Goal: Information Seeking & Learning: Learn about a topic

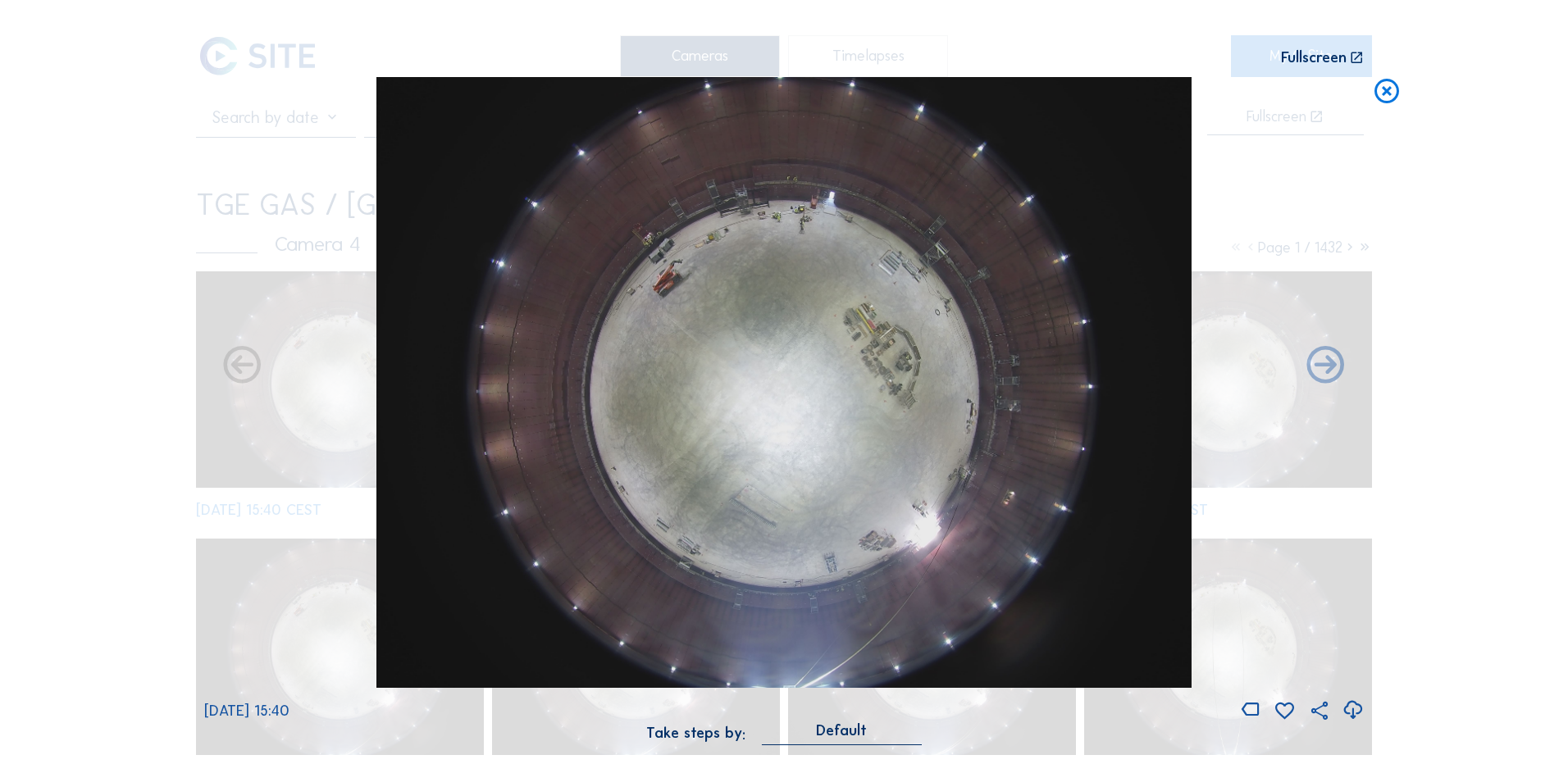
click at [1382, 91] on icon at bounding box center [1387, 92] width 30 height 31
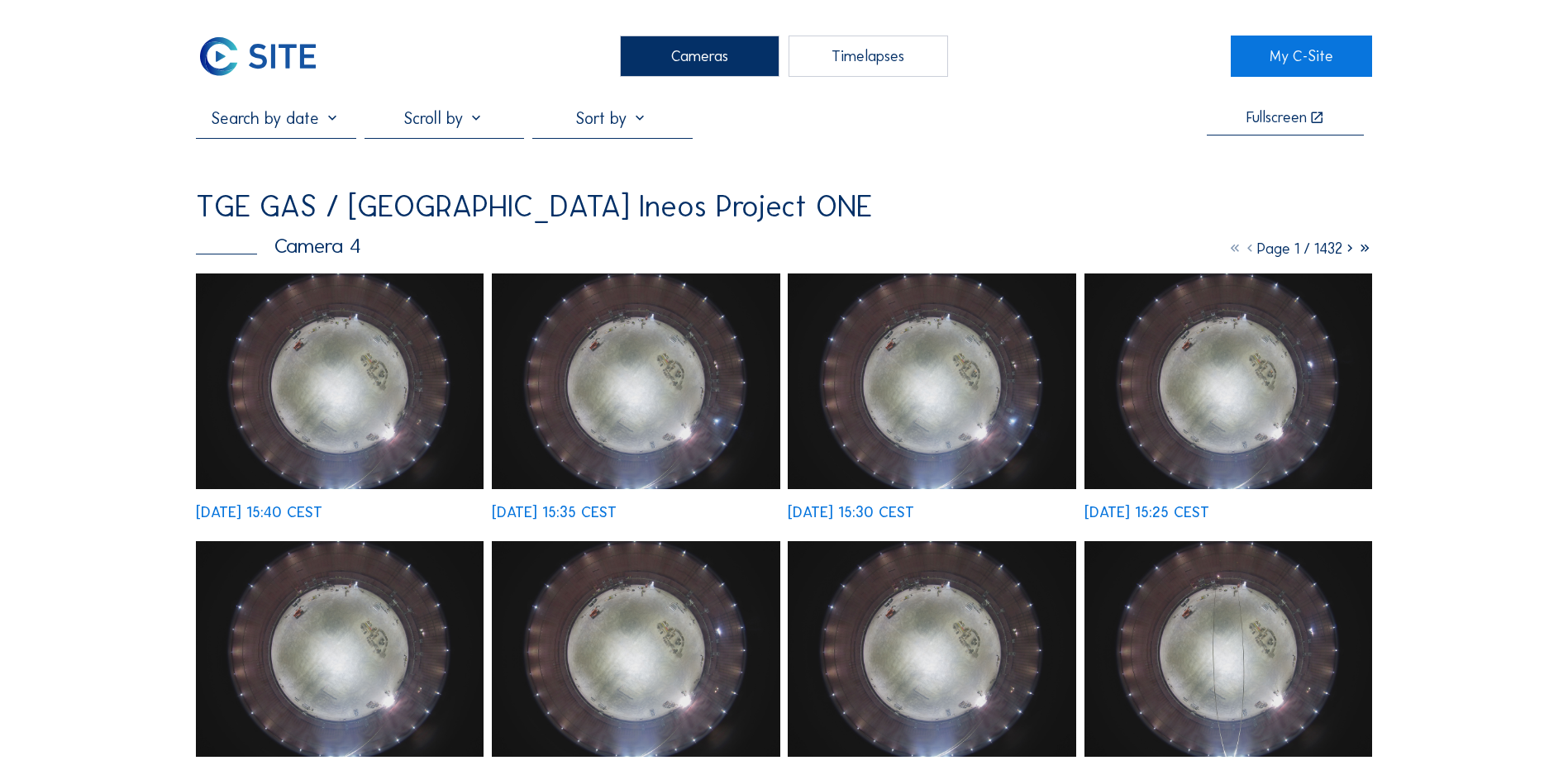
click at [720, 53] on div "Cameras" at bounding box center [699, 56] width 159 height 41
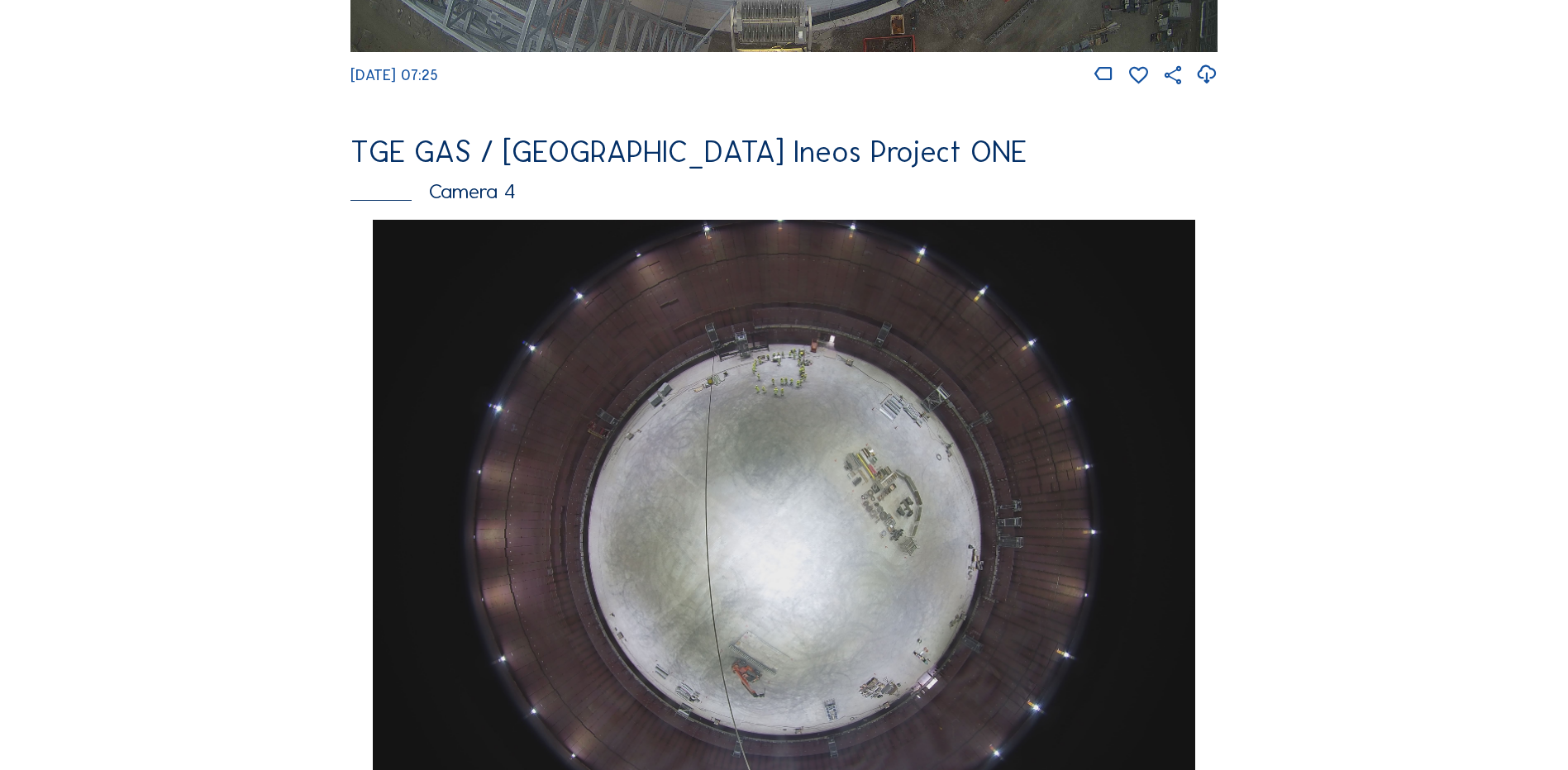
scroll to position [1322, 0]
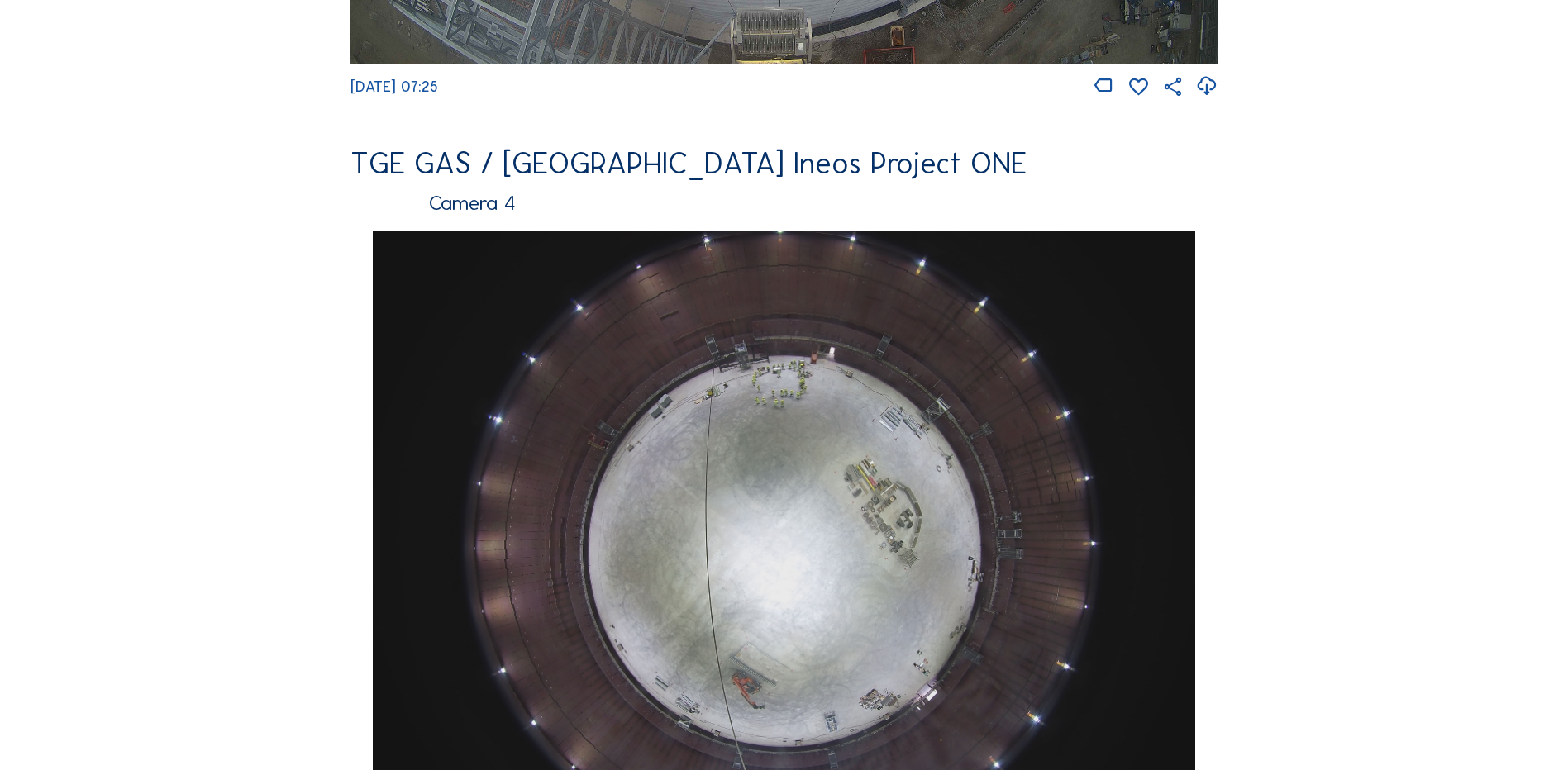
click at [767, 471] on img at bounding box center [783, 539] width 821 height 616
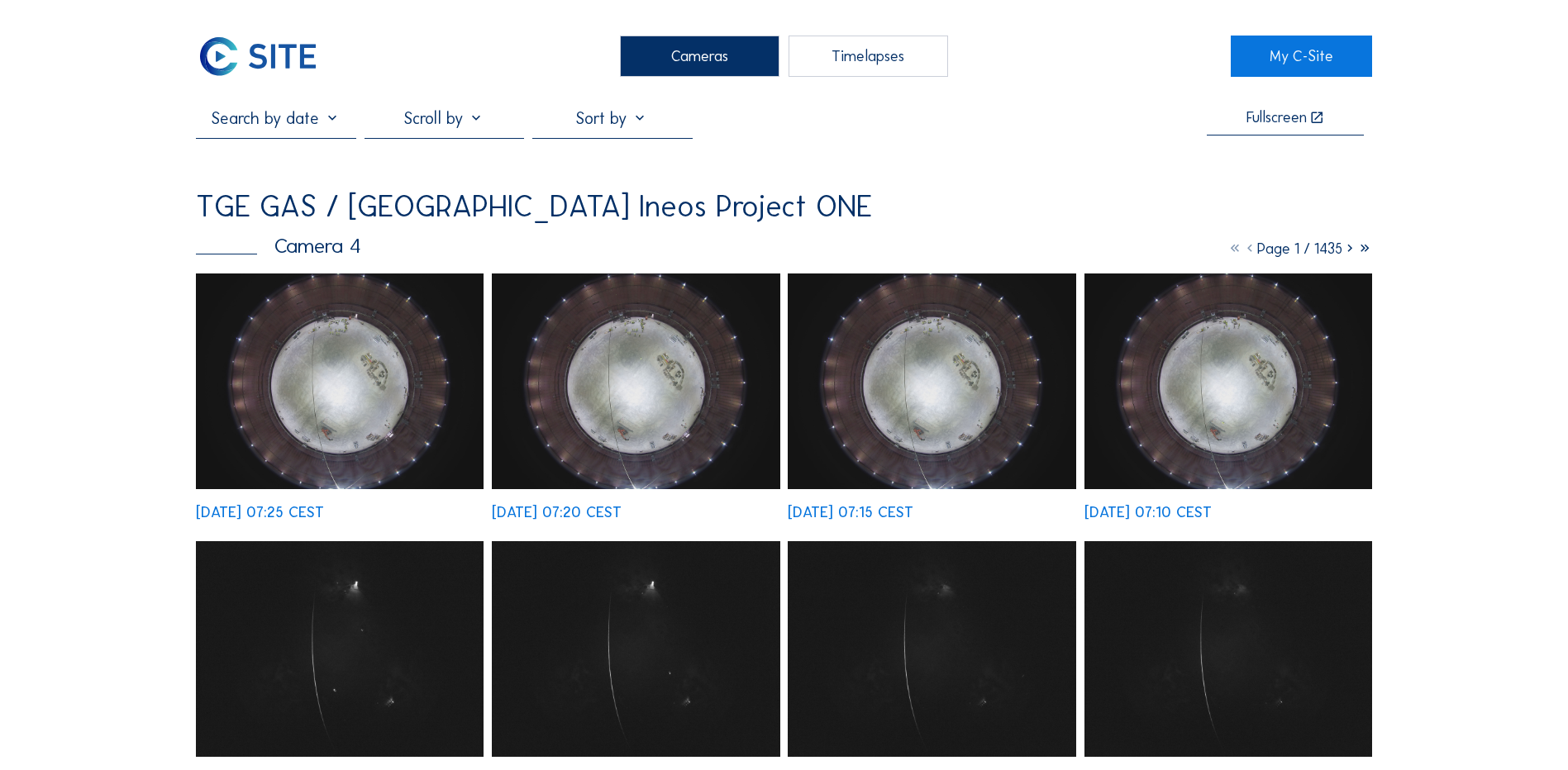
click at [348, 376] on img at bounding box center [339, 380] width 288 height 215
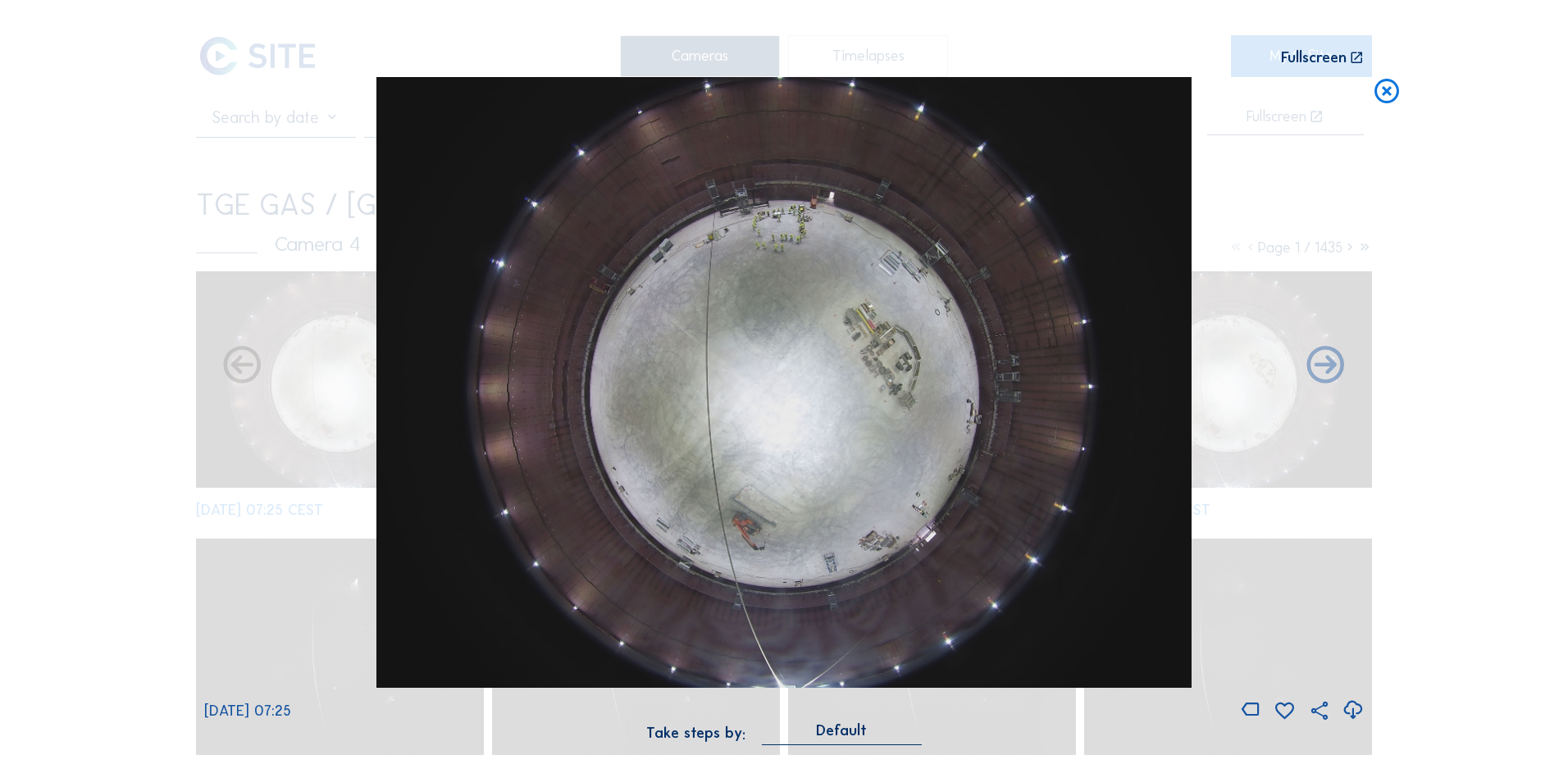
click at [1358, 709] on icon at bounding box center [1352, 710] width 22 height 27
click at [1389, 91] on icon at bounding box center [1387, 92] width 30 height 31
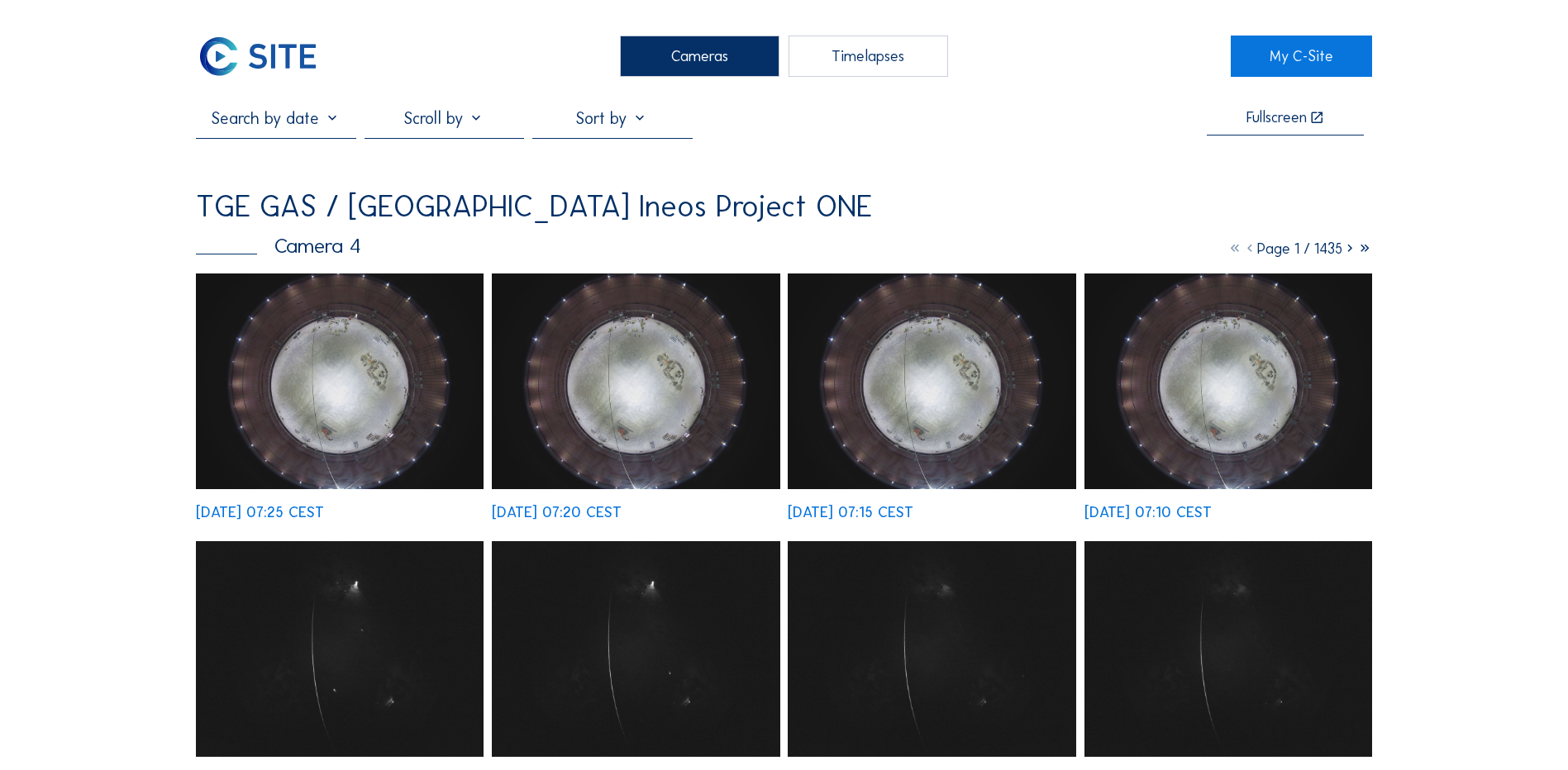
click at [698, 50] on div "Cameras" at bounding box center [699, 56] width 159 height 41
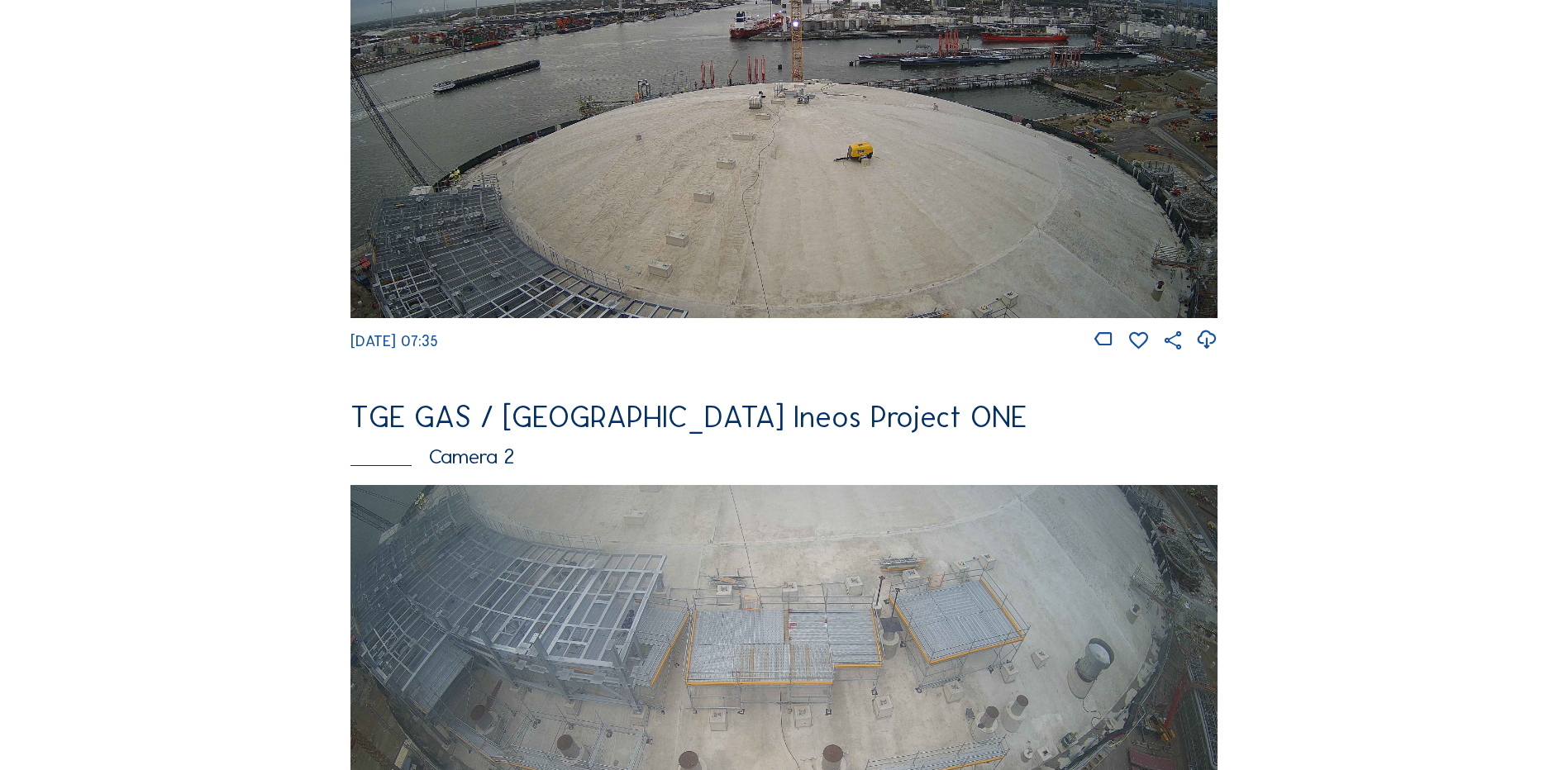
scroll to position [496, 0]
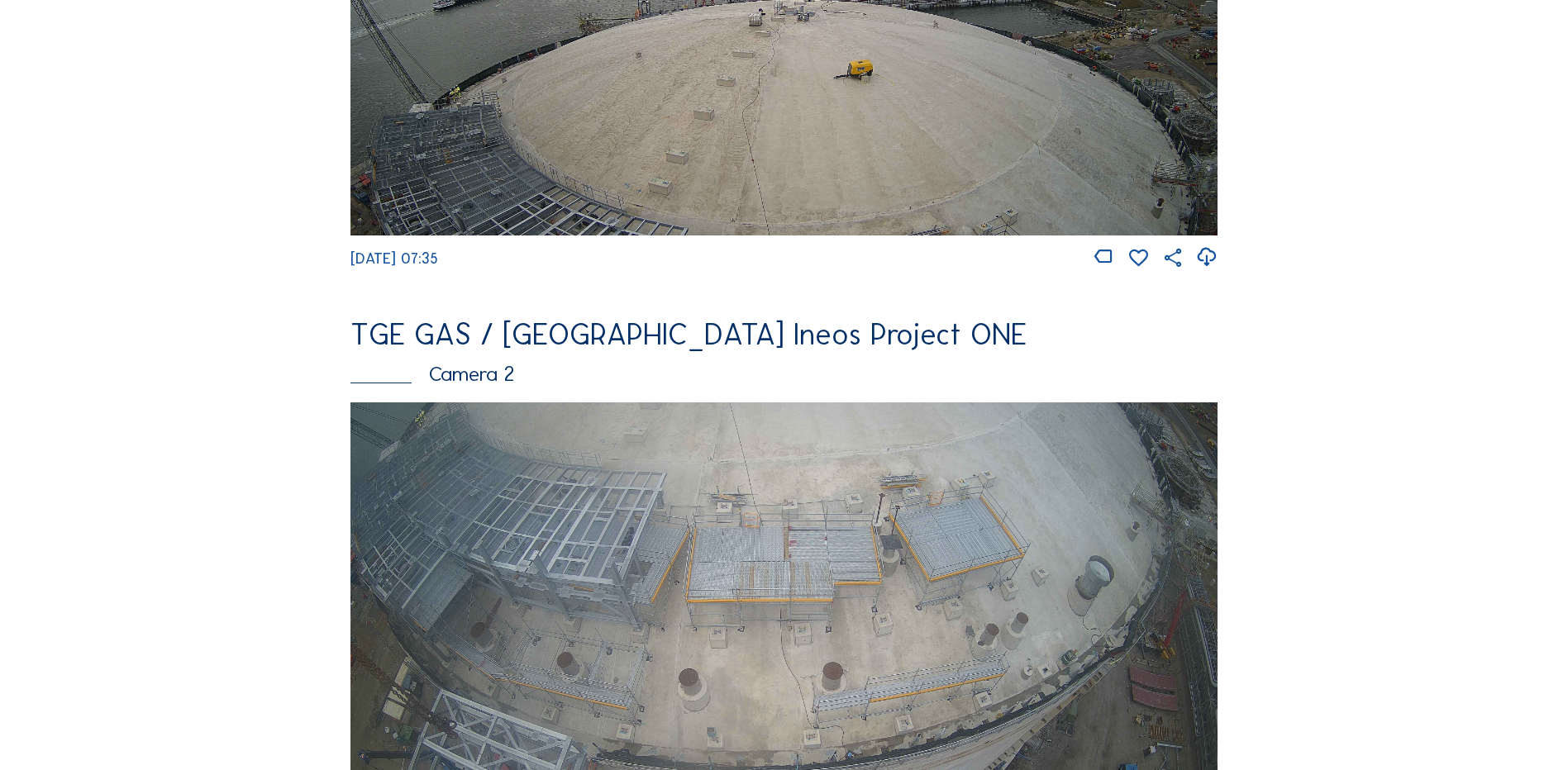
click at [718, 571] on img at bounding box center [784, 646] width 867 height 488
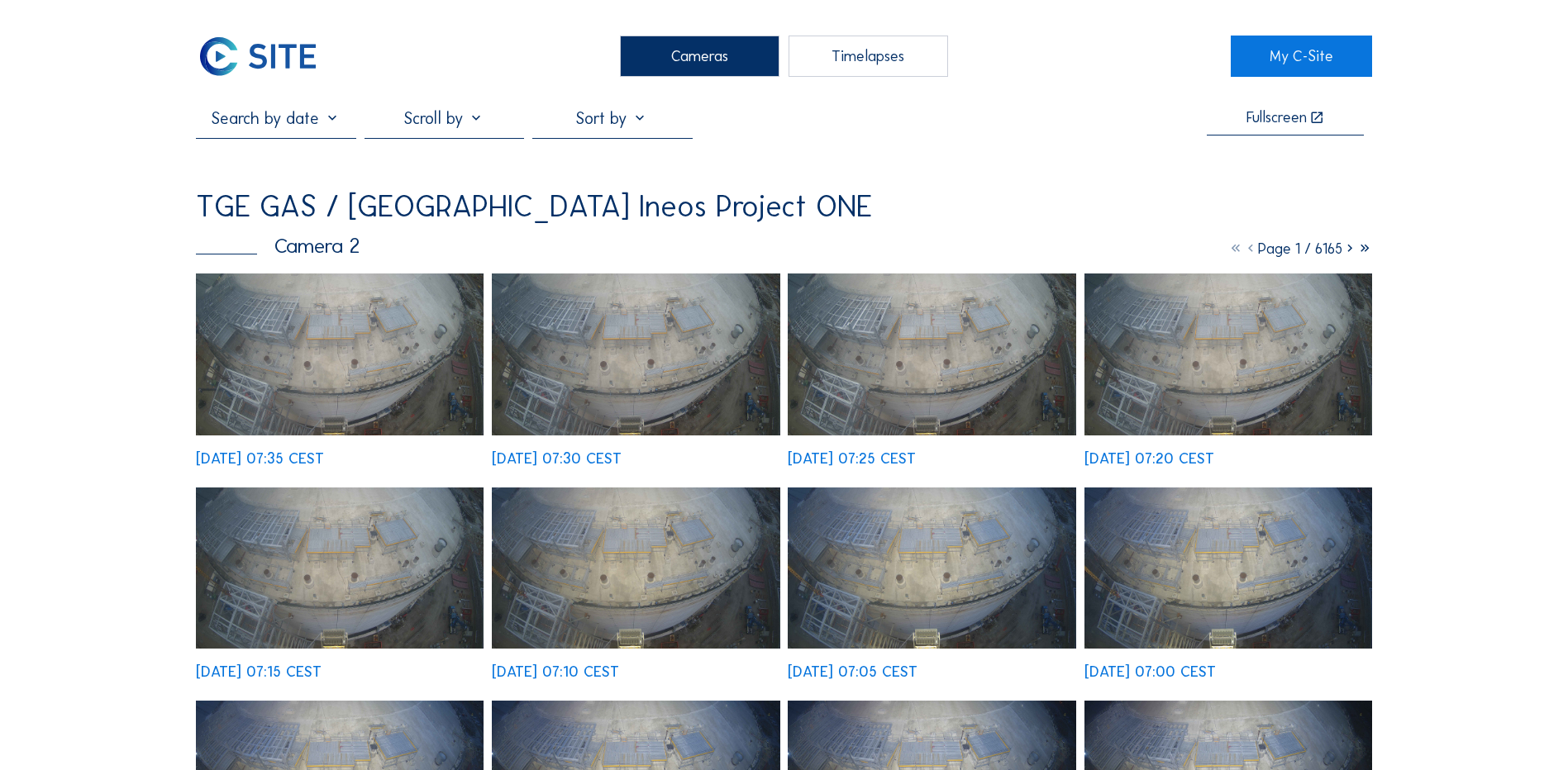
click at [358, 338] on img at bounding box center [339, 354] width 288 height 162
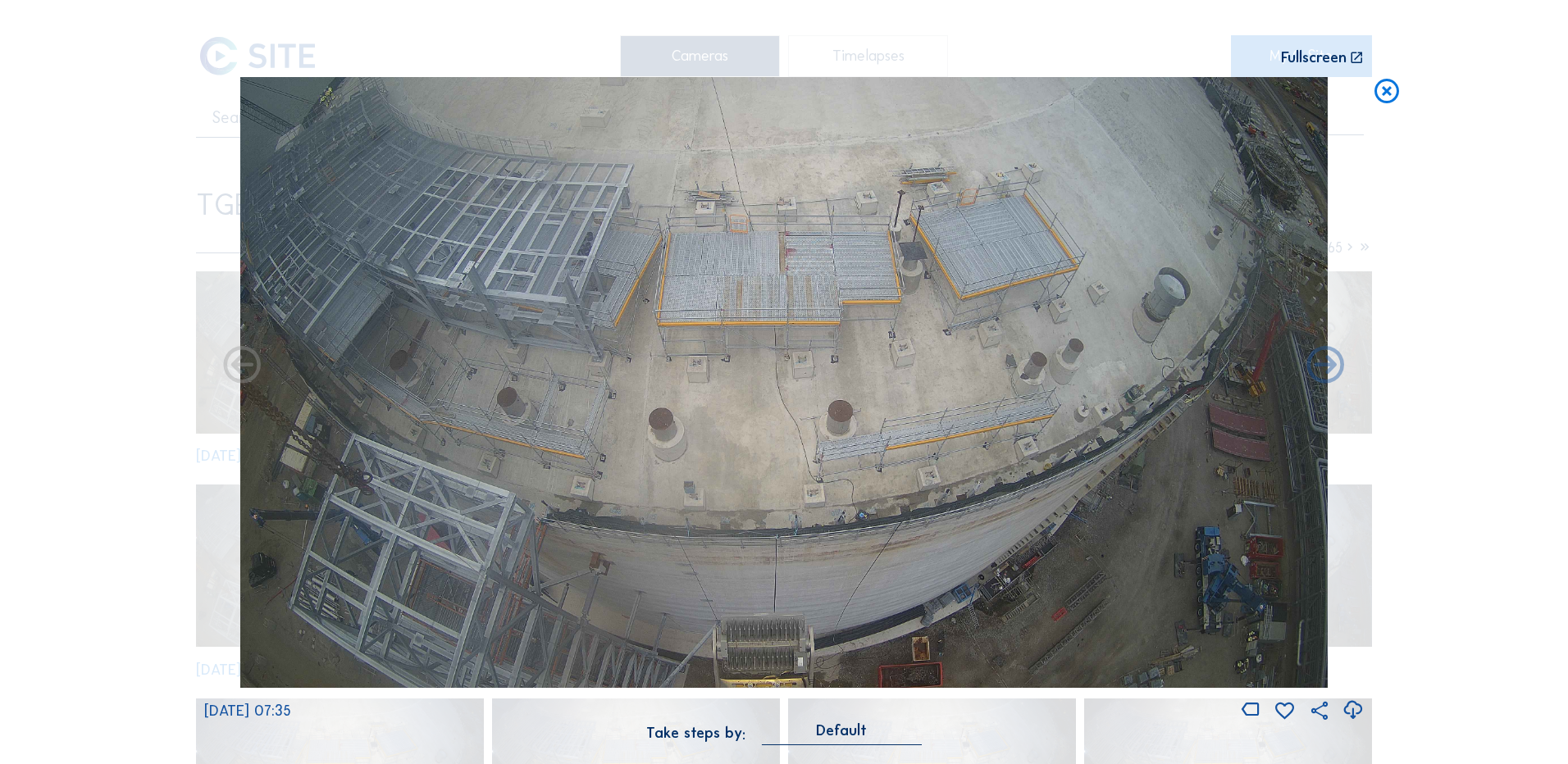
click at [1350, 709] on icon at bounding box center [1352, 710] width 22 height 27
click at [1387, 91] on icon at bounding box center [1387, 92] width 30 height 31
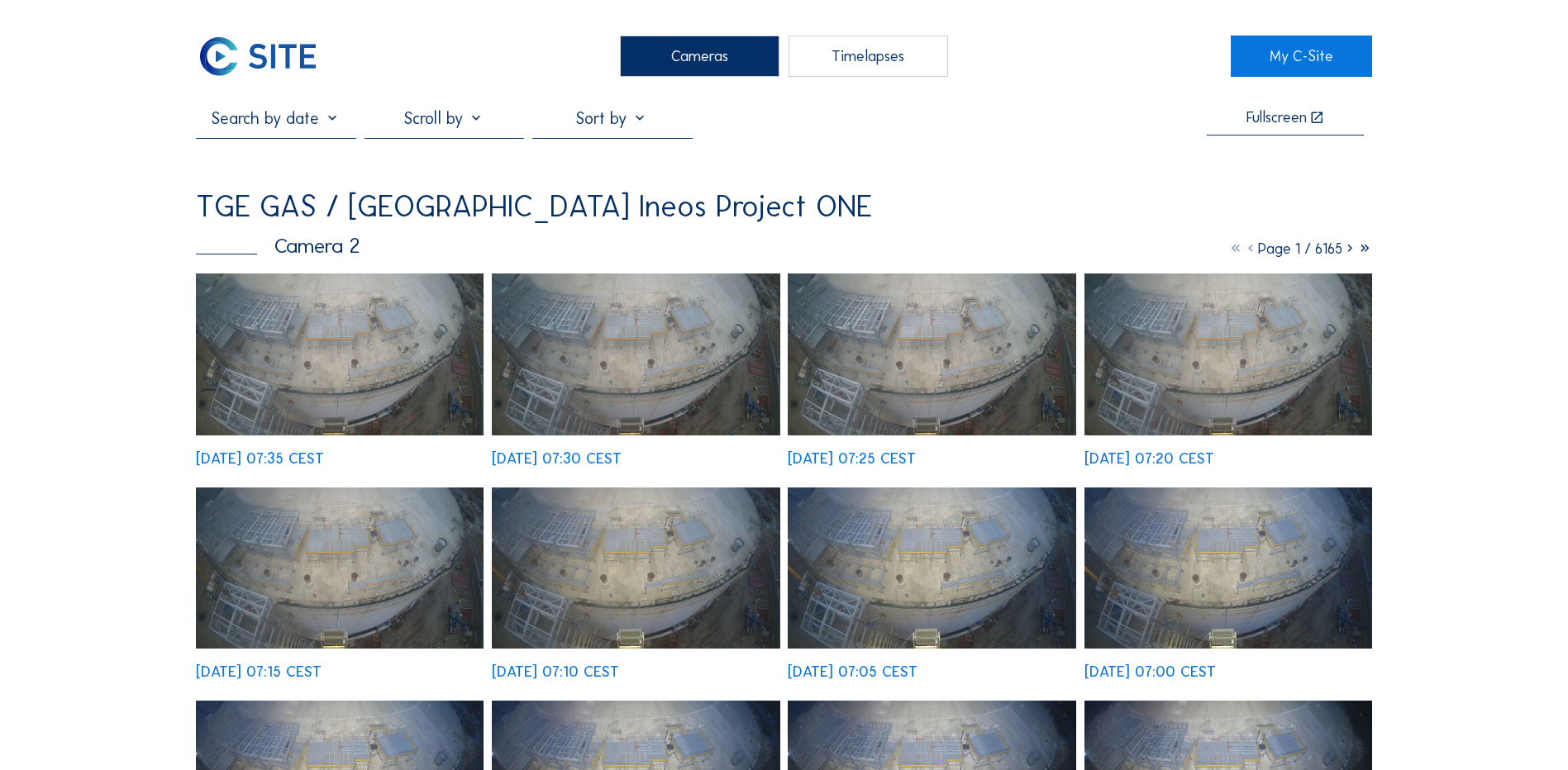
click at [681, 55] on div "Cameras" at bounding box center [699, 56] width 159 height 41
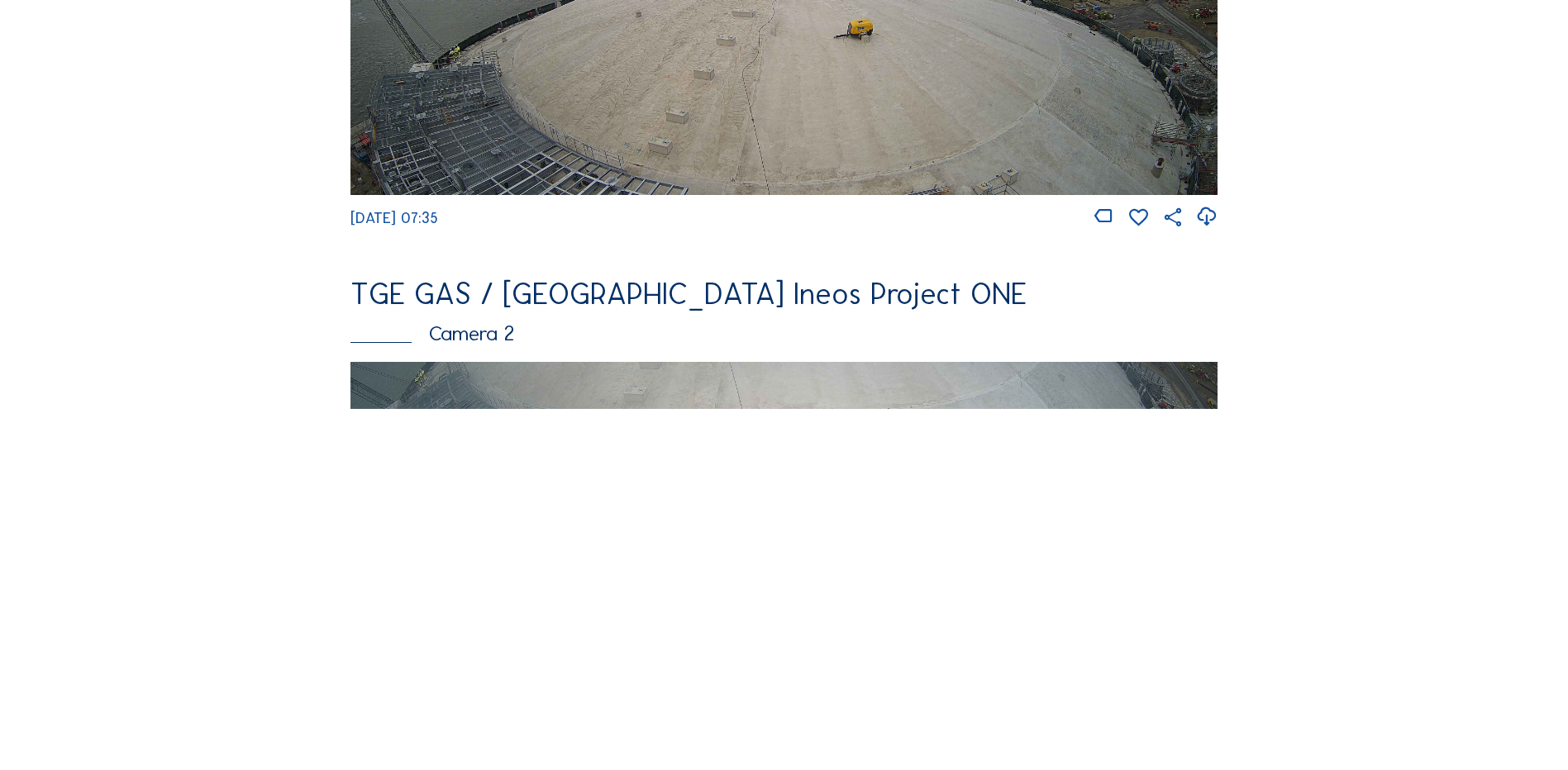
scroll to position [579, 0]
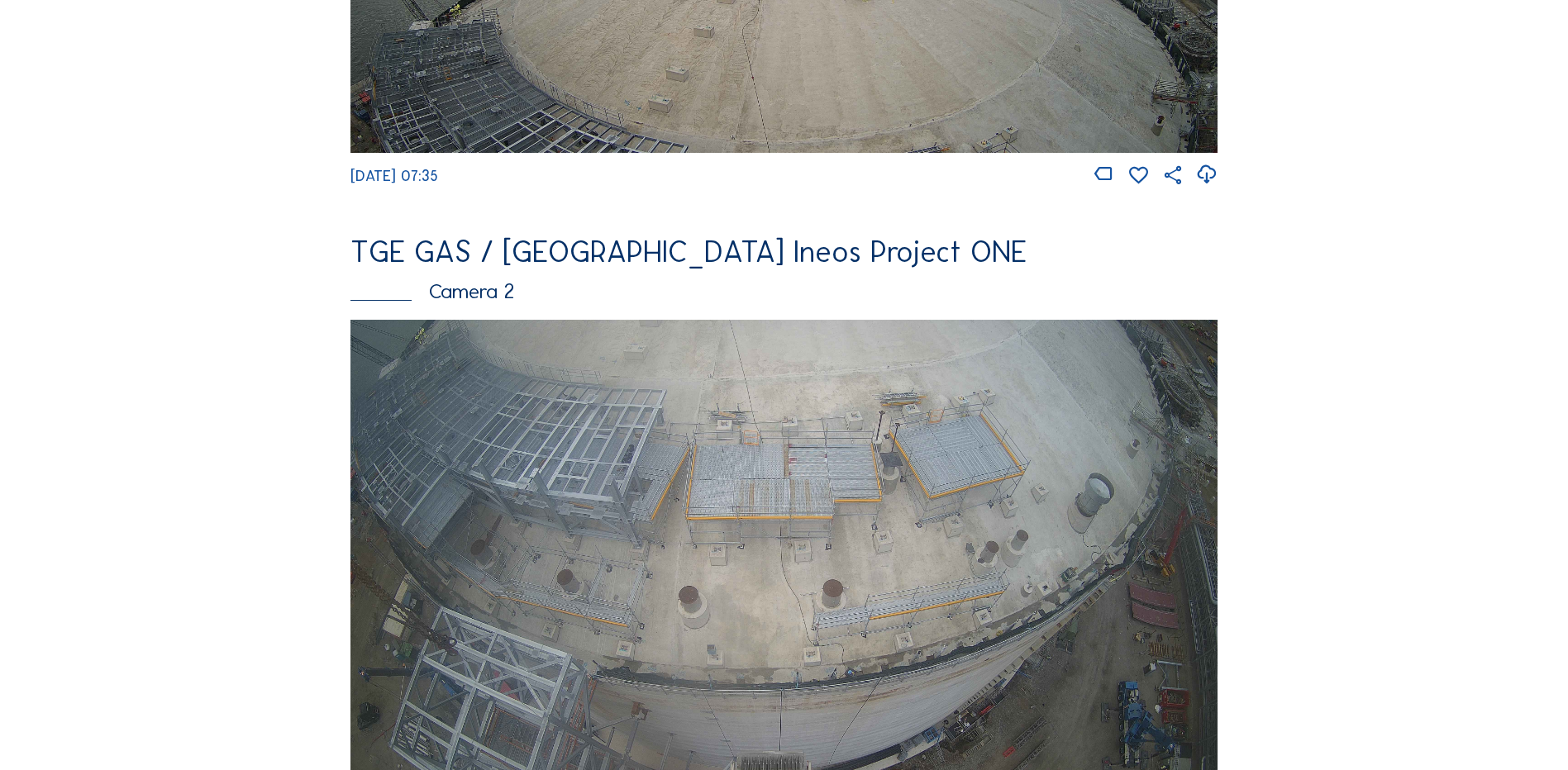
click at [626, 447] on img at bounding box center [784, 563] width 867 height 488
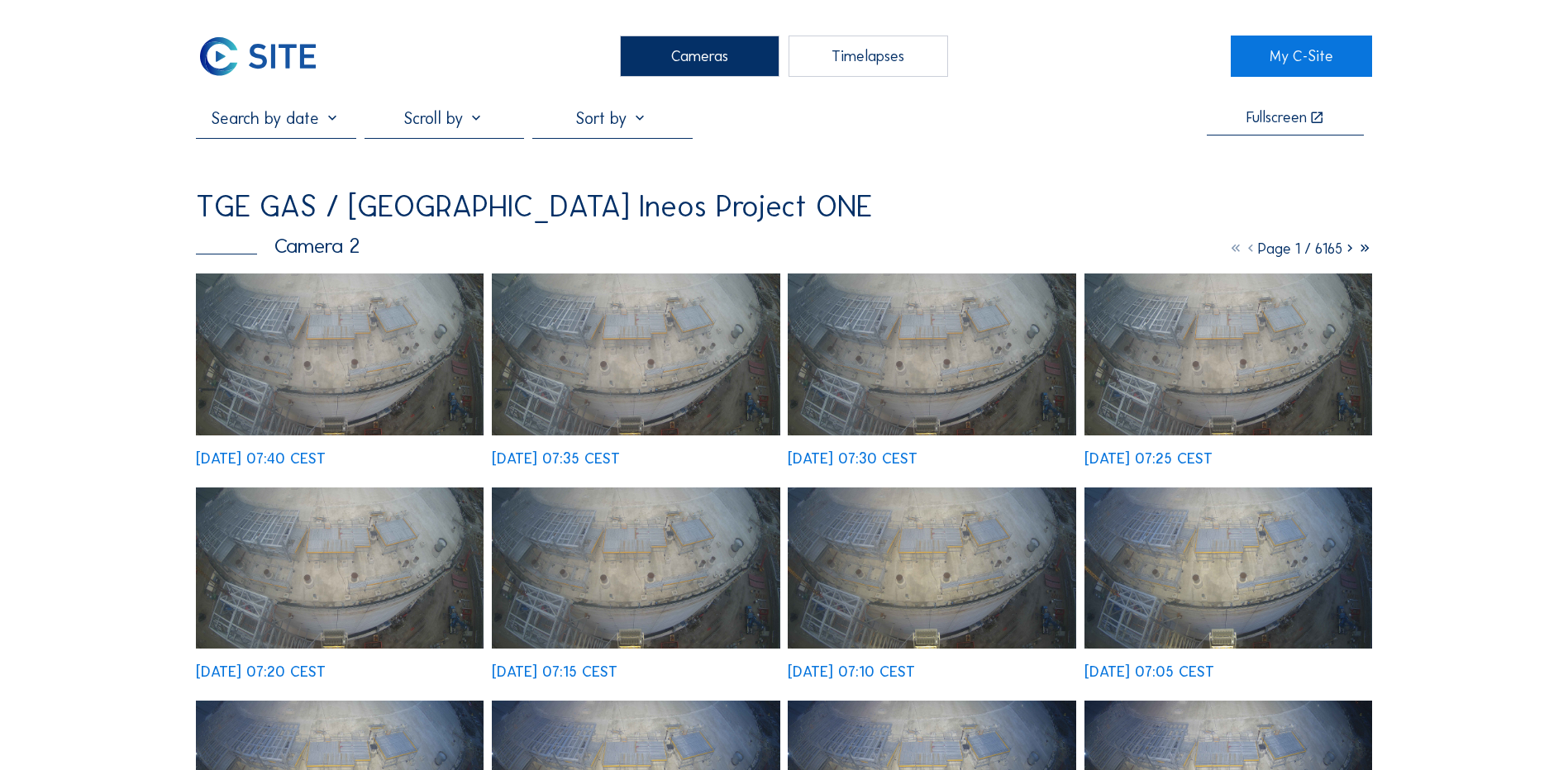
click at [360, 346] on img at bounding box center [339, 354] width 288 height 162
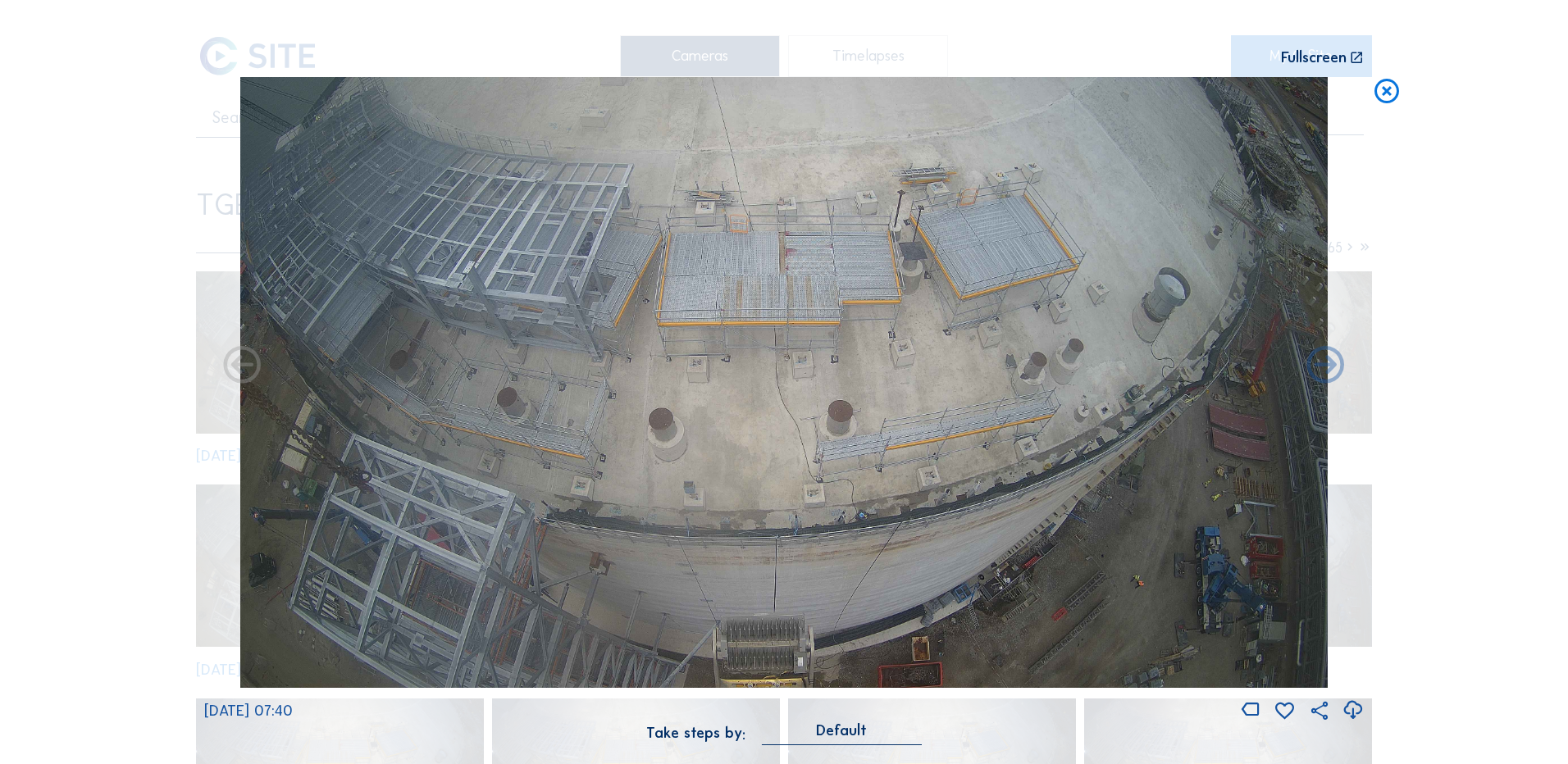
click at [1353, 710] on icon at bounding box center [1352, 710] width 22 height 27
drag, startPoint x: 96, startPoint y: 339, endPoint x: 216, endPoint y: 323, distance: 121.1
click at [96, 339] on div "Scroll to travel through time | Press 'Alt' Button + Scroll to Zoom | Click and…" at bounding box center [784, 382] width 1568 height 764
click at [1397, 94] on icon at bounding box center [1387, 92] width 30 height 31
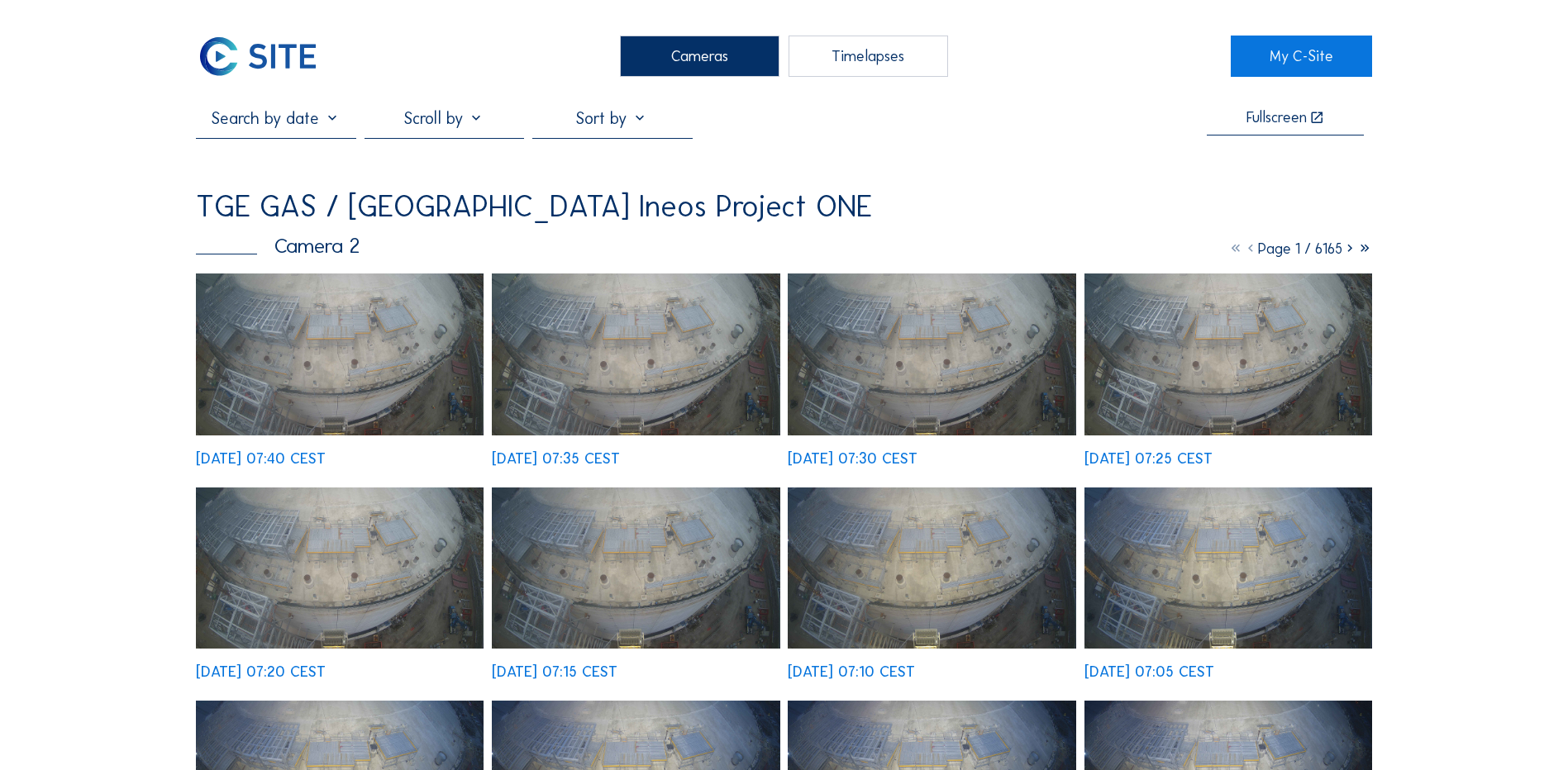
click at [695, 57] on div "Cameras" at bounding box center [699, 56] width 159 height 41
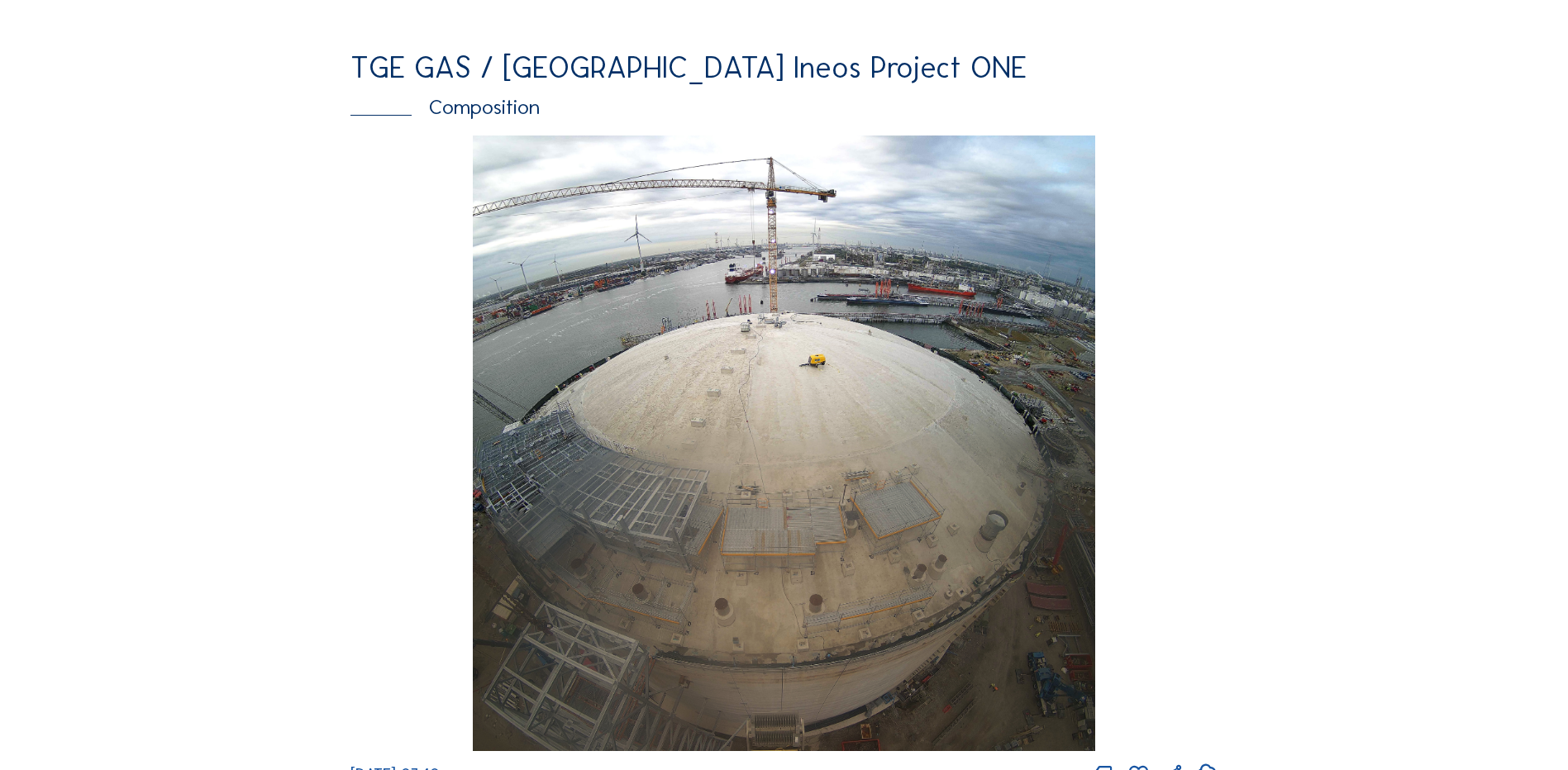
scroll to position [2232, 0]
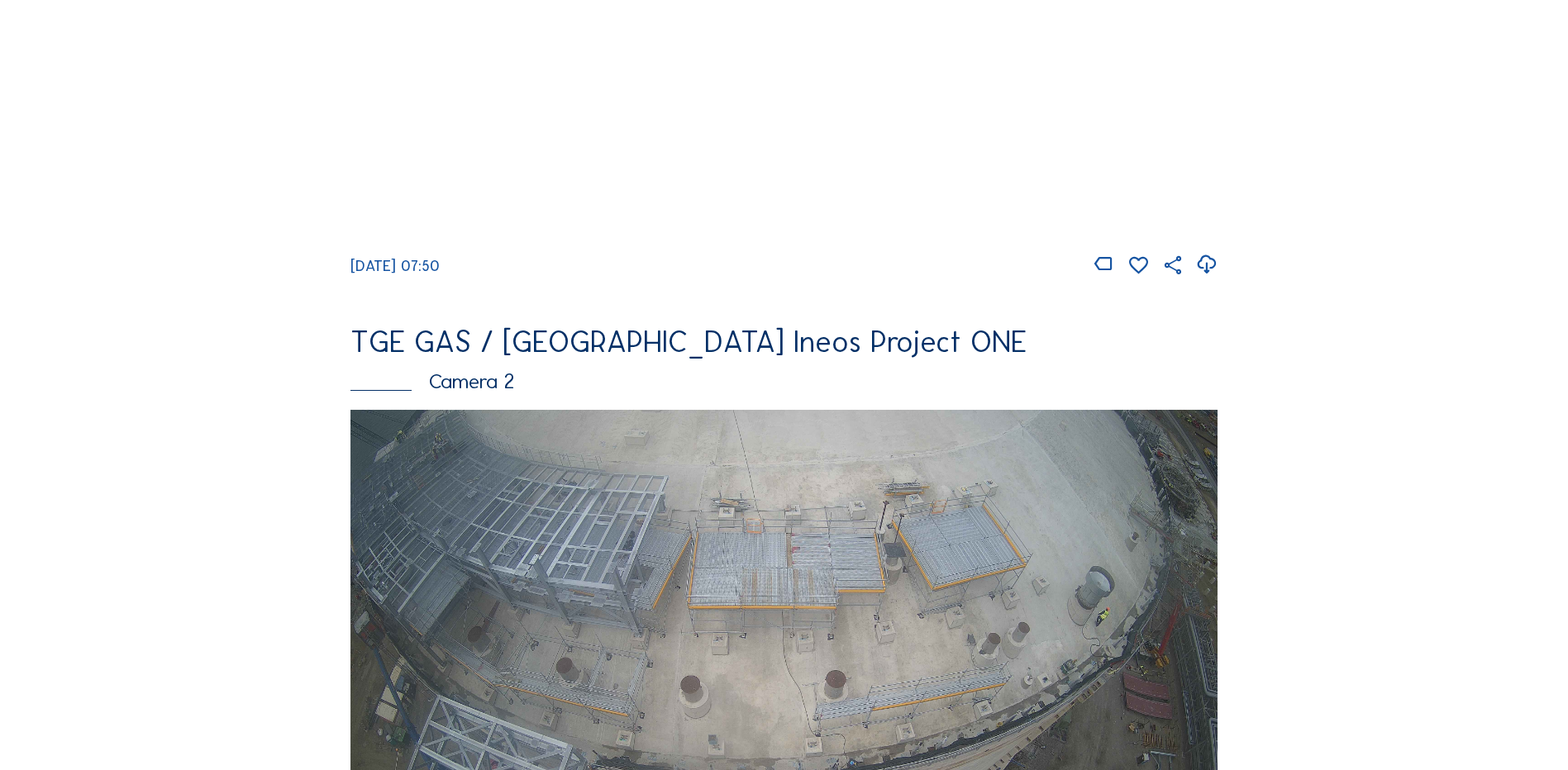
scroll to position [496, 0]
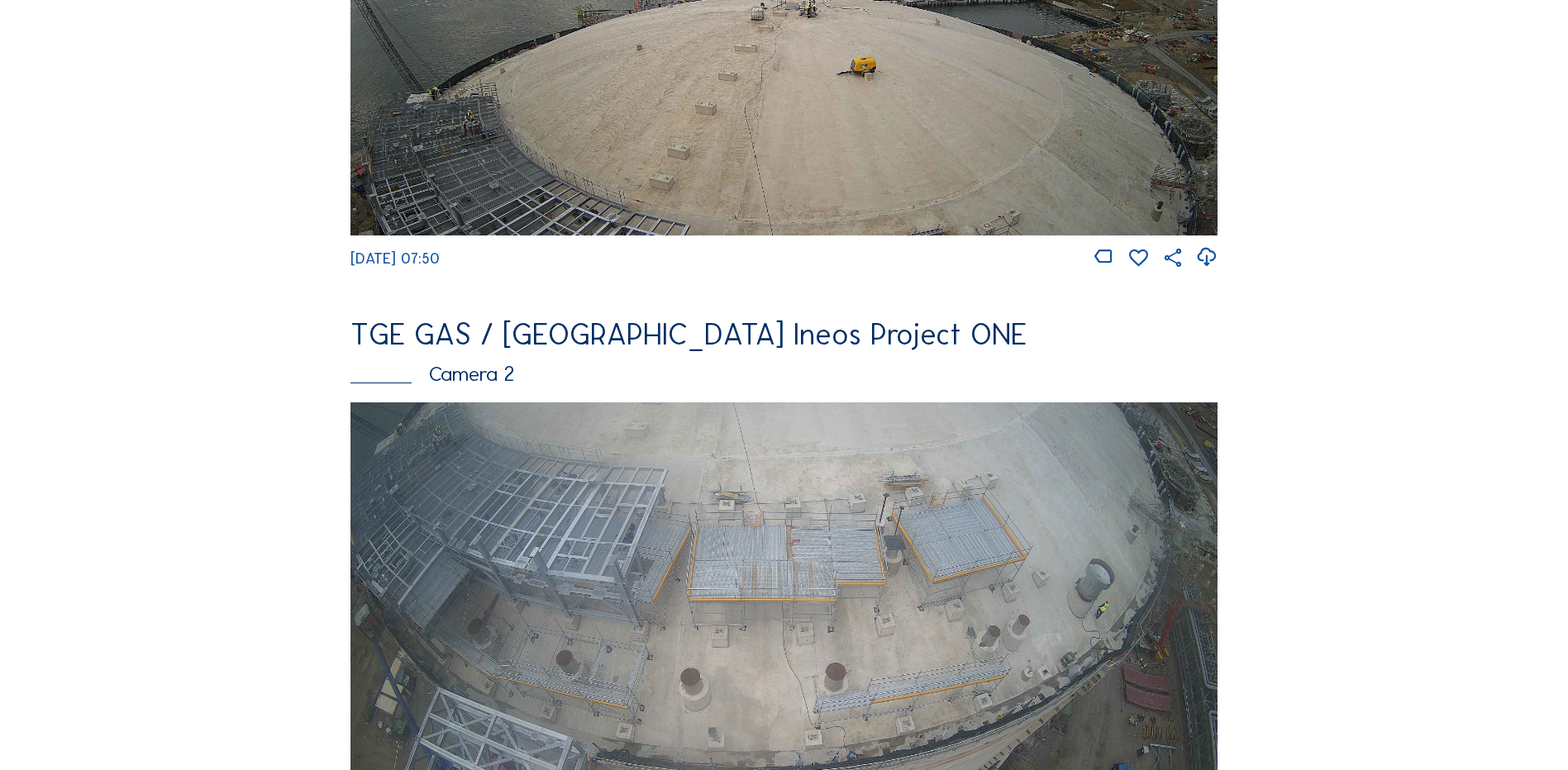
click at [617, 578] on img at bounding box center [784, 646] width 867 height 488
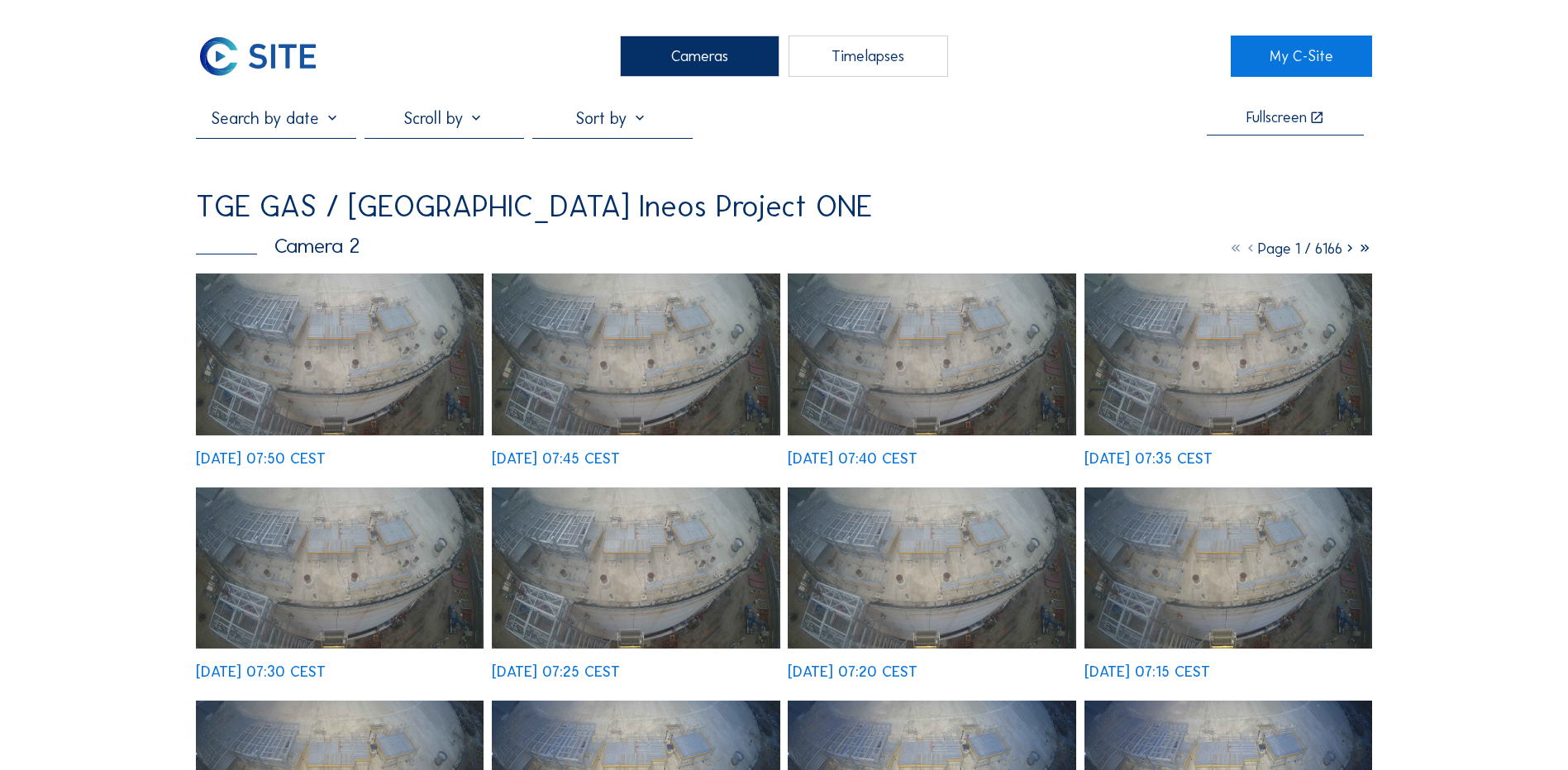
click at [361, 324] on img at bounding box center [339, 354] width 288 height 162
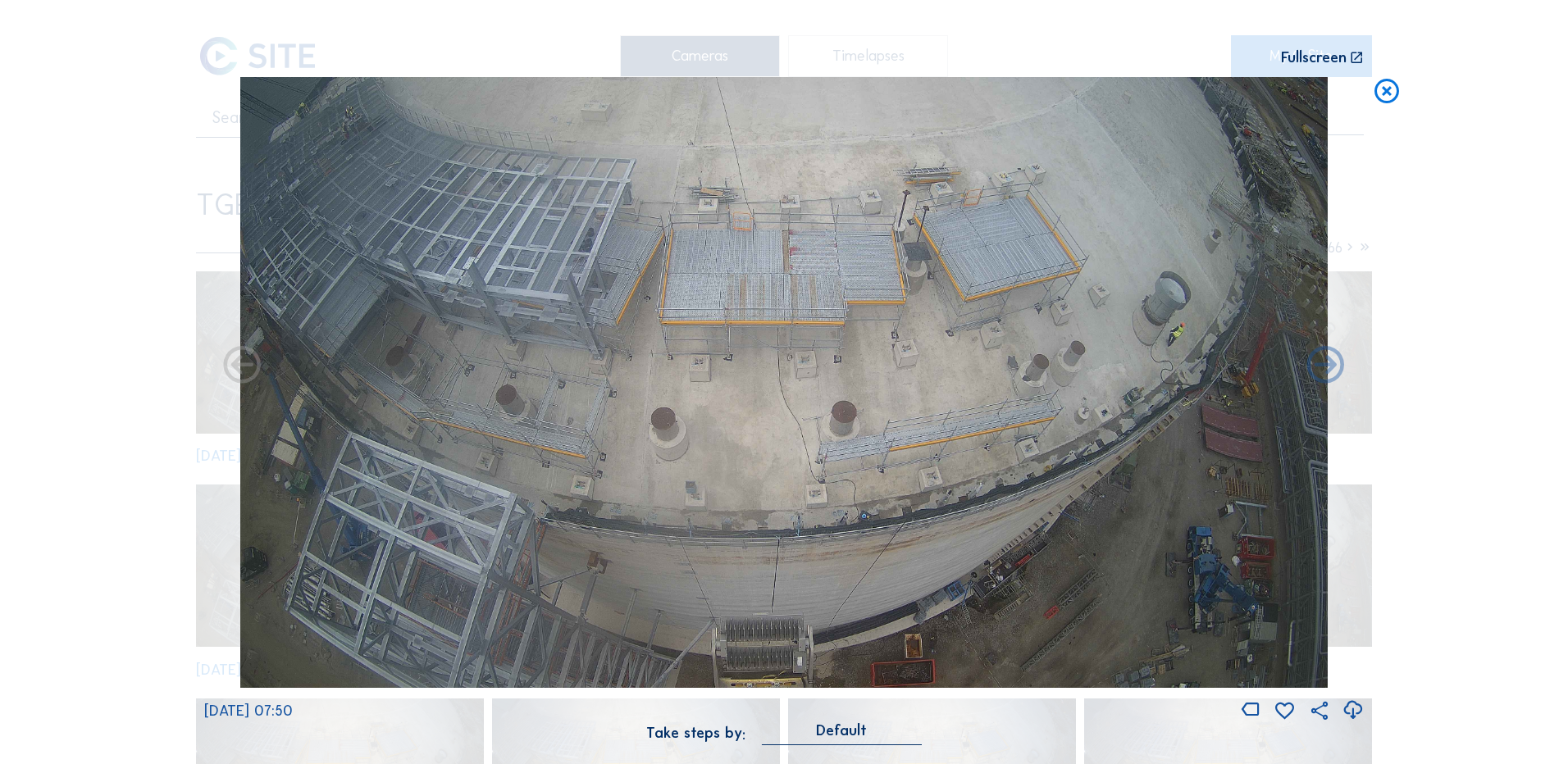
click at [1349, 705] on icon at bounding box center [1352, 710] width 22 height 27
click at [122, 368] on div "Scroll to travel through time | Press 'Alt' Button + Scroll to Zoom | Click and…" at bounding box center [784, 382] width 1568 height 764
click at [1391, 94] on icon at bounding box center [1387, 92] width 30 height 31
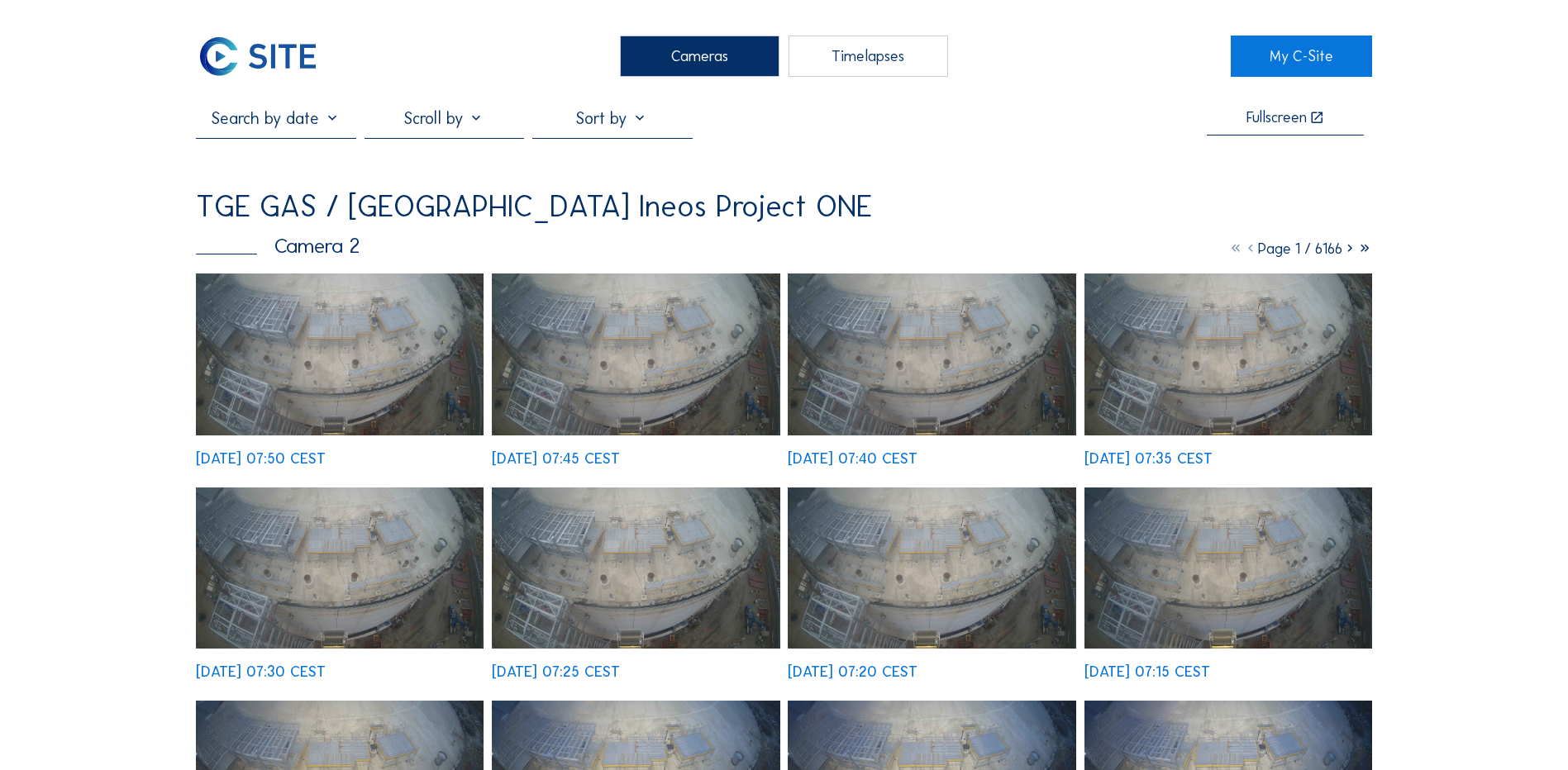
click at [694, 71] on div "Cameras" at bounding box center [699, 56] width 159 height 41
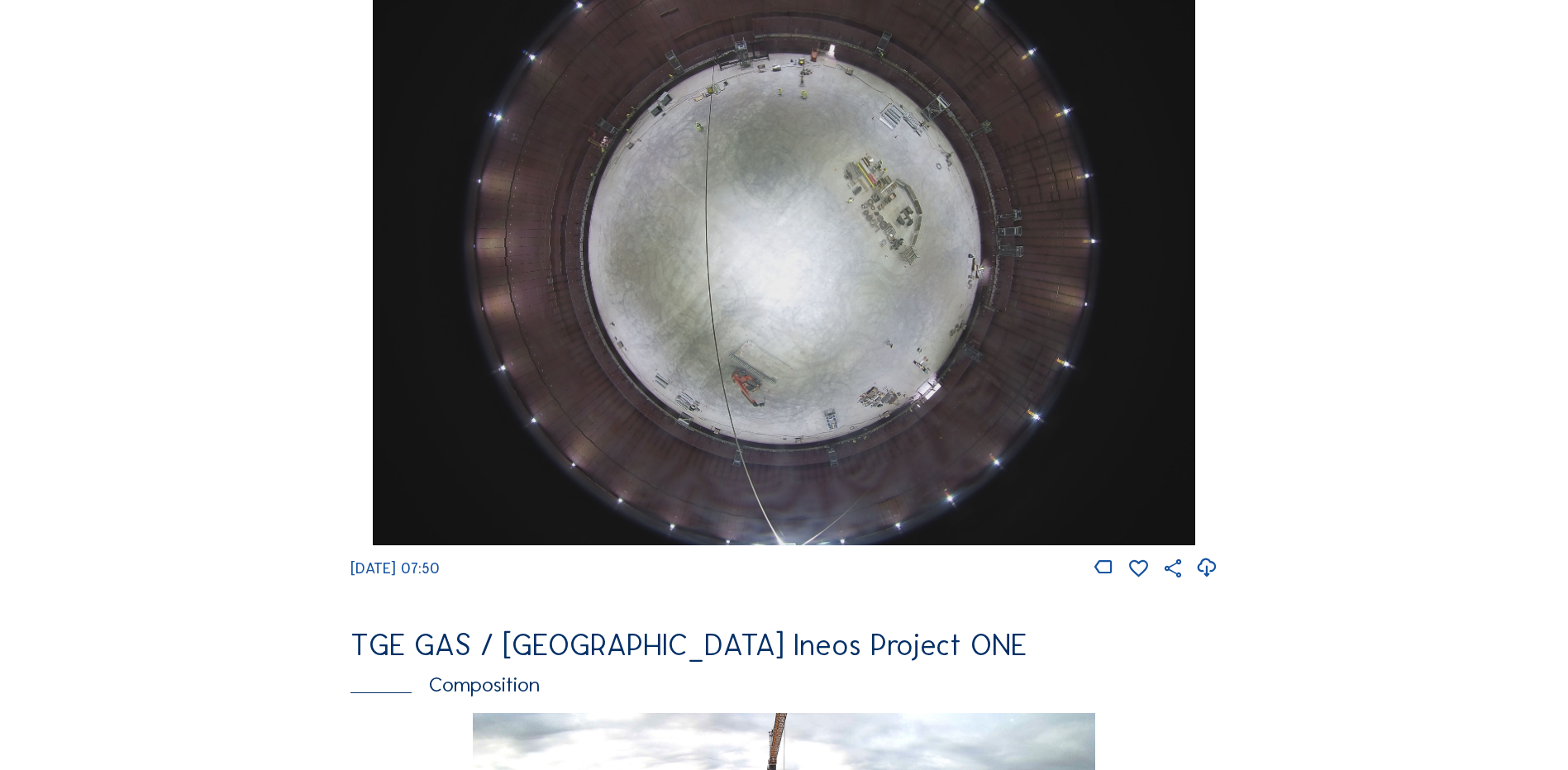
scroll to position [1653, 0]
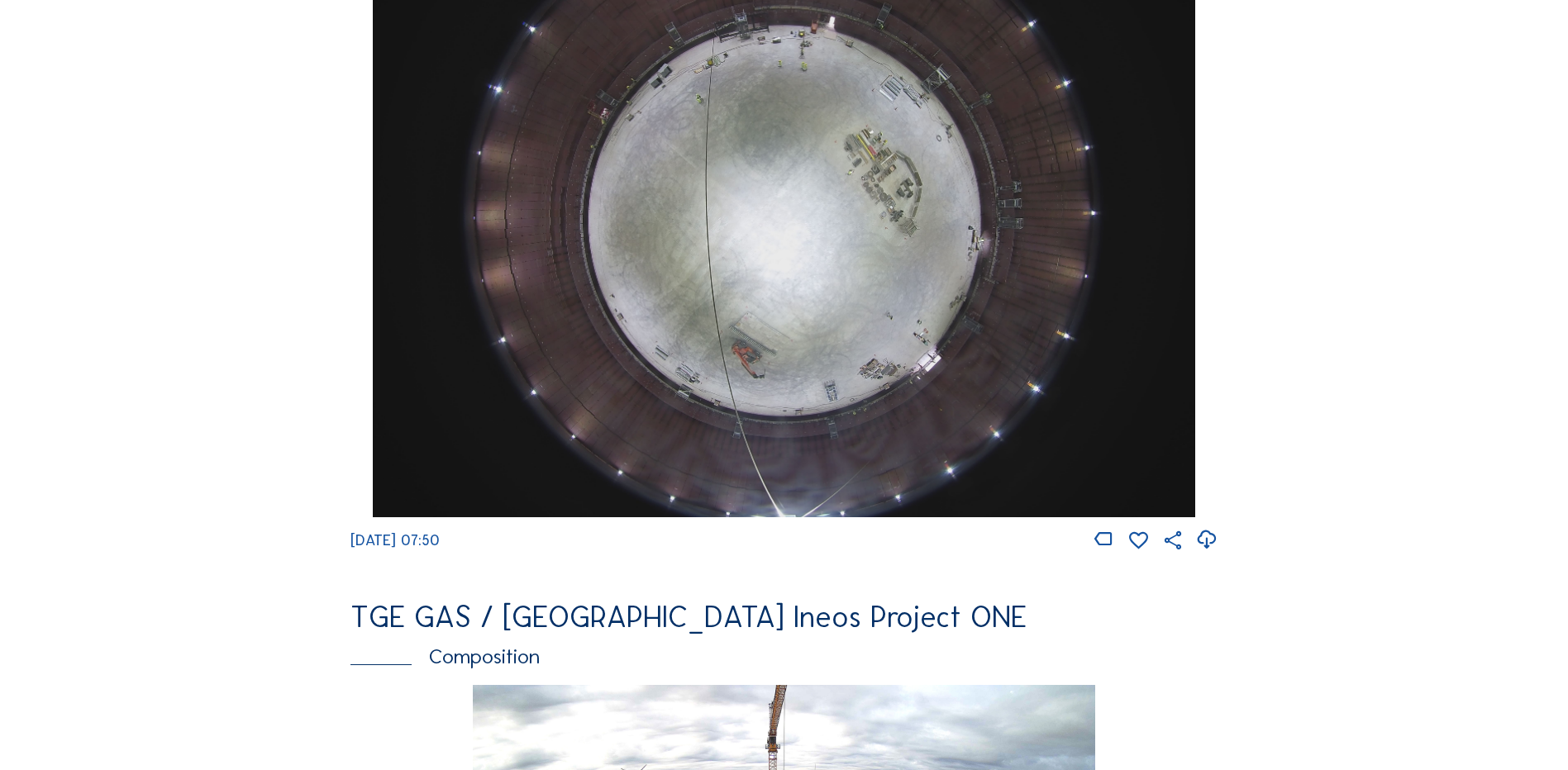
click at [736, 167] on img at bounding box center [783, 209] width 821 height 616
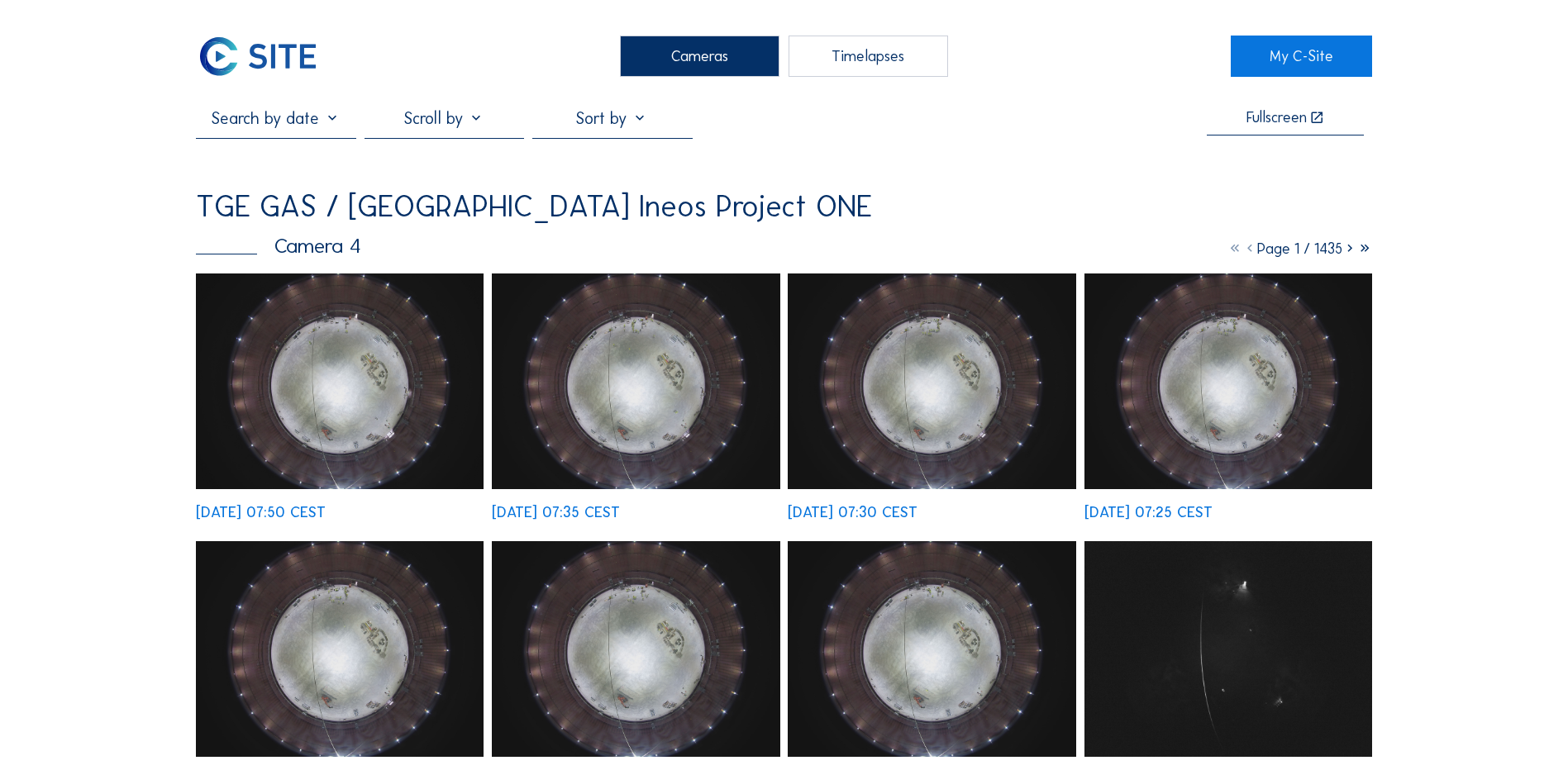
click at [364, 372] on img at bounding box center [339, 380] width 288 height 215
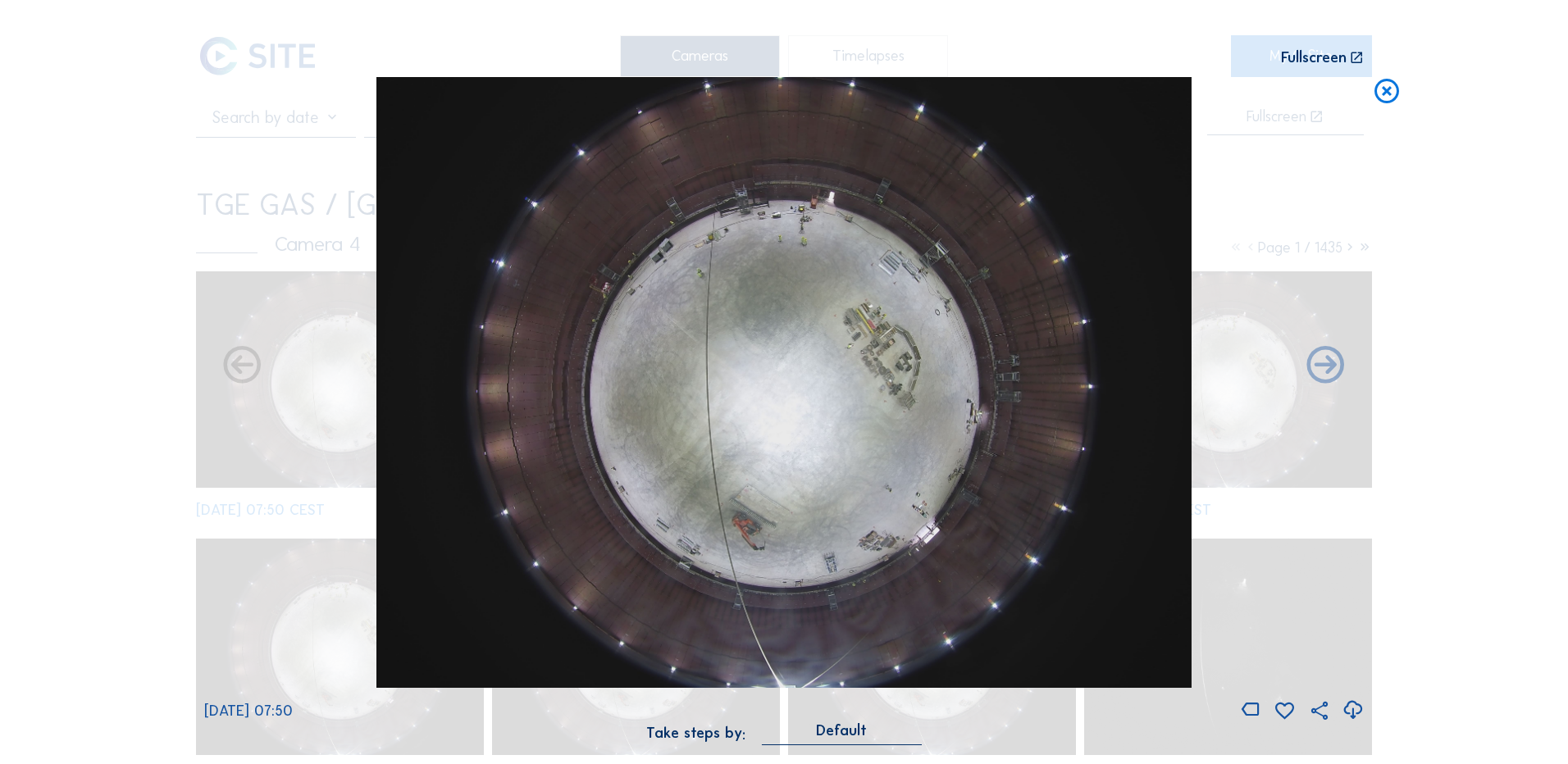
click at [1352, 710] on icon at bounding box center [1352, 710] width 22 height 27
click at [126, 418] on div "Scroll to travel through time | Press 'Alt' Button + Scroll to Zoom | Click and…" at bounding box center [784, 382] width 1568 height 764
click at [1391, 91] on icon at bounding box center [1387, 92] width 30 height 31
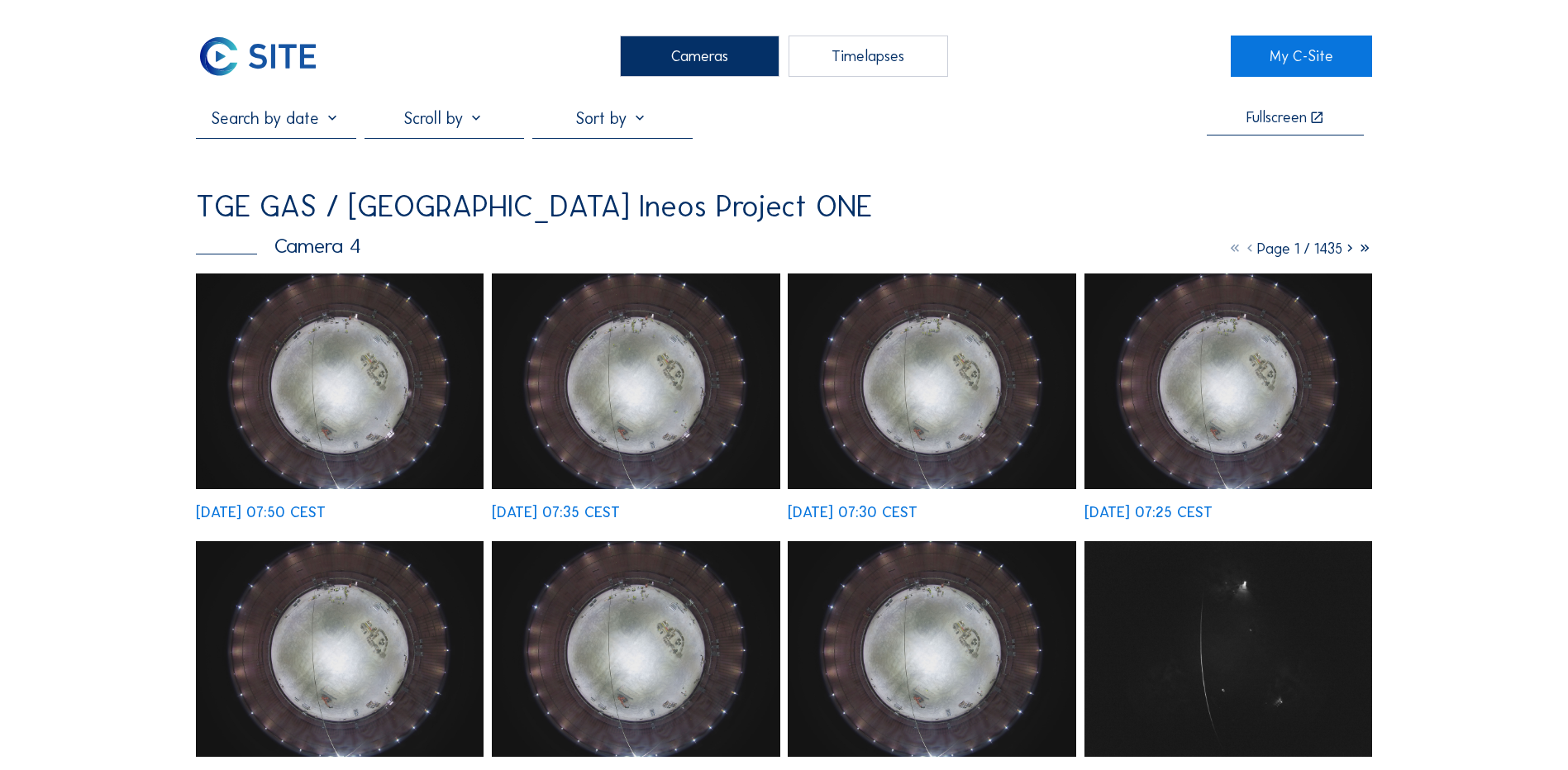
click at [681, 56] on div "Cameras" at bounding box center [699, 56] width 159 height 41
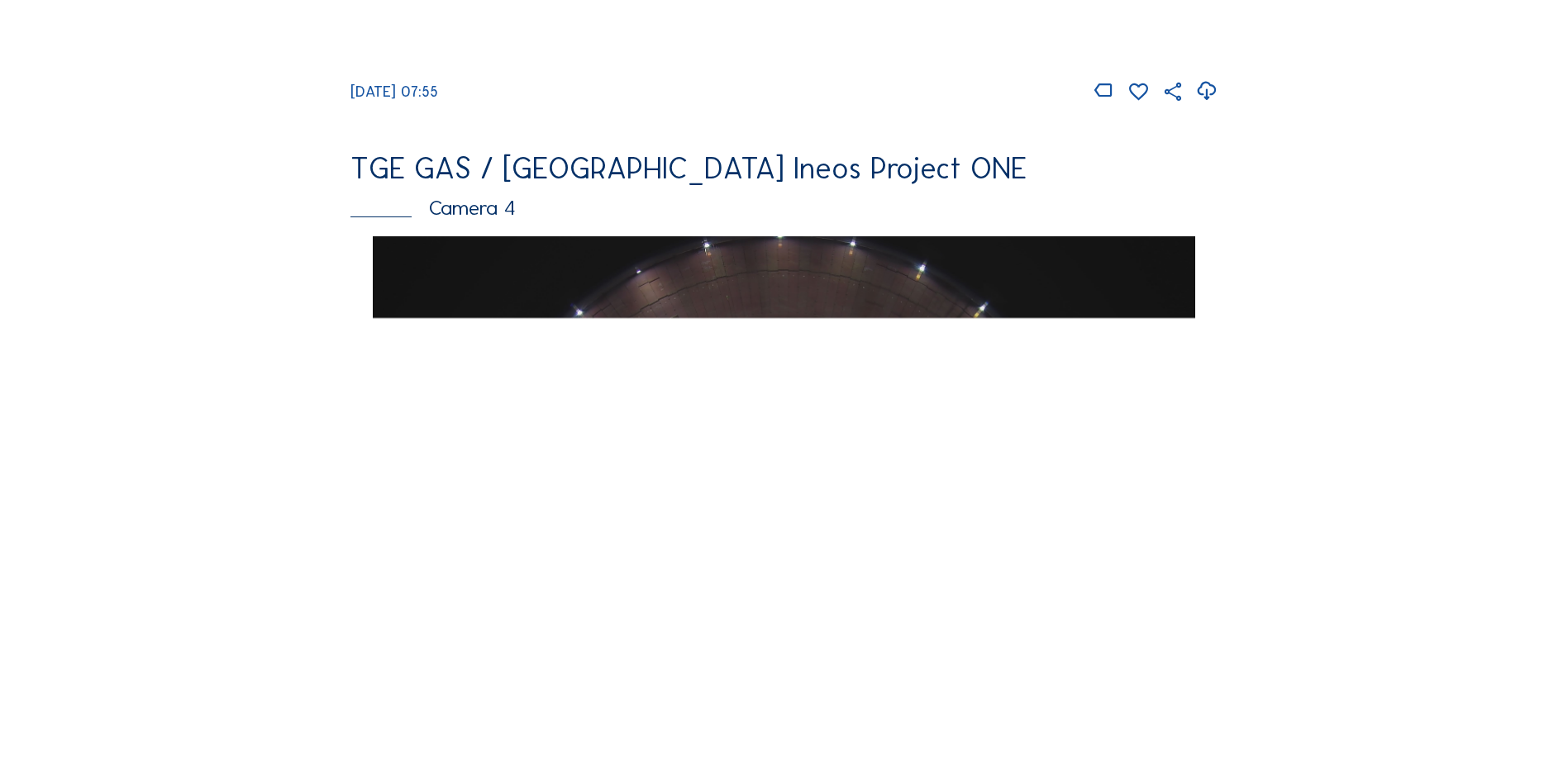
scroll to position [1570, 0]
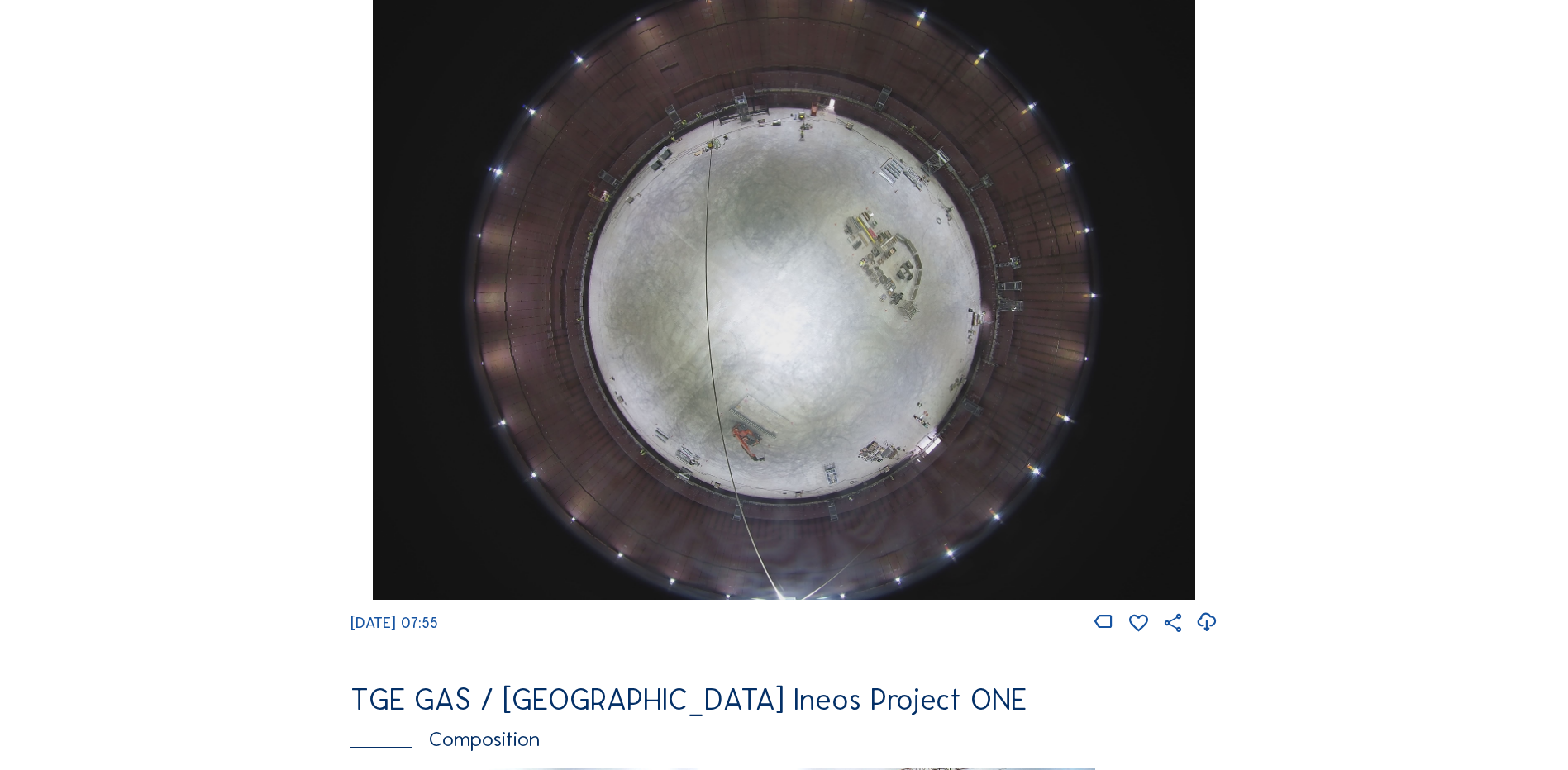
click at [798, 302] on img at bounding box center [783, 291] width 821 height 616
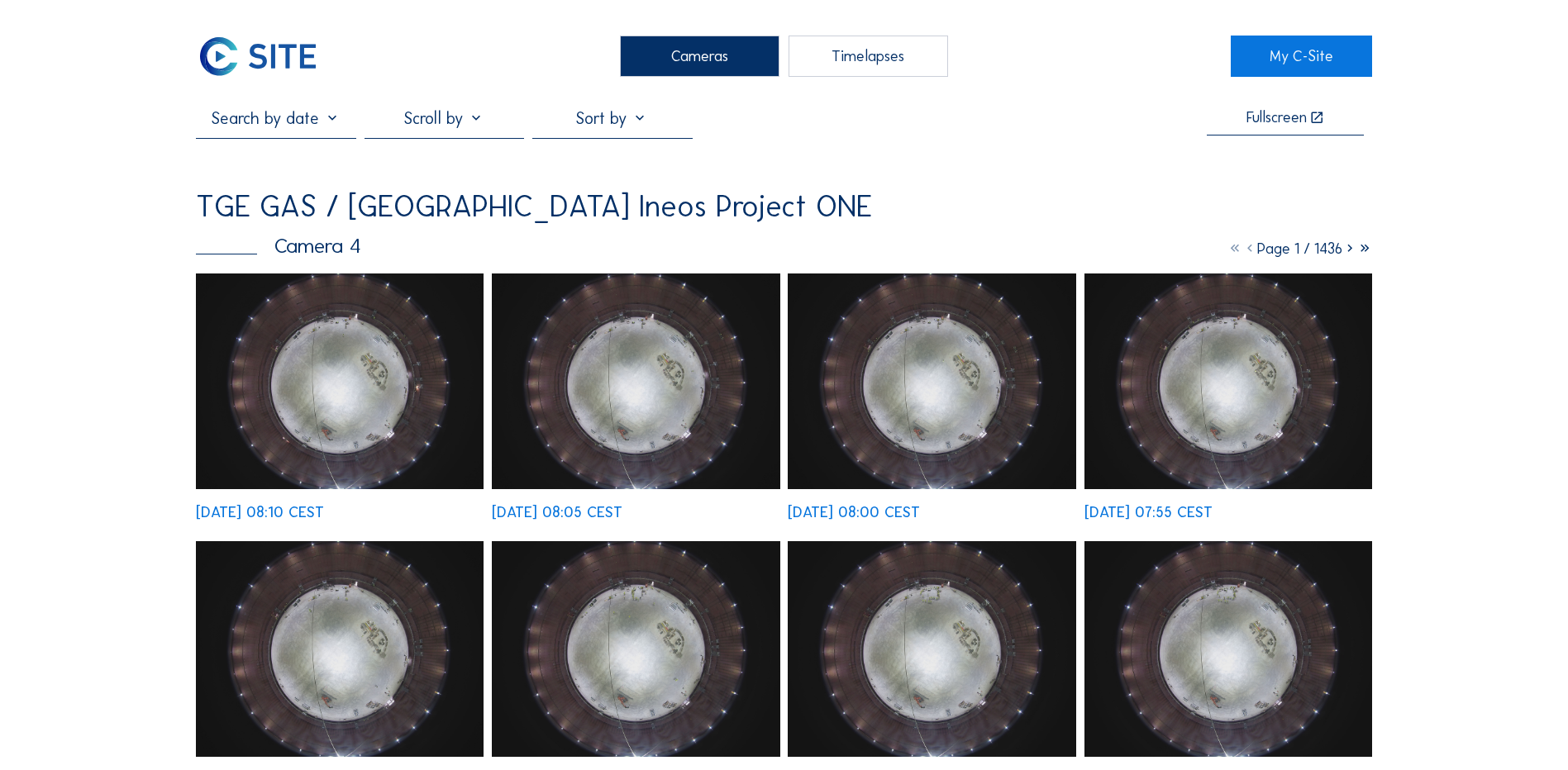
click at [357, 345] on img at bounding box center [339, 380] width 288 height 215
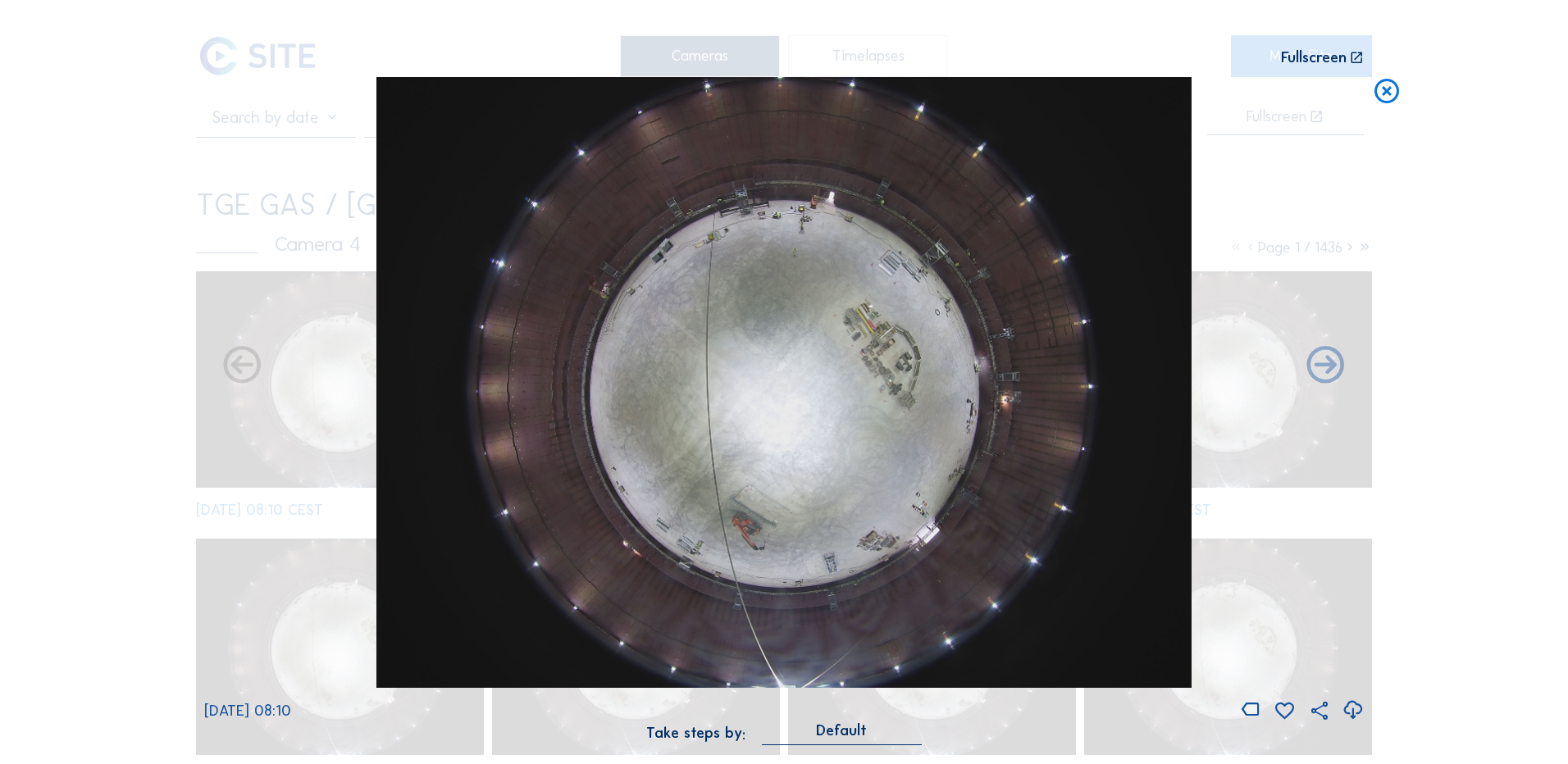
click at [1350, 708] on icon at bounding box center [1352, 710] width 22 height 27
click at [79, 348] on div "Scroll to travel through time | Press 'Alt' Button + Scroll to Zoom | Click and…" at bounding box center [784, 382] width 1568 height 764
click at [1390, 85] on icon at bounding box center [1387, 92] width 30 height 31
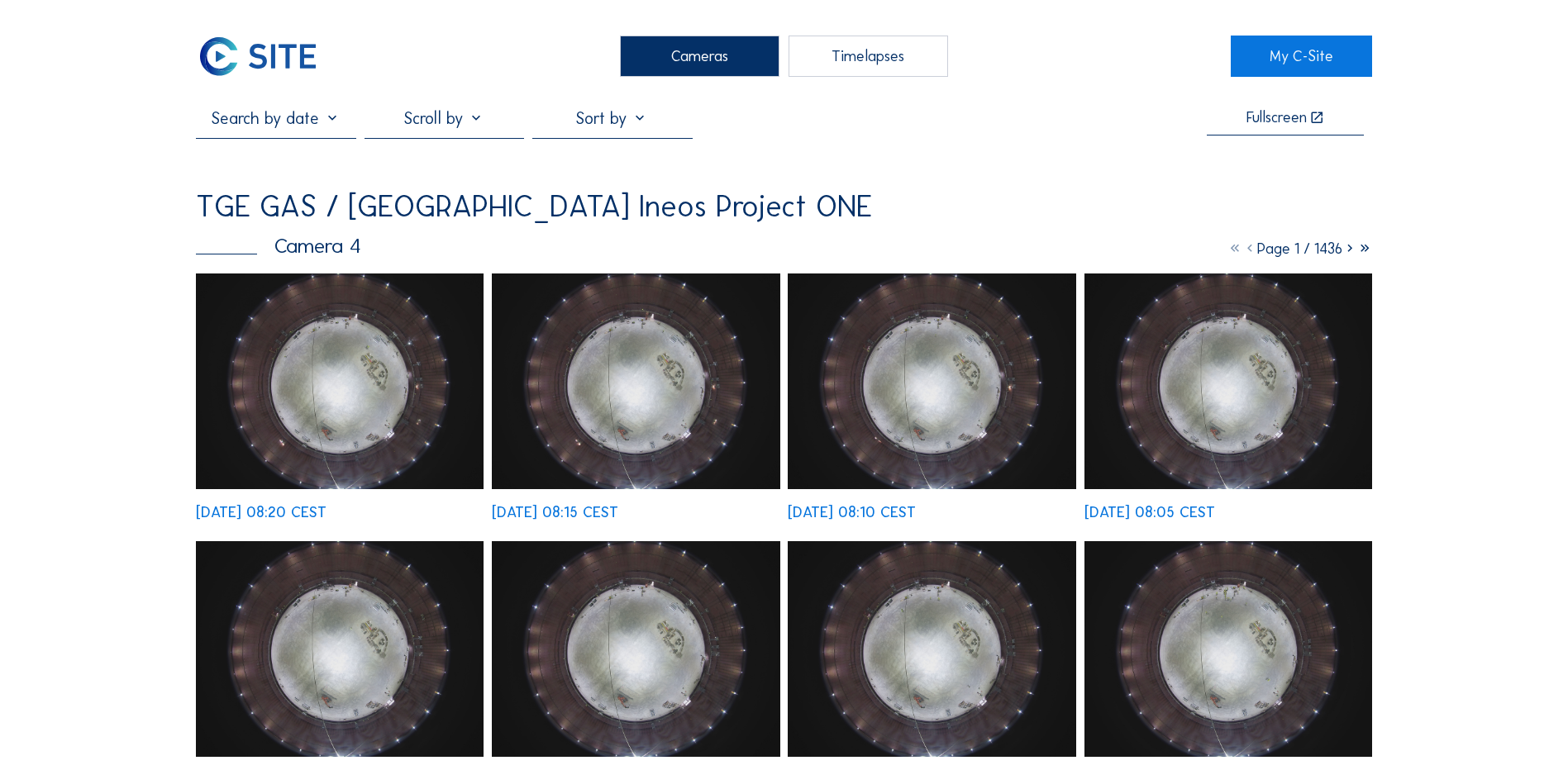
click at [706, 57] on div "Cameras" at bounding box center [699, 56] width 159 height 41
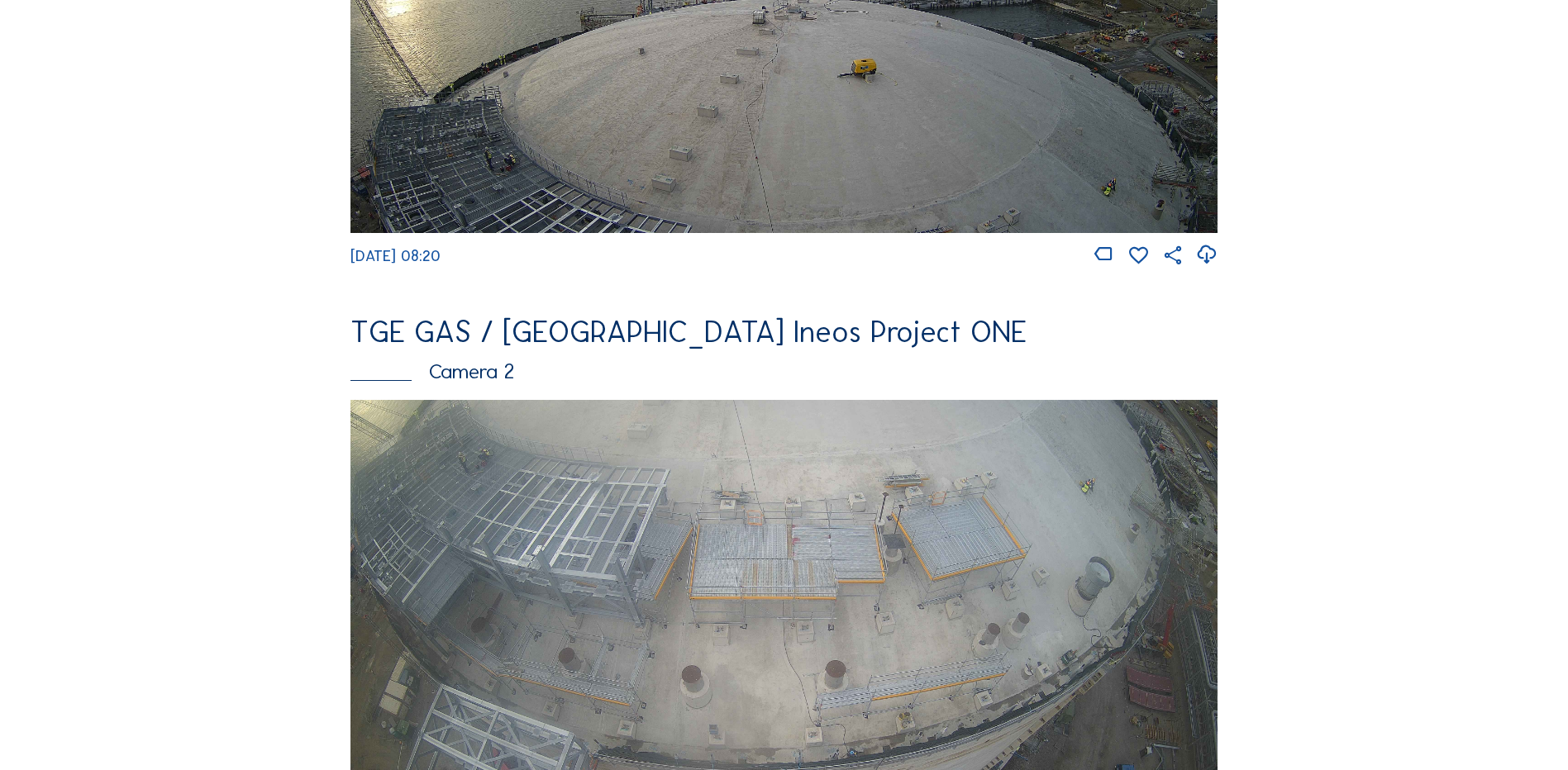
scroll to position [579, 0]
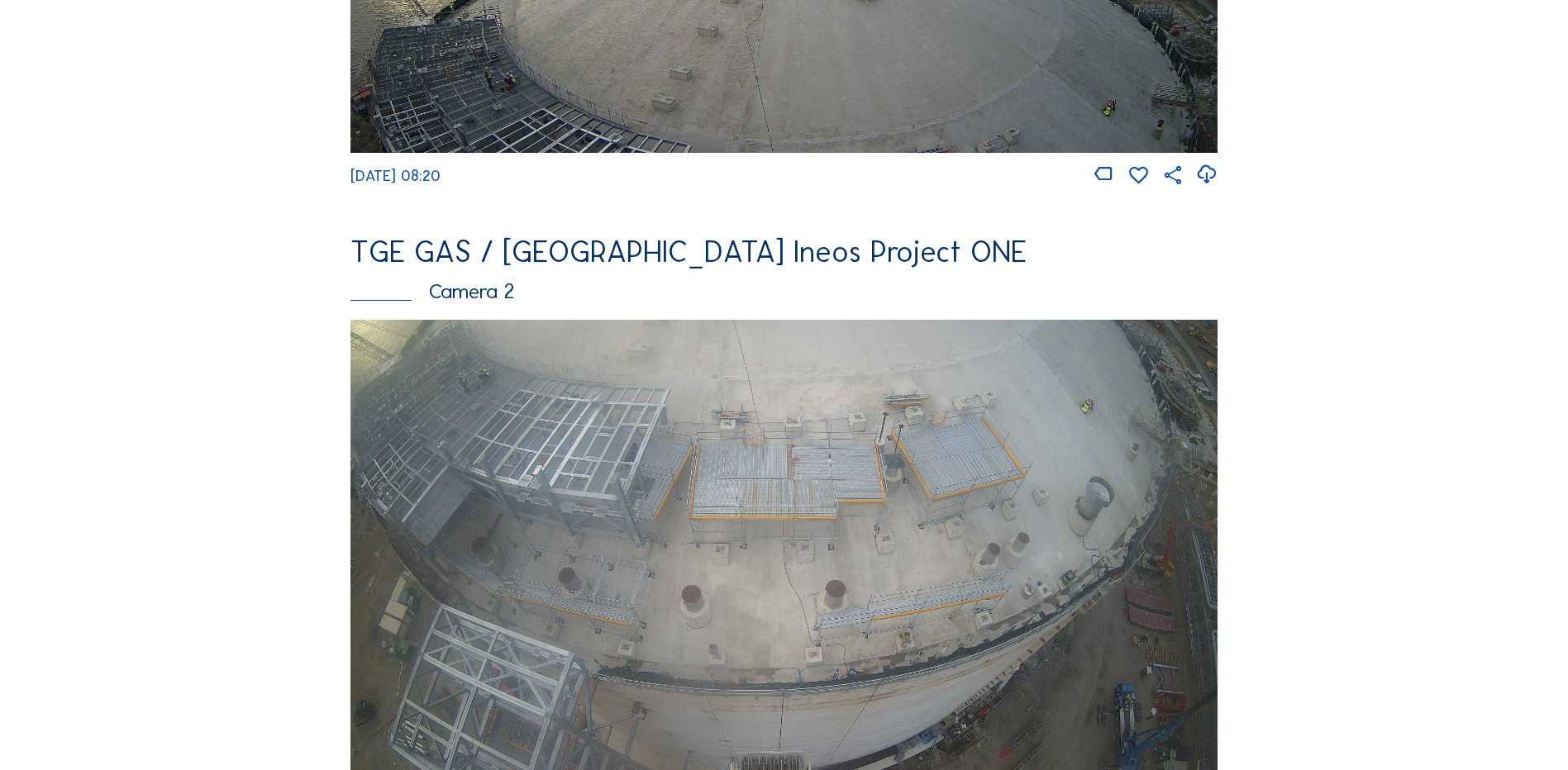
click at [589, 442] on img at bounding box center [784, 563] width 867 height 488
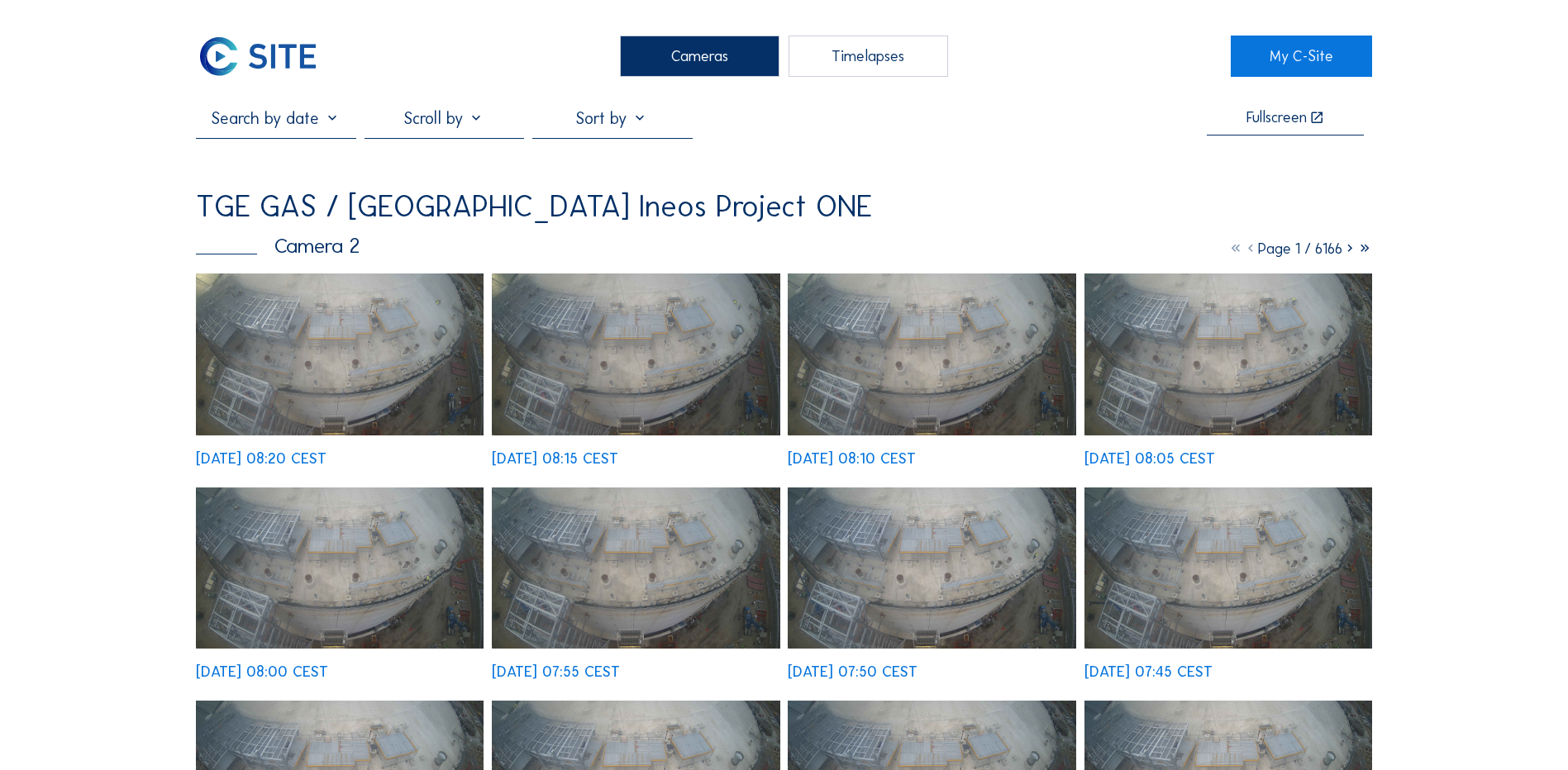
click at [329, 354] on img at bounding box center [339, 354] width 288 height 162
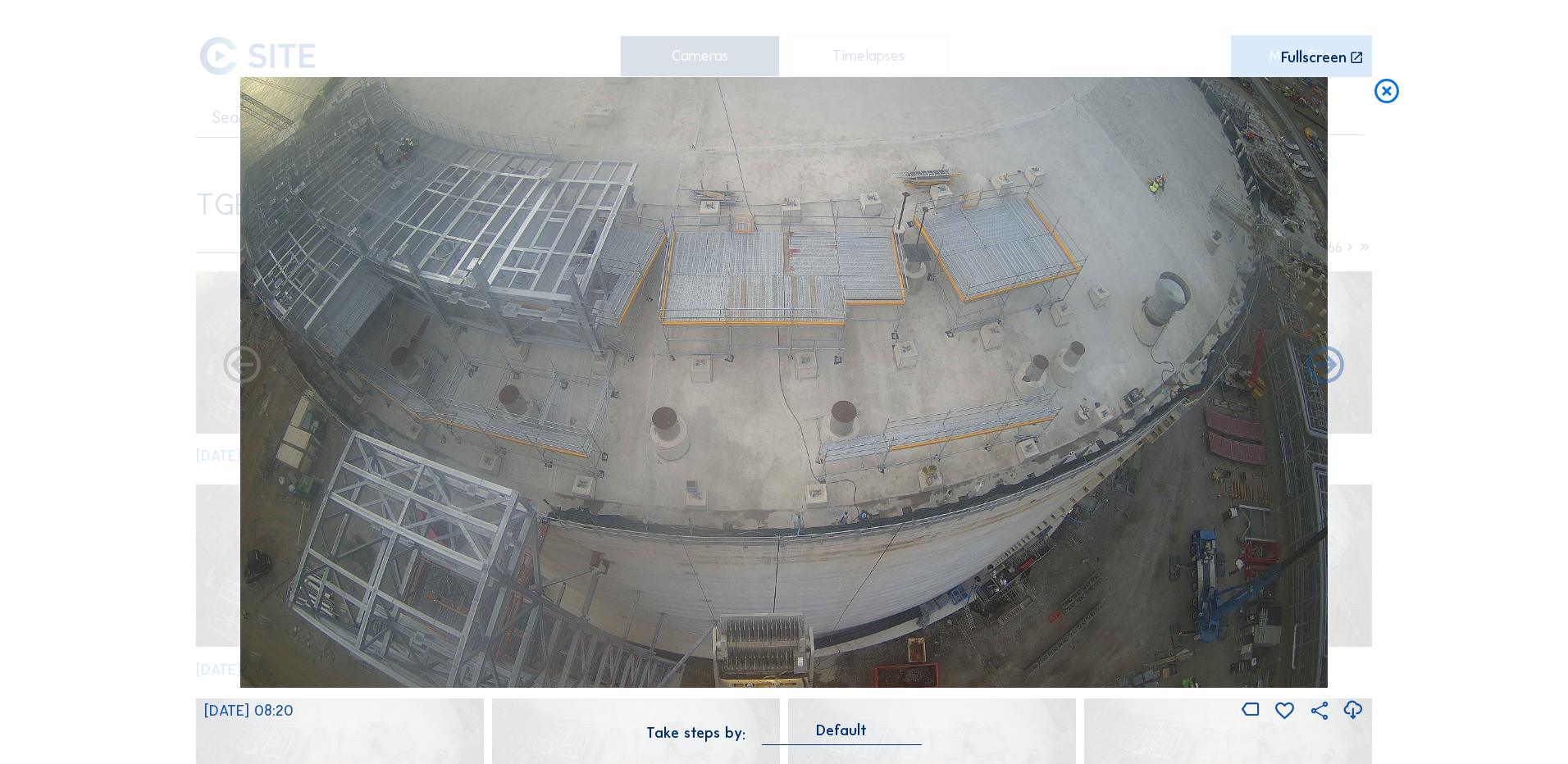
click at [1352, 712] on icon at bounding box center [1352, 710] width 22 height 27
drag, startPoint x: 129, startPoint y: 149, endPoint x: 689, endPoint y: 85, distance: 563.6
click at [130, 149] on div "Scroll to travel through time | Press 'Alt' Button + Scroll to Zoom | Click and…" at bounding box center [784, 382] width 1568 height 764
click at [1390, 89] on icon at bounding box center [1387, 92] width 30 height 31
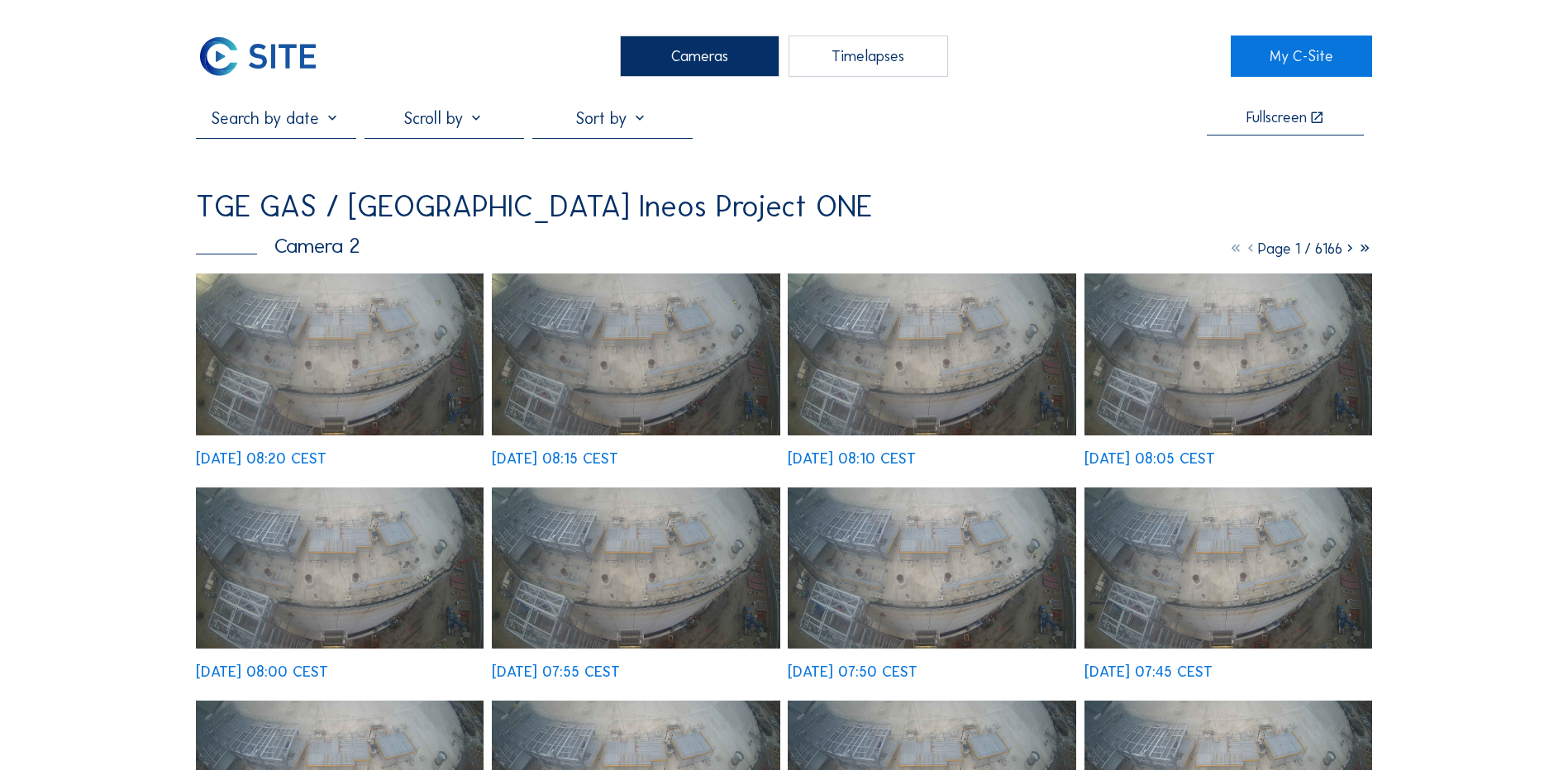
click at [679, 55] on div "Cameras" at bounding box center [699, 56] width 159 height 41
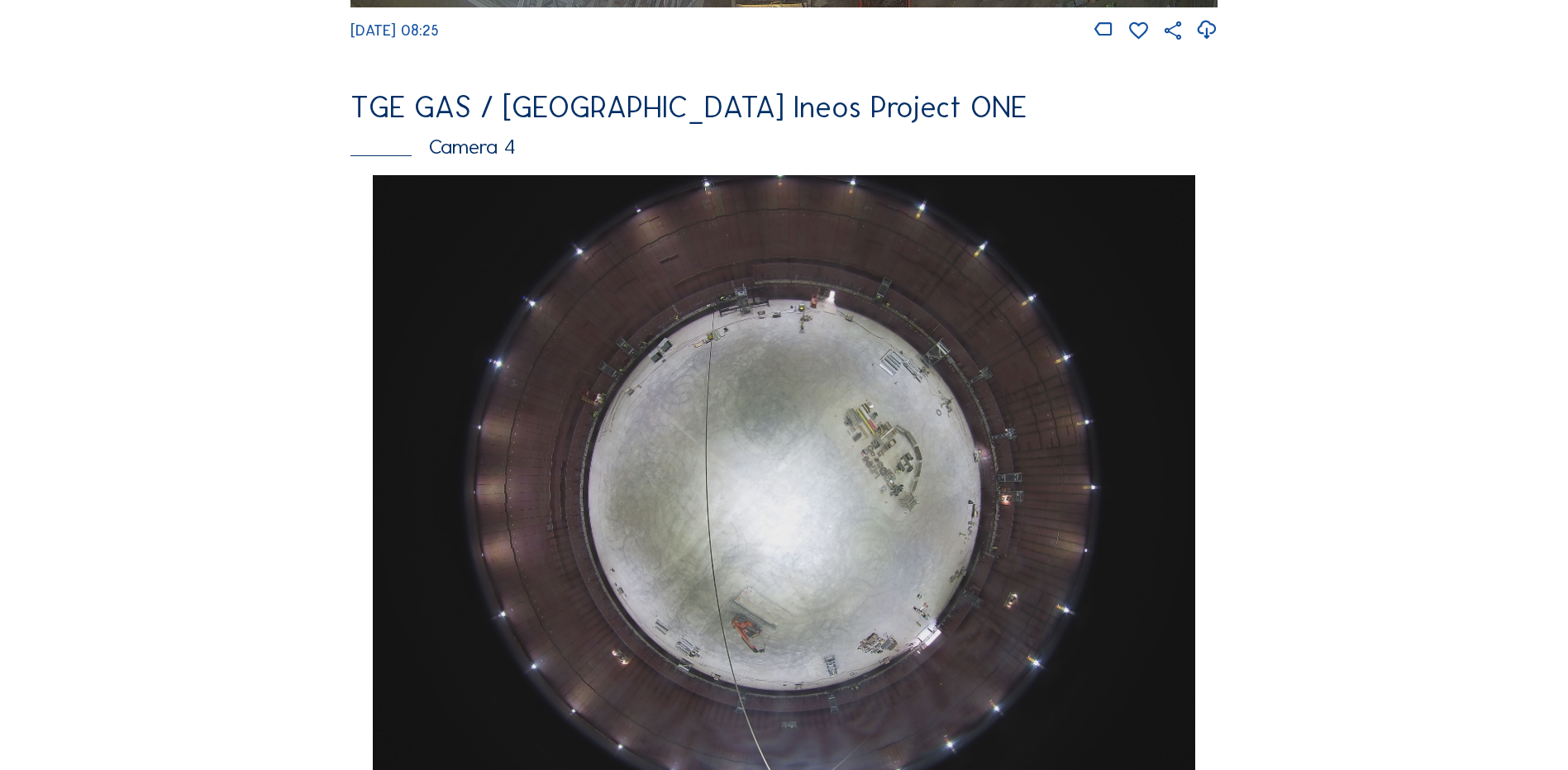
scroll to position [1405, 0]
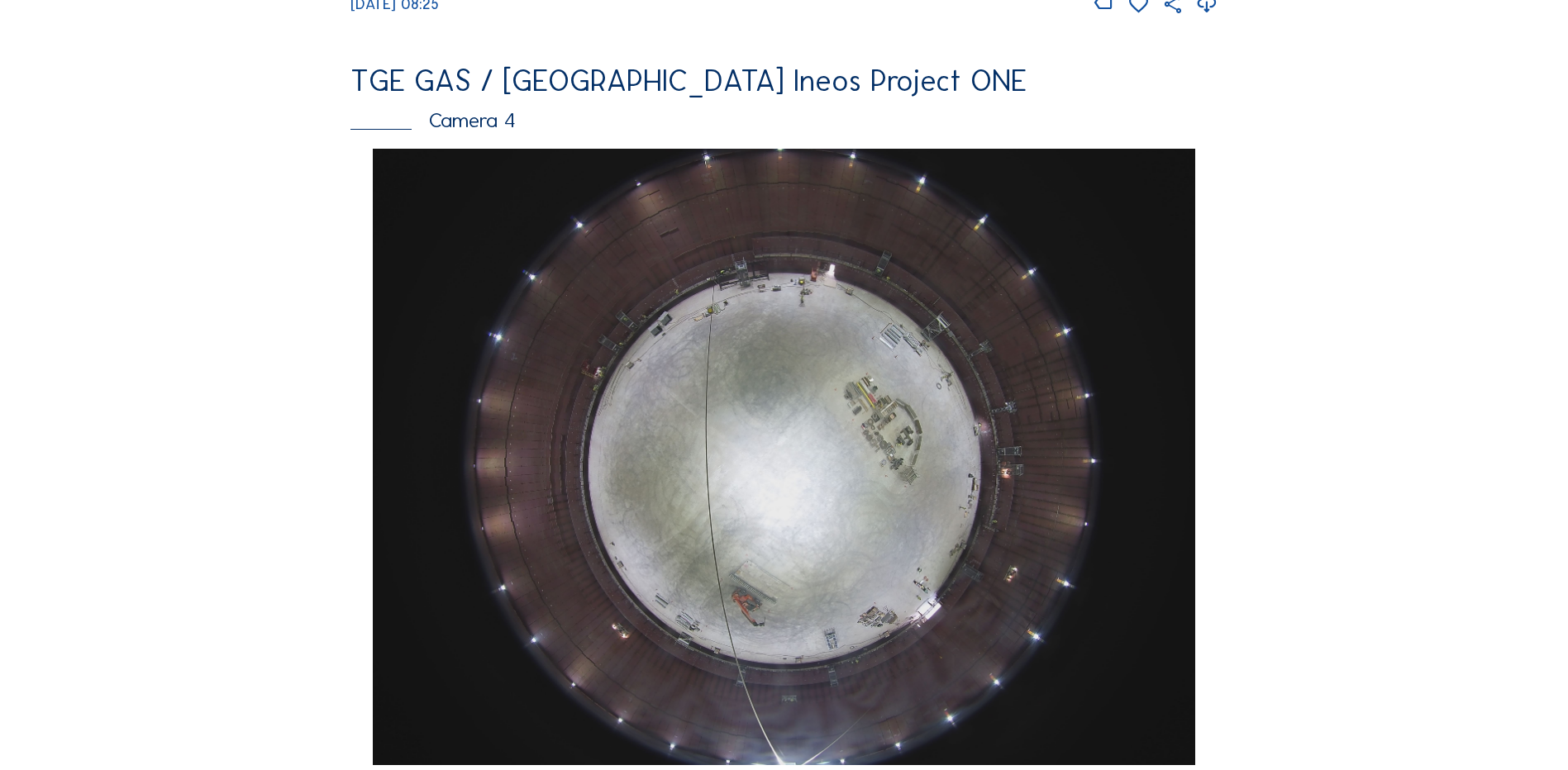
click at [808, 440] on img at bounding box center [783, 457] width 821 height 616
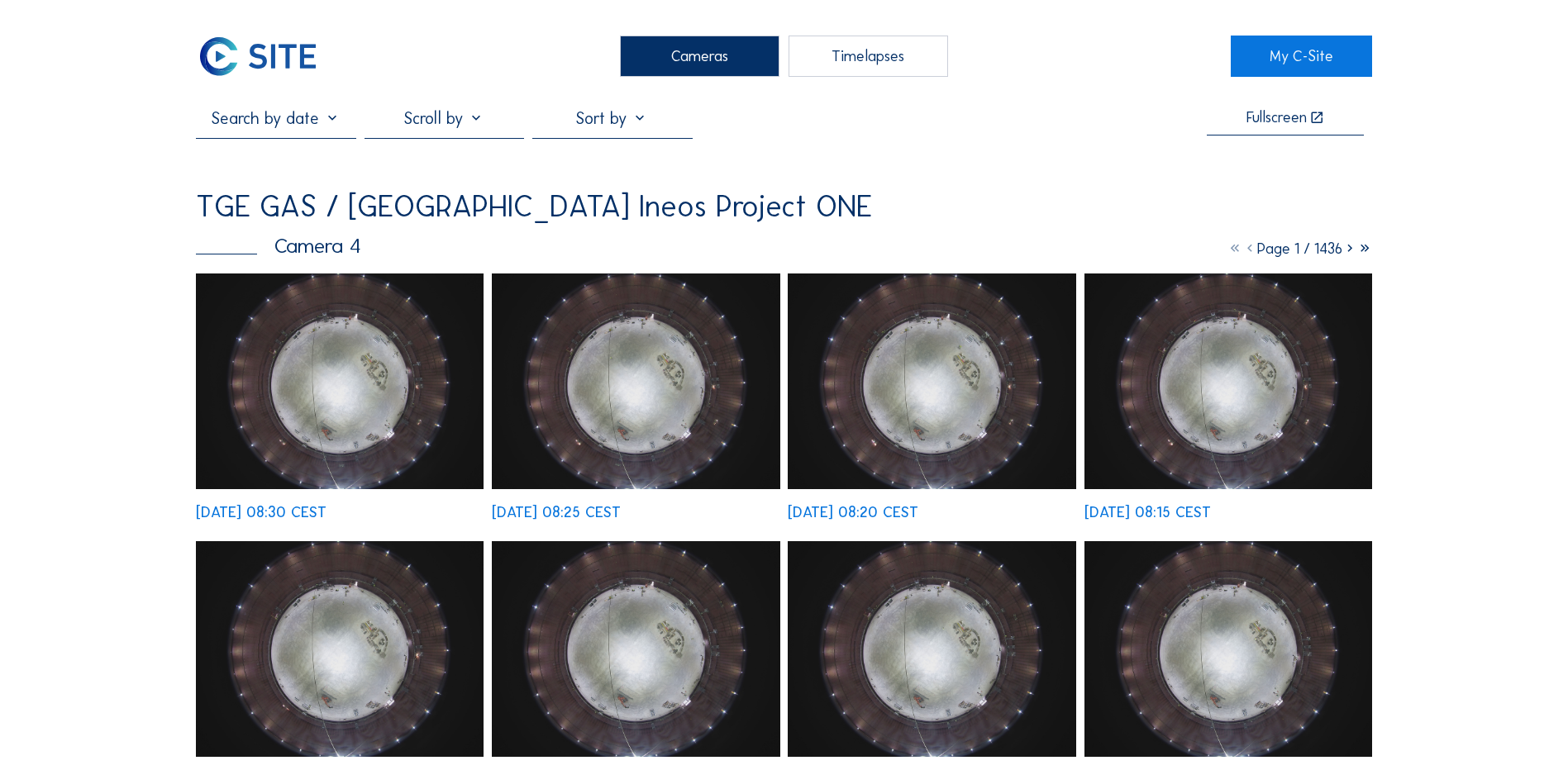
click at [389, 362] on img at bounding box center [339, 380] width 288 height 215
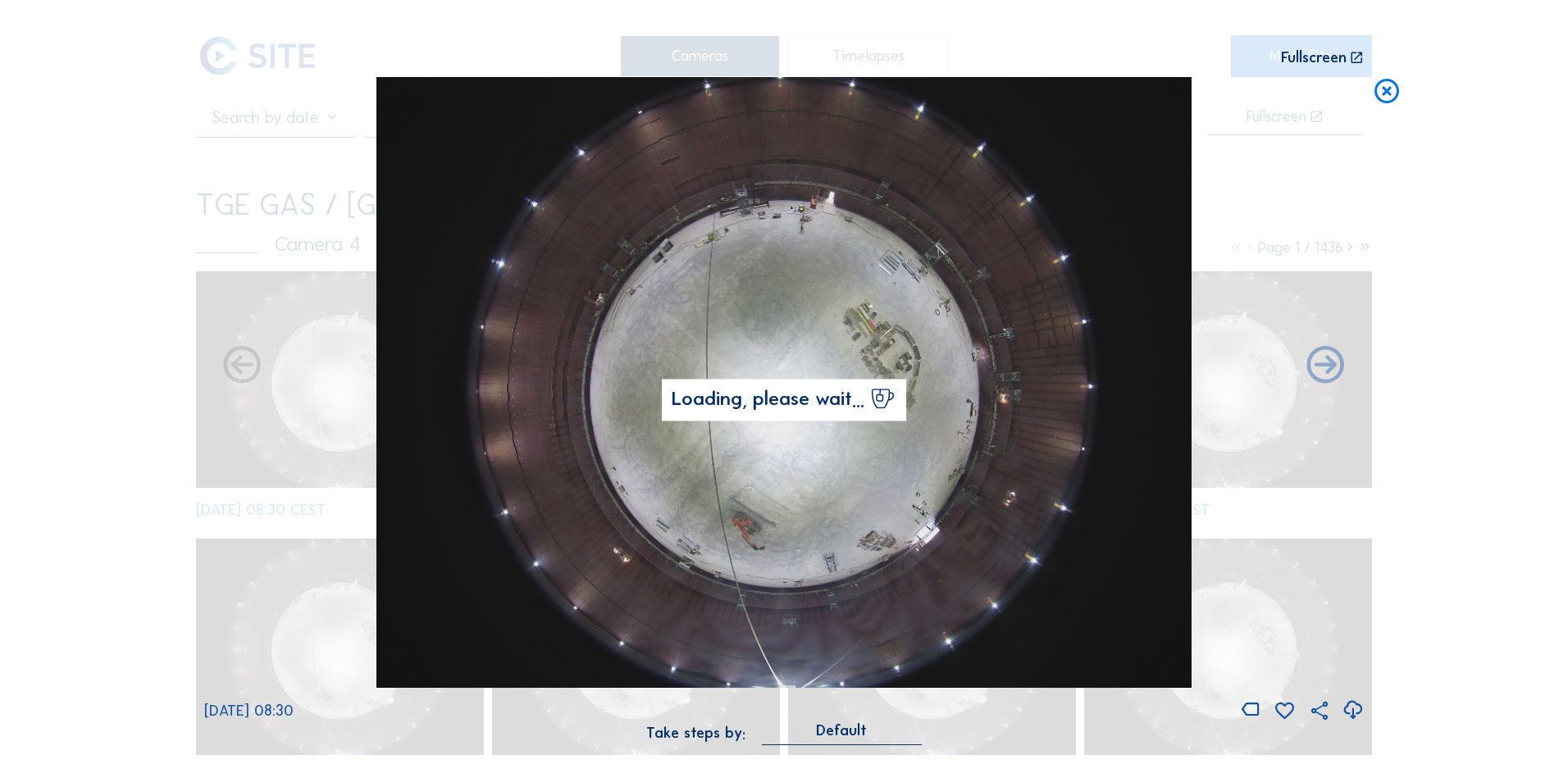
click at [1356, 709] on icon at bounding box center [1352, 710] width 22 height 27
click at [1527, 197] on div "Scroll to travel through time | Press 'Alt' Button + Scroll to Zoom | Click and…" at bounding box center [784, 382] width 1568 height 764
click at [1390, 91] on icon at bounding box center [1387, 92] width 30 height 31
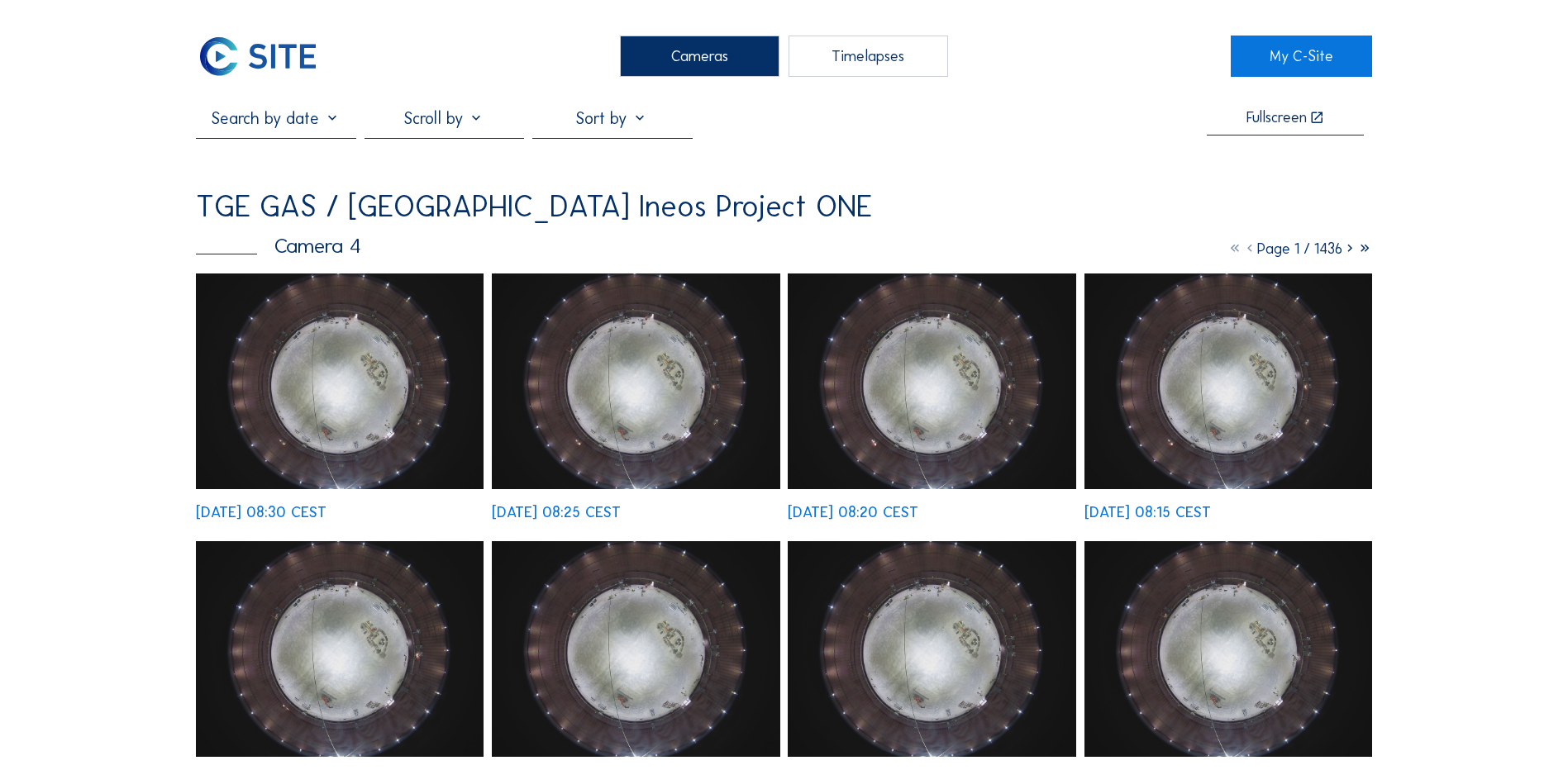
click at [706, 63] on div "Cameras" at bounding box center [699, 56] width 159 height 41
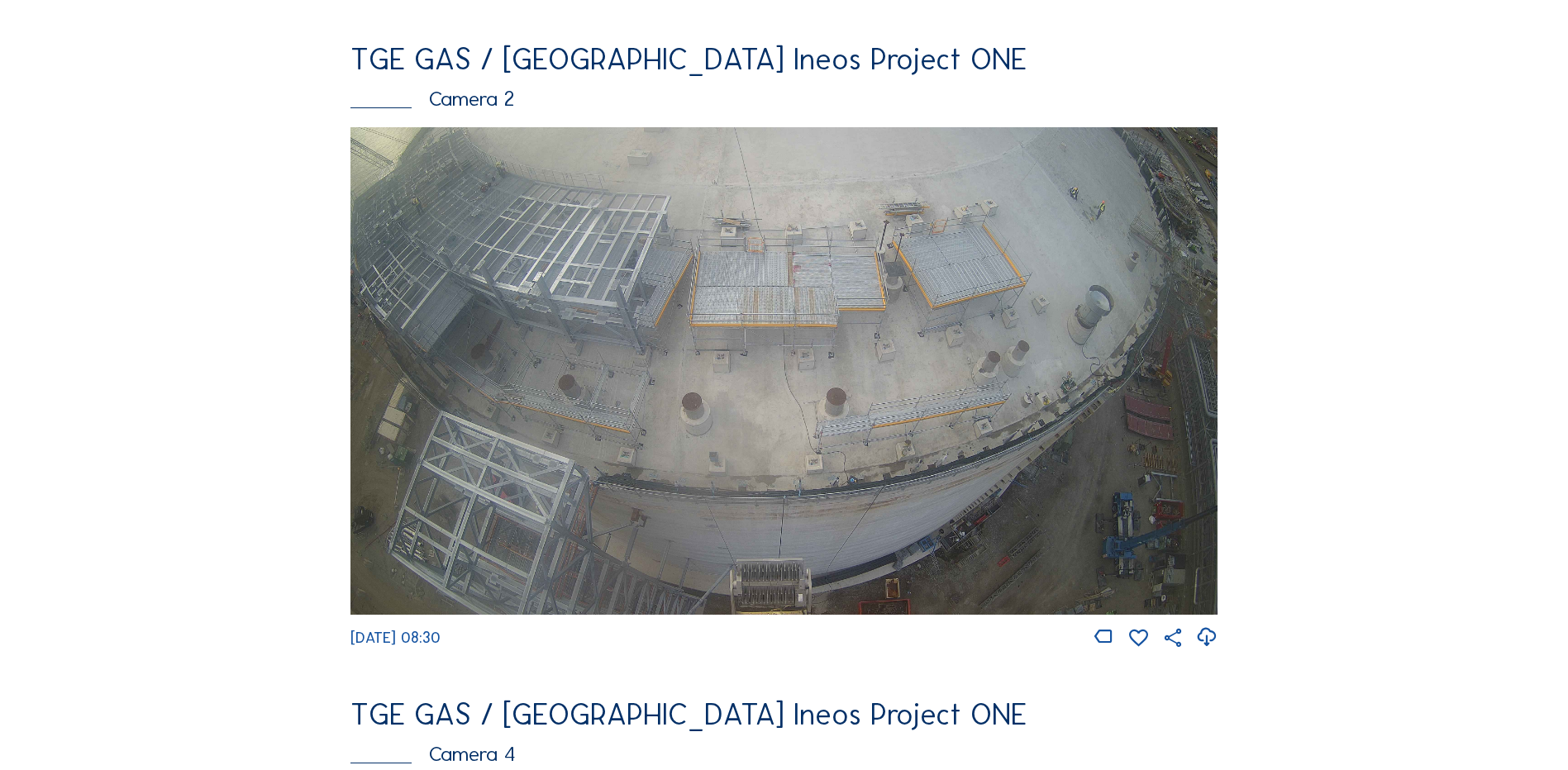
scroll to position [744, 0]
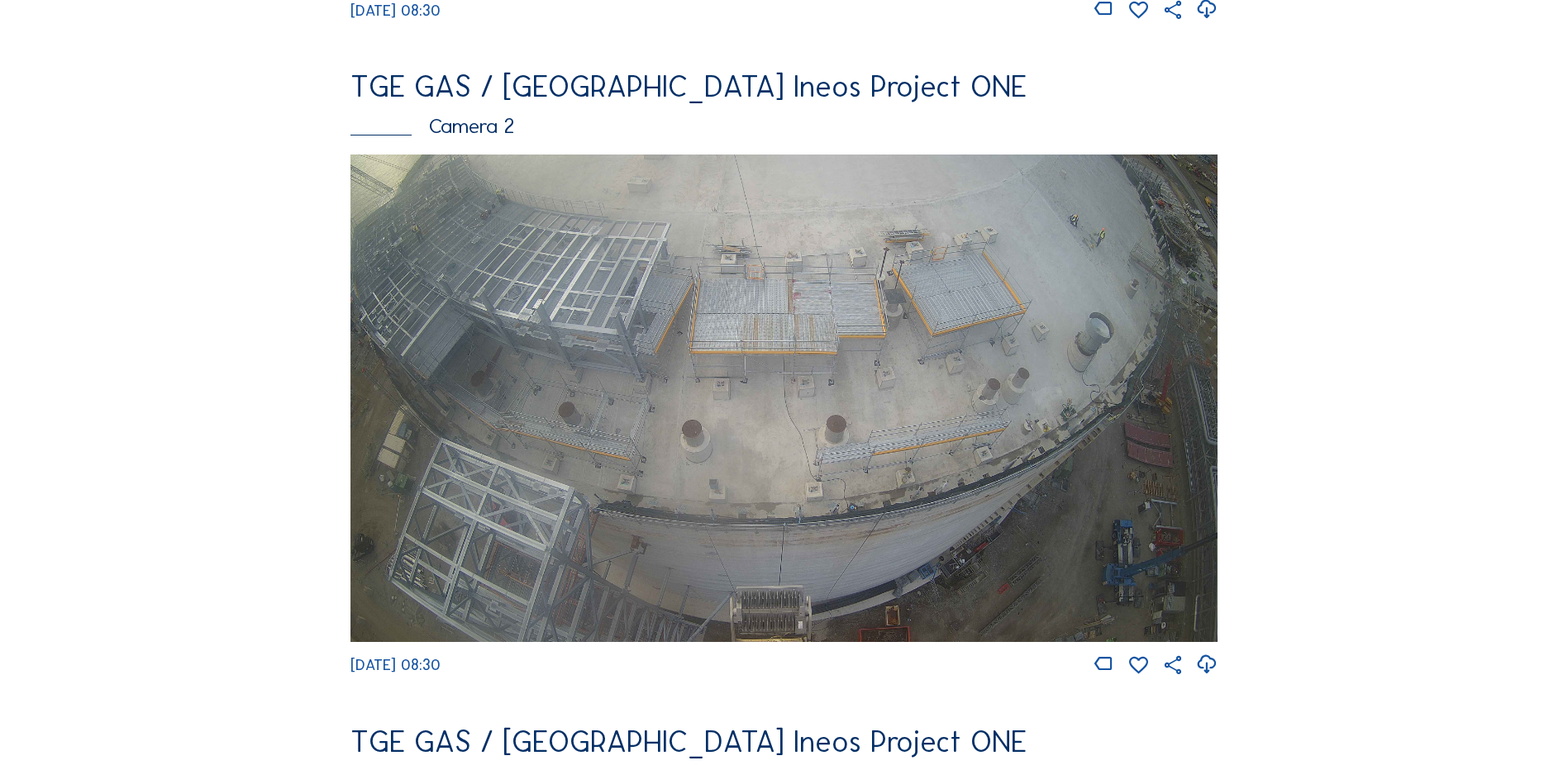
click at [786, 315] on img at bounding box center [784, 398] width 867 height 488
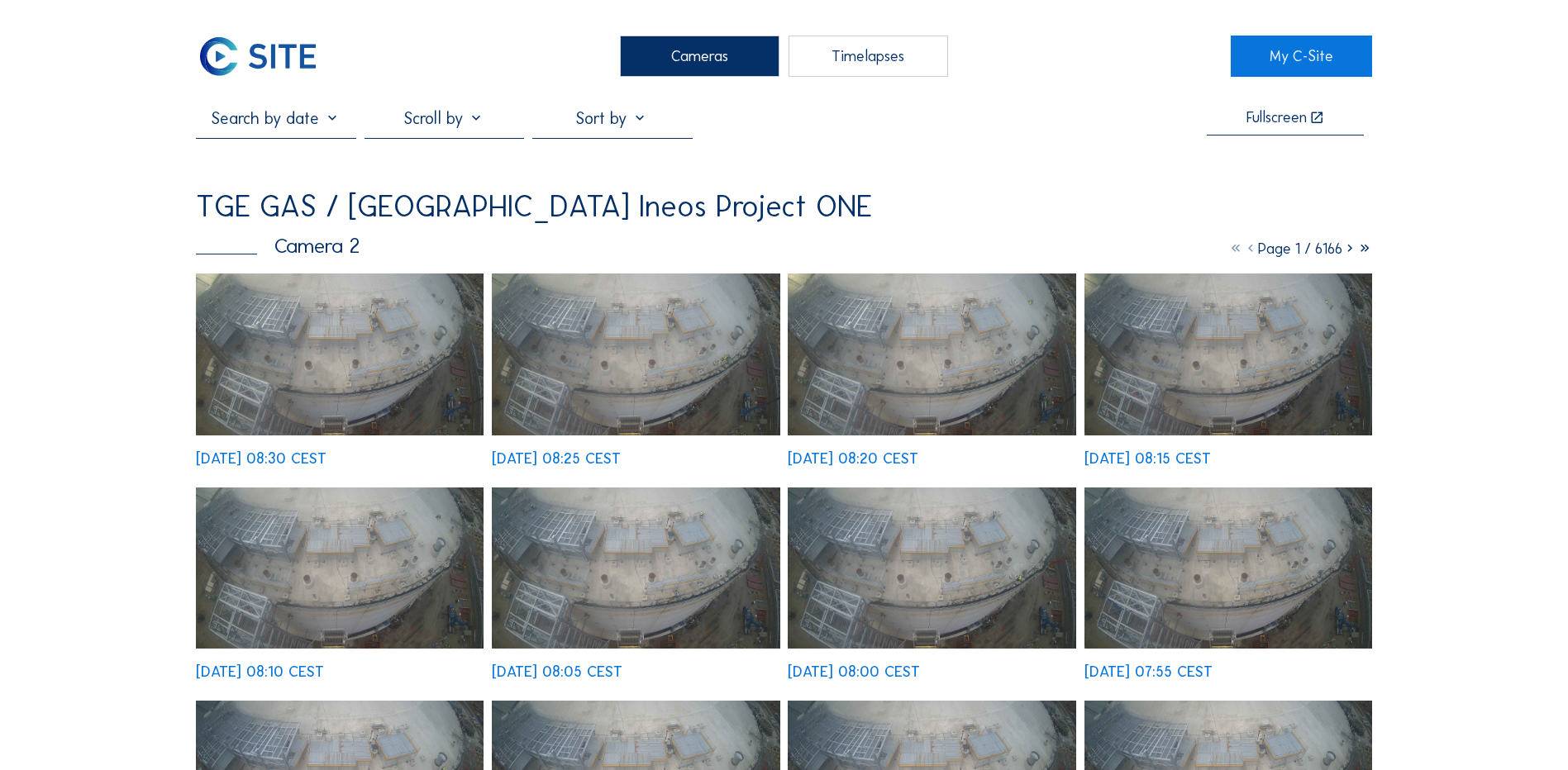
click at [345, 331] on img at bounding box center [339, 354] width 288 height 162
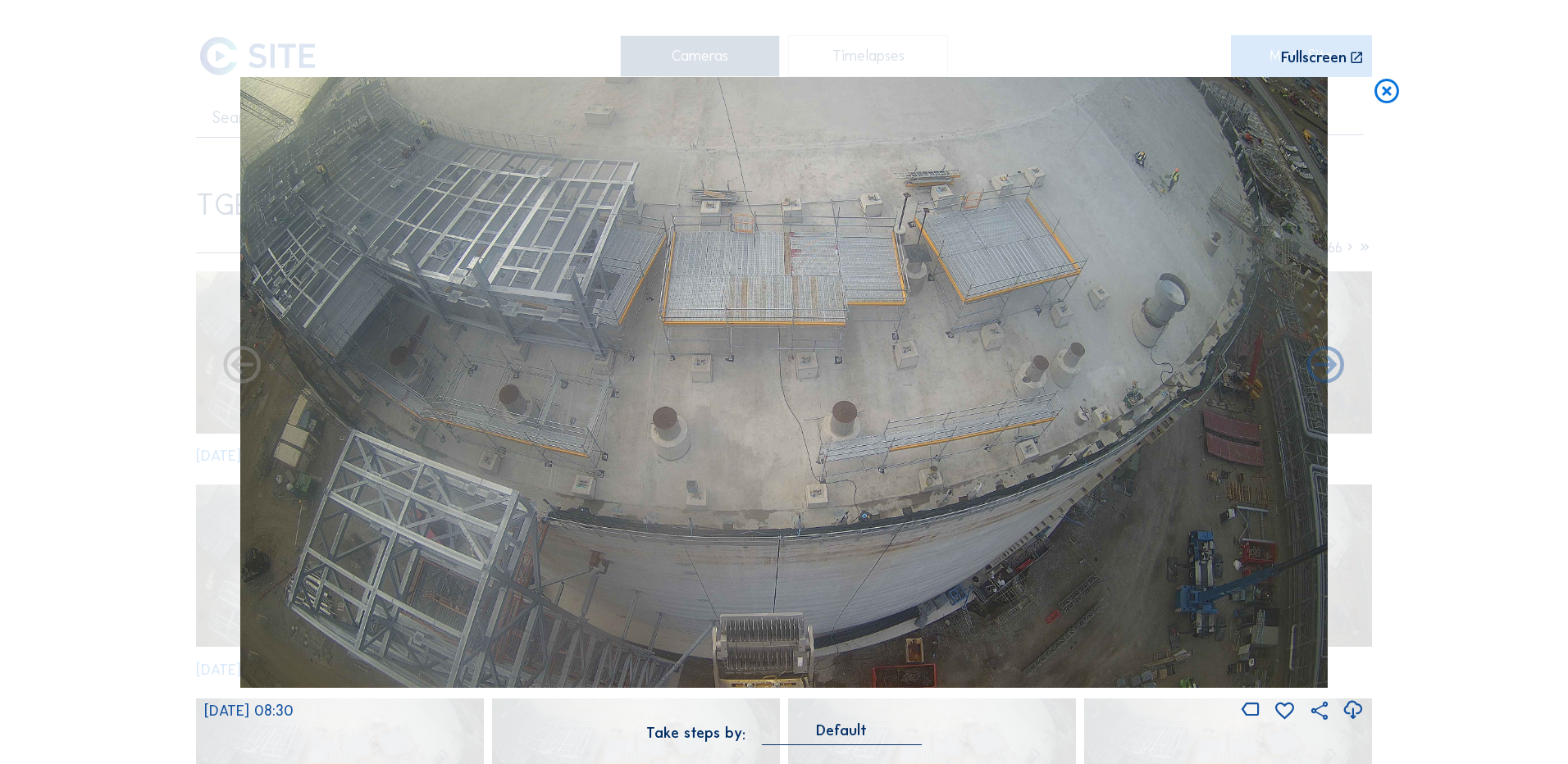
click at [1355, 707] on icon at bounding box center [1352, 710] width 22 height 27
click at [133, 298] on div "Scroll to travel through time | Press 'Alt' Button + Scroll to Zoom | Click and…" at bounding box center [784, 382] width 1568 height 764
click at [1384, 94] on icon at bounding box center [1387, 92] width 30 height 31
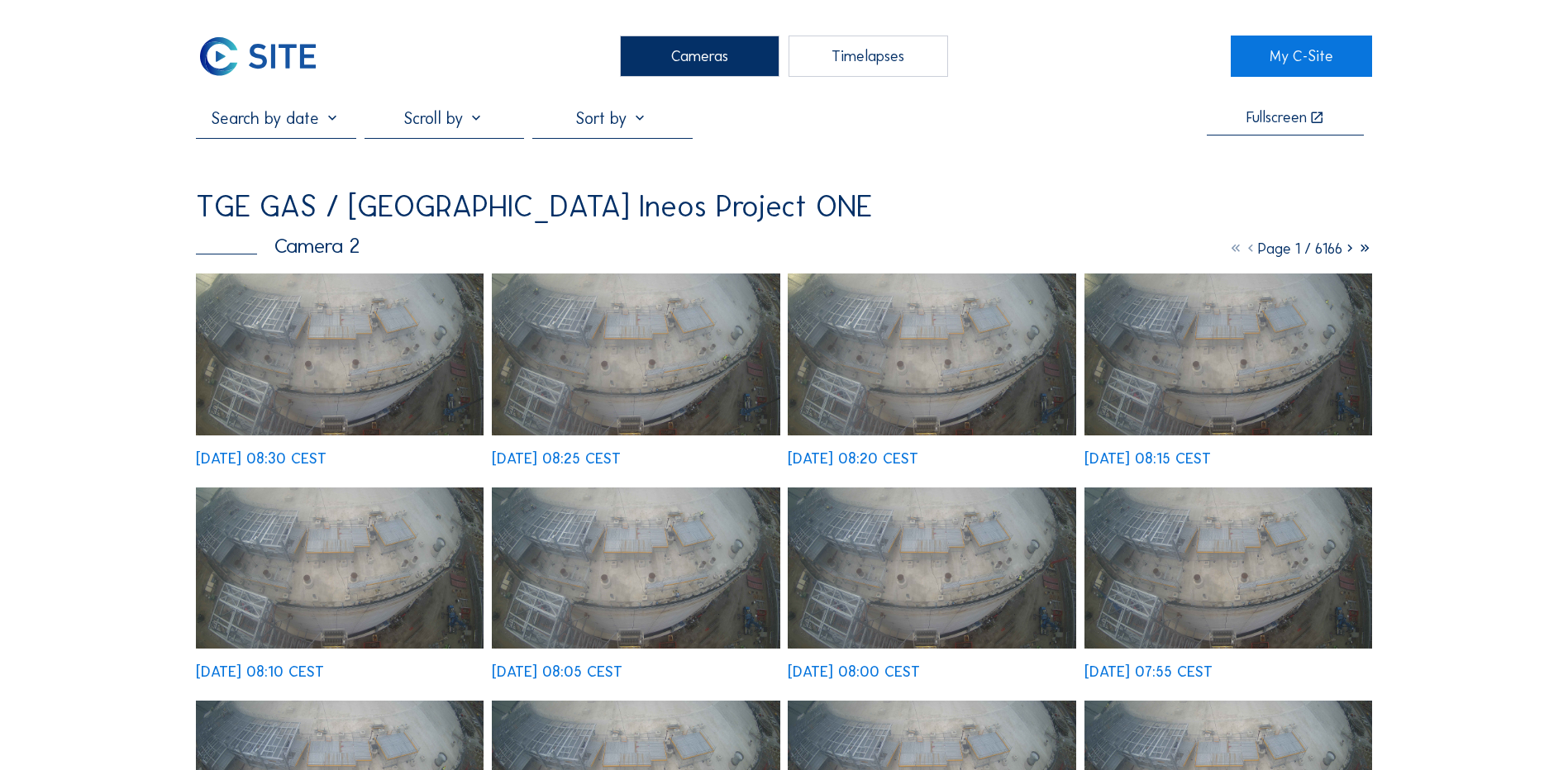
click at [657, 48] on div "Cameras" at bounding box center [699, 56] width 159 height 41
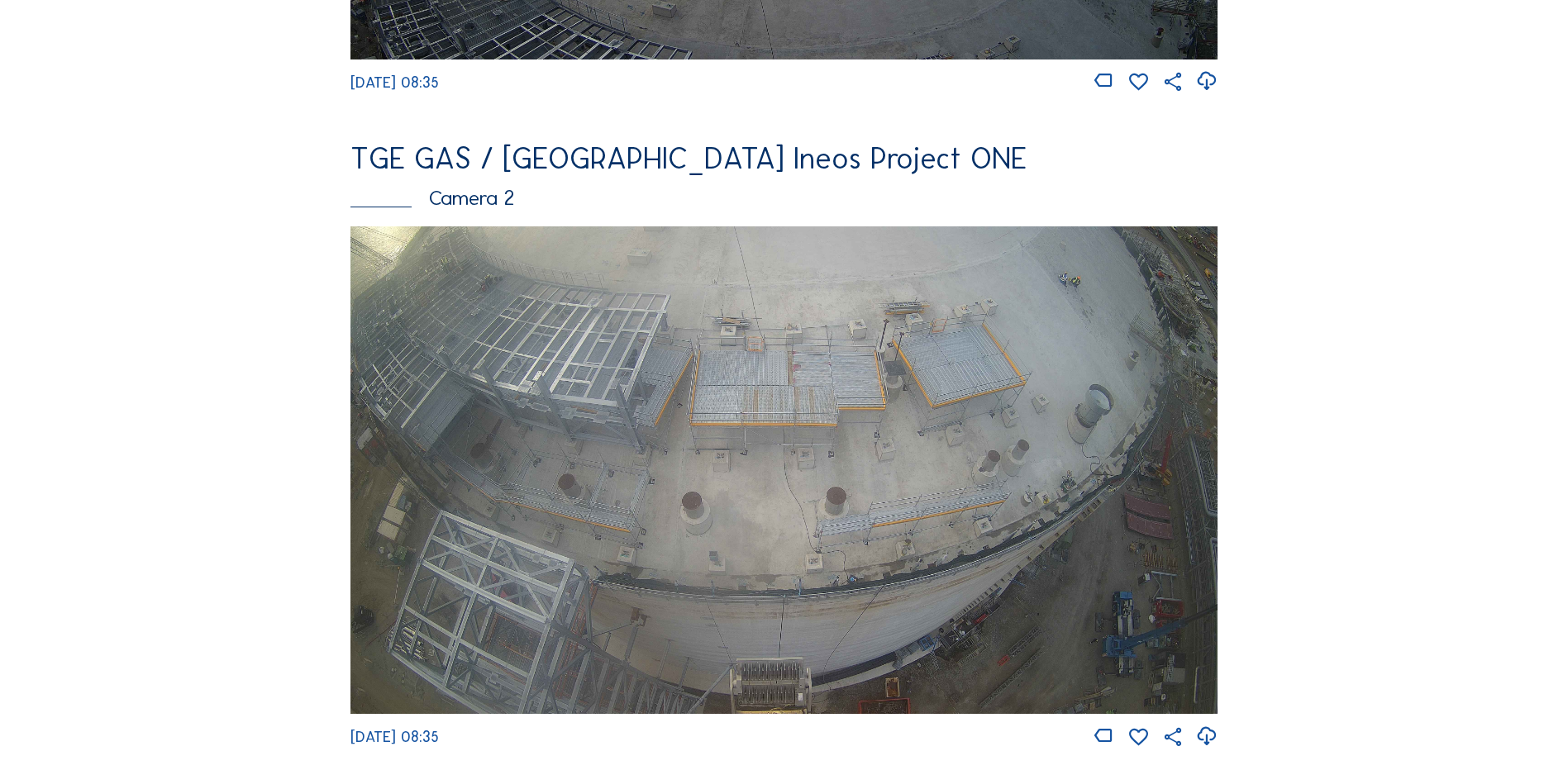
scroll to position [744, 0]
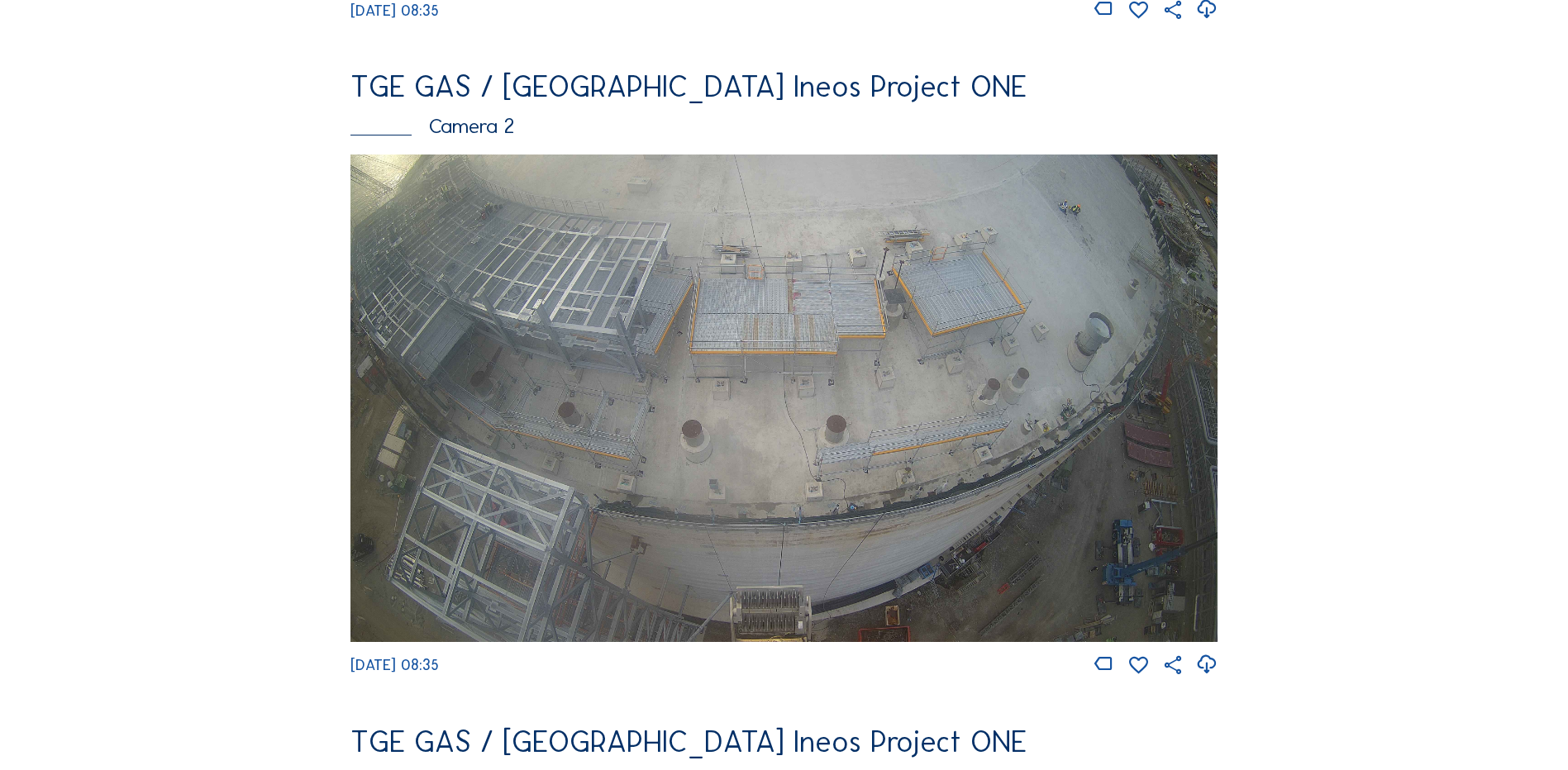
click at [557, 323] on img at bounding box center [784, 398] width 867 height 488
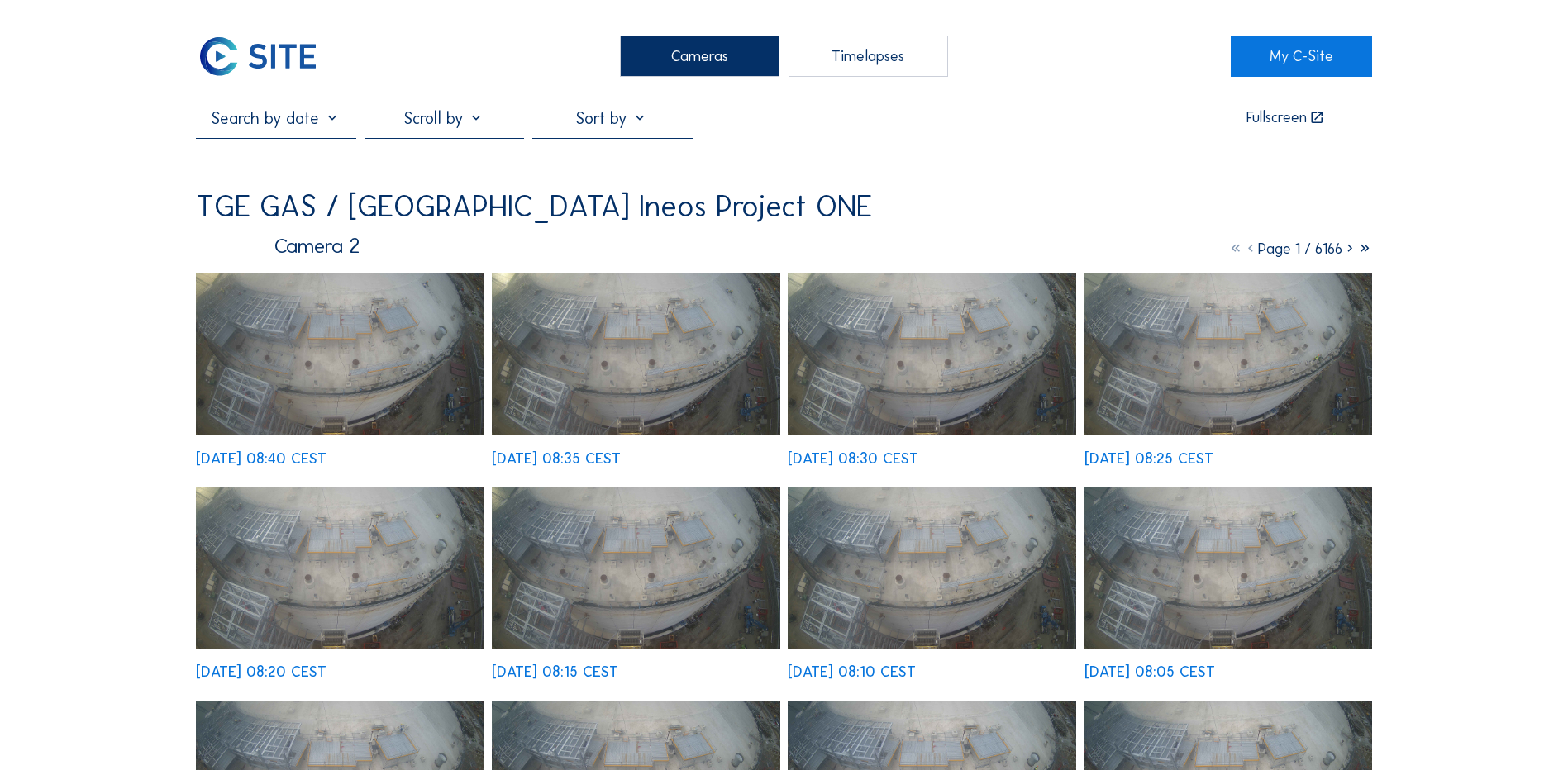
click at [353, 338] on img at bounding box center [339, 354] width 288 height 162
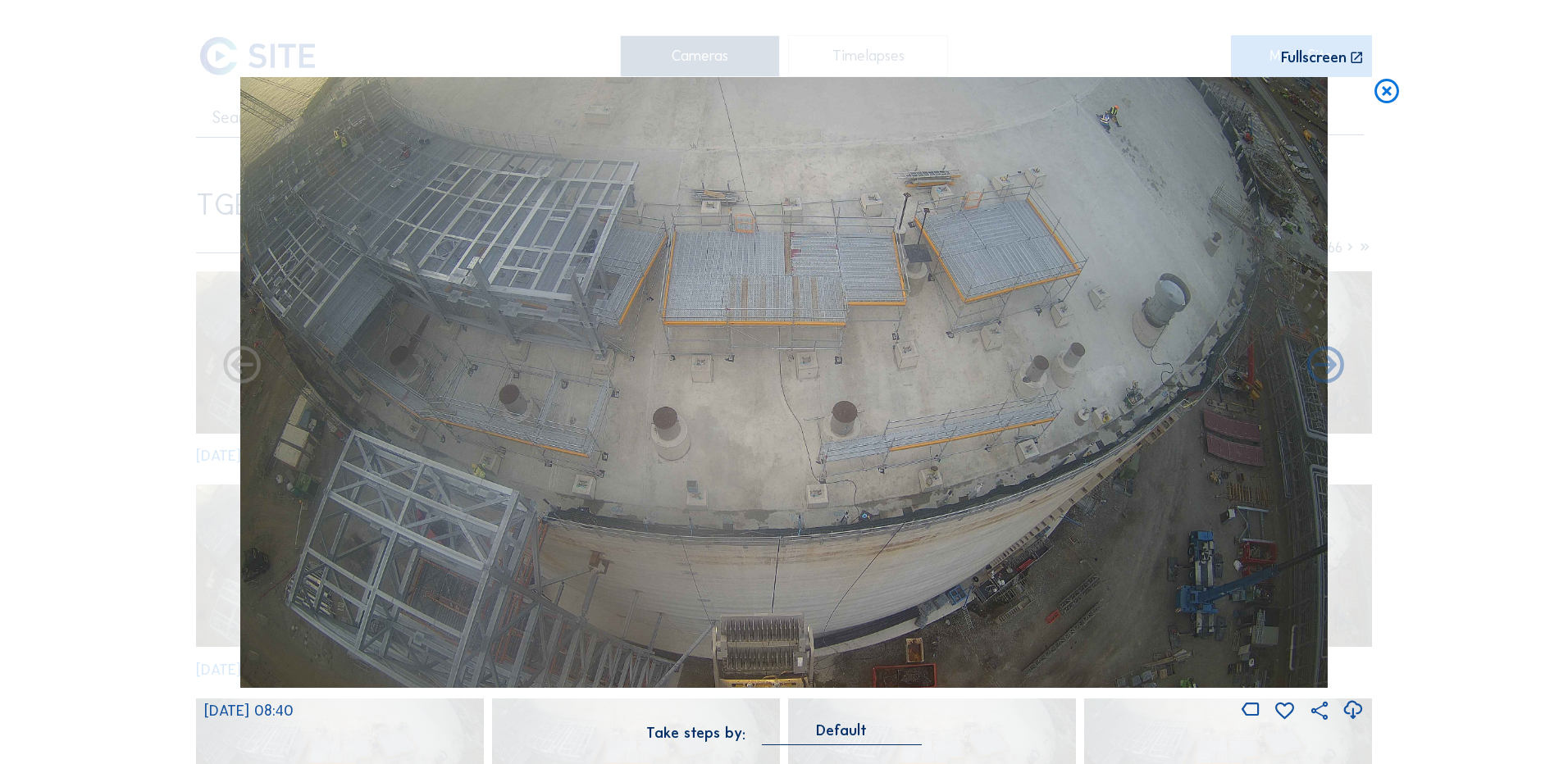
click at [1353, 709] on icon at bounding box center [1352, 710] width 22 height 27
click at [73, 474] on div "Scroll to travel through time | Press 'Alt' Button + Scroll to Zoom | Click and…" at bounding box center [784, 382] width 1568 height 764
click at [1377, 86] on icon at bounding box center [1387, 92] width 30 height 31
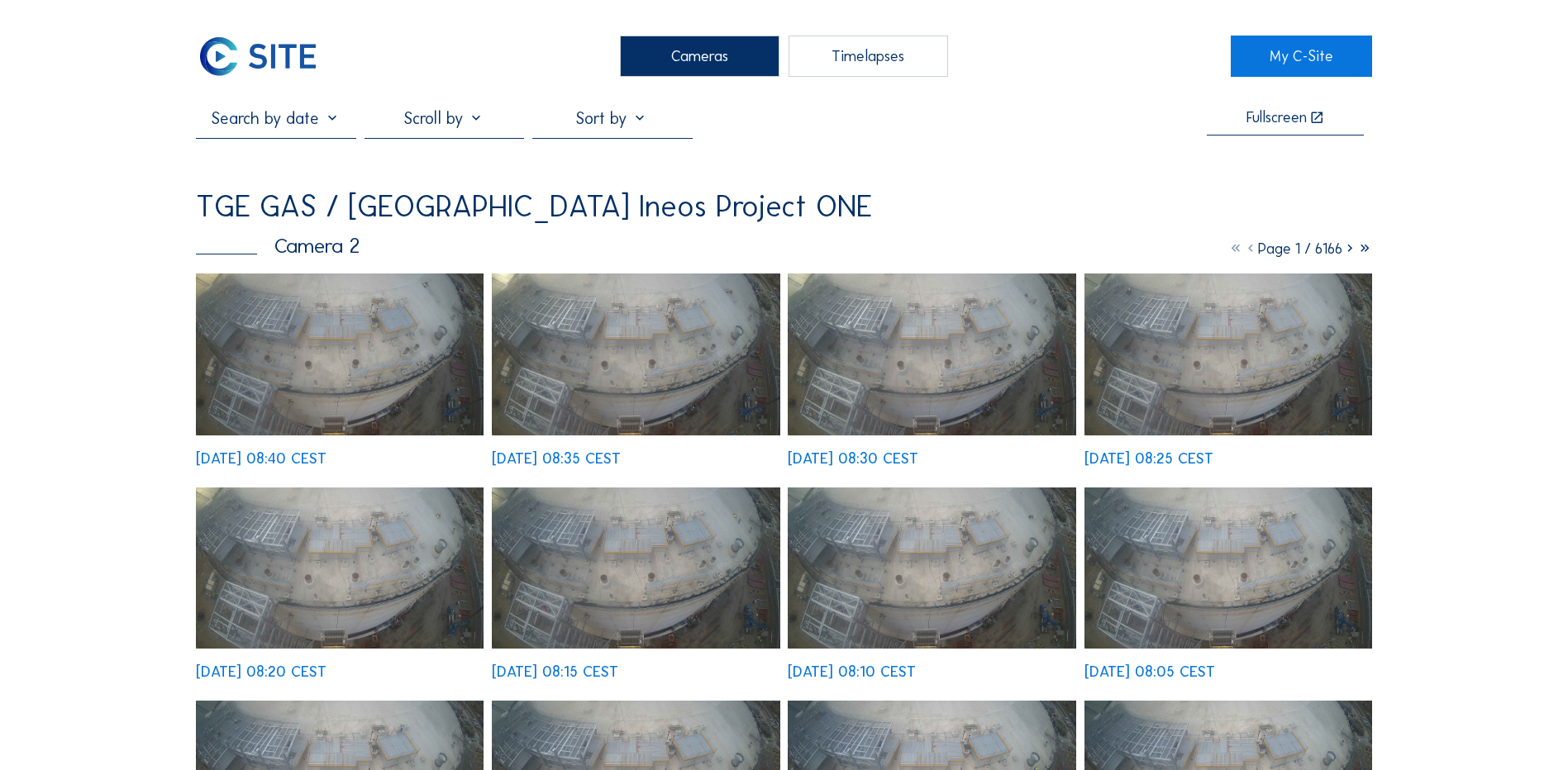
click at [697, 55] on div "Cameras" at bounding box center [699, 56] width 159 height 41
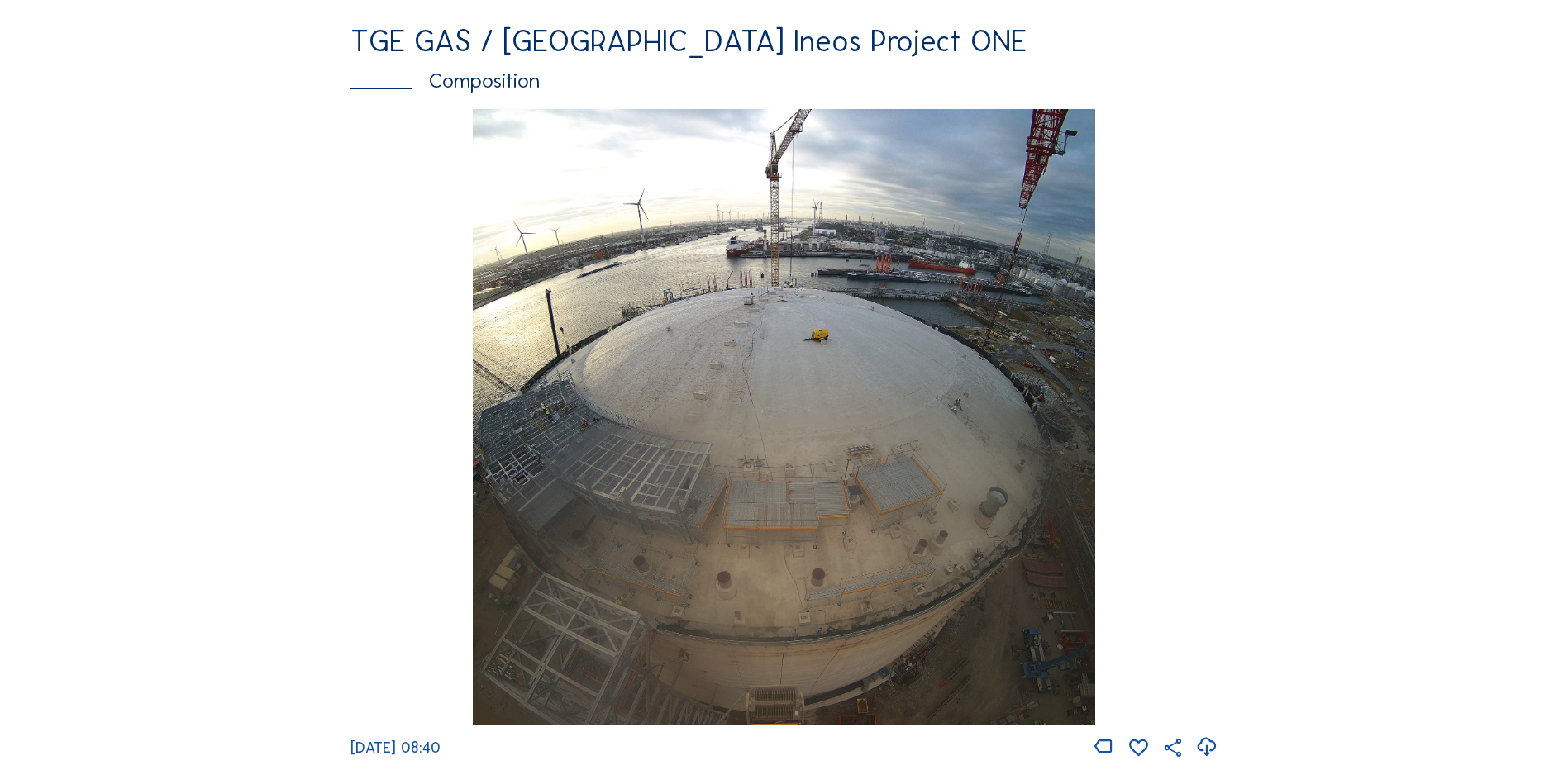
scroll to position [2232, 0]
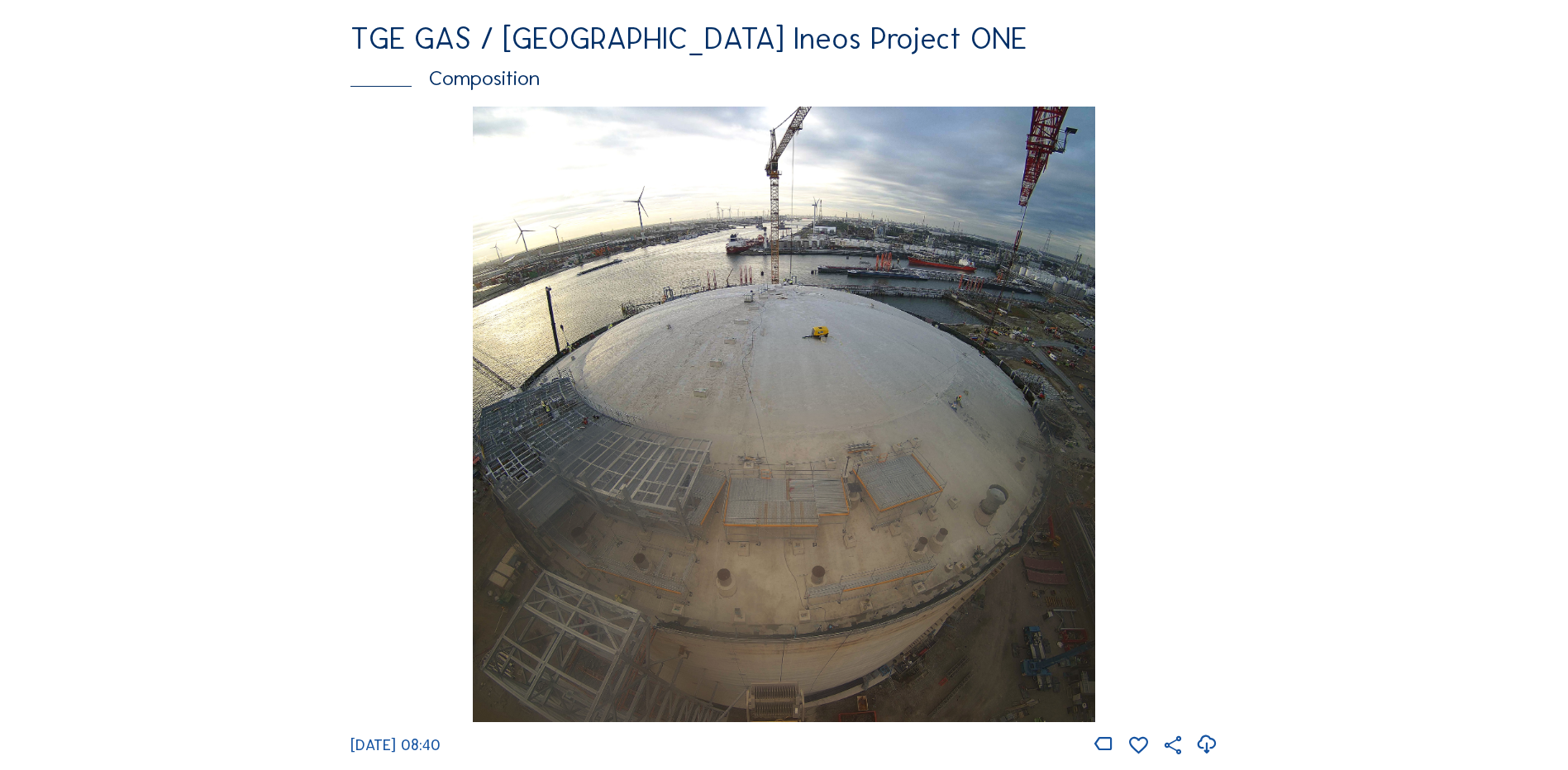
click at [789, 392] on img at bounding box center [783, 414] width 622 height 616
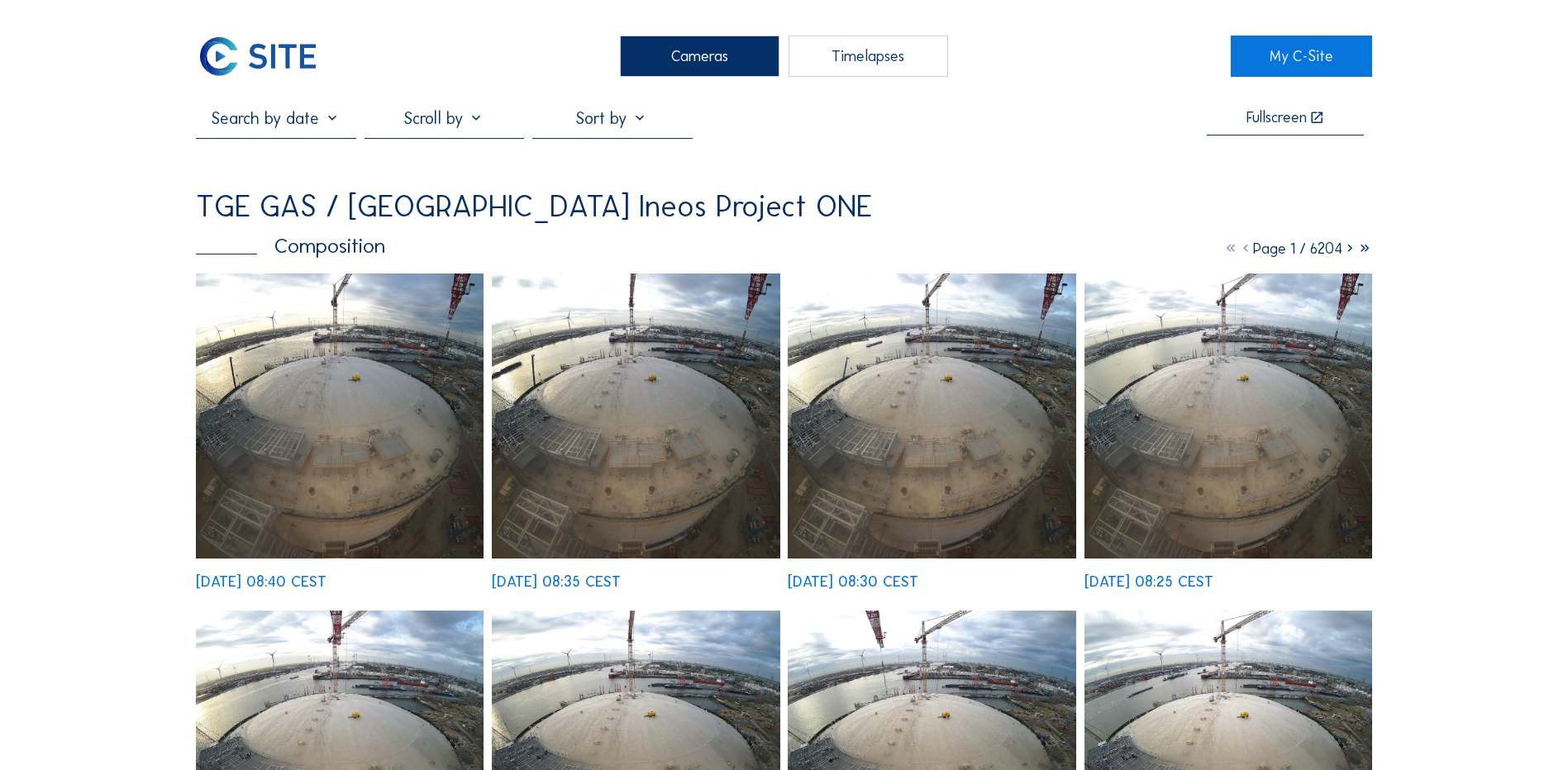
click at [339, 390] on img at bounding box center [339, 416] width 288 height 285
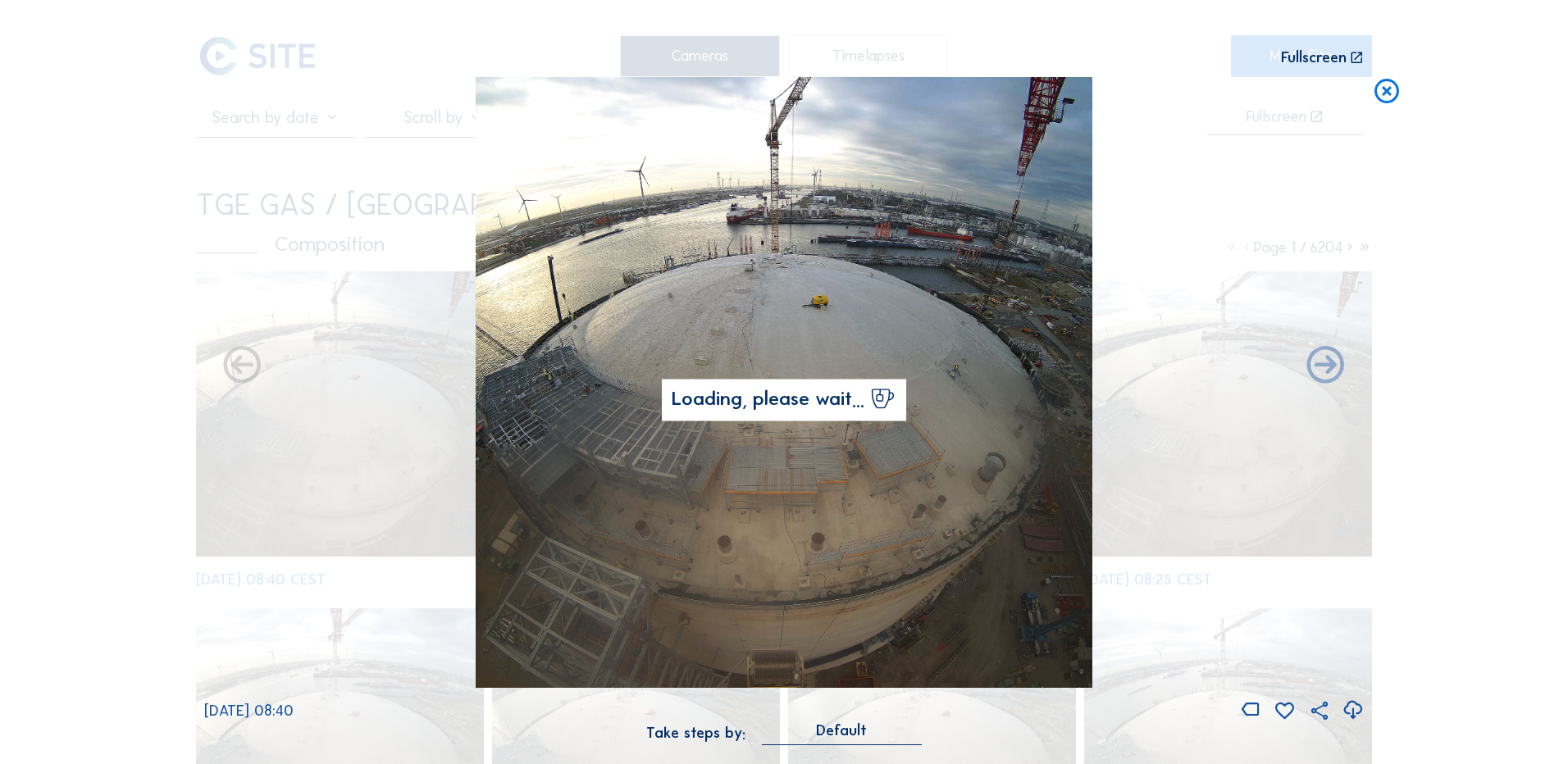
click at [1357, 710] on icon at bounding box center [1352, 710] width 22 height 27
drag, startPoint x: 122, startPoint y: 353, endPoint x: 557, endPoint y: 273, distance: 442.3
click at [122, 353] on div "Scroll to travel through time | Press 'Alt' Button + Scroll to Zoom | Click and…" at bounding box center [784, 382] width 1568 height 764
click at [1390, 91] on icon at bounding box center [1387, 92] width 30 height 31
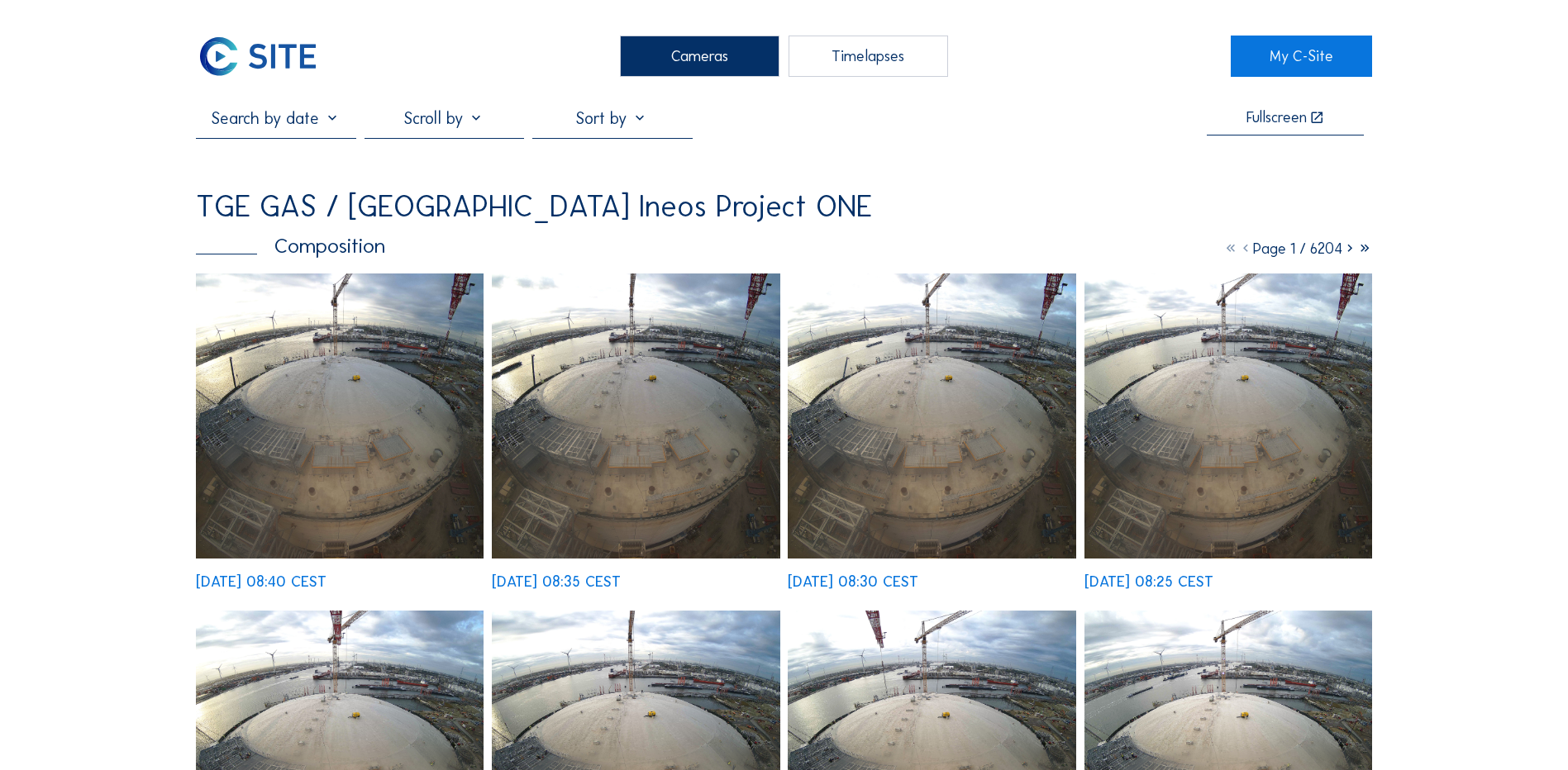
click at [702, 66] on div "Cameras" at bounding box center [699, 56] width 159 height 41
